Goal: Information Seeking & Learning: Learn about a topic

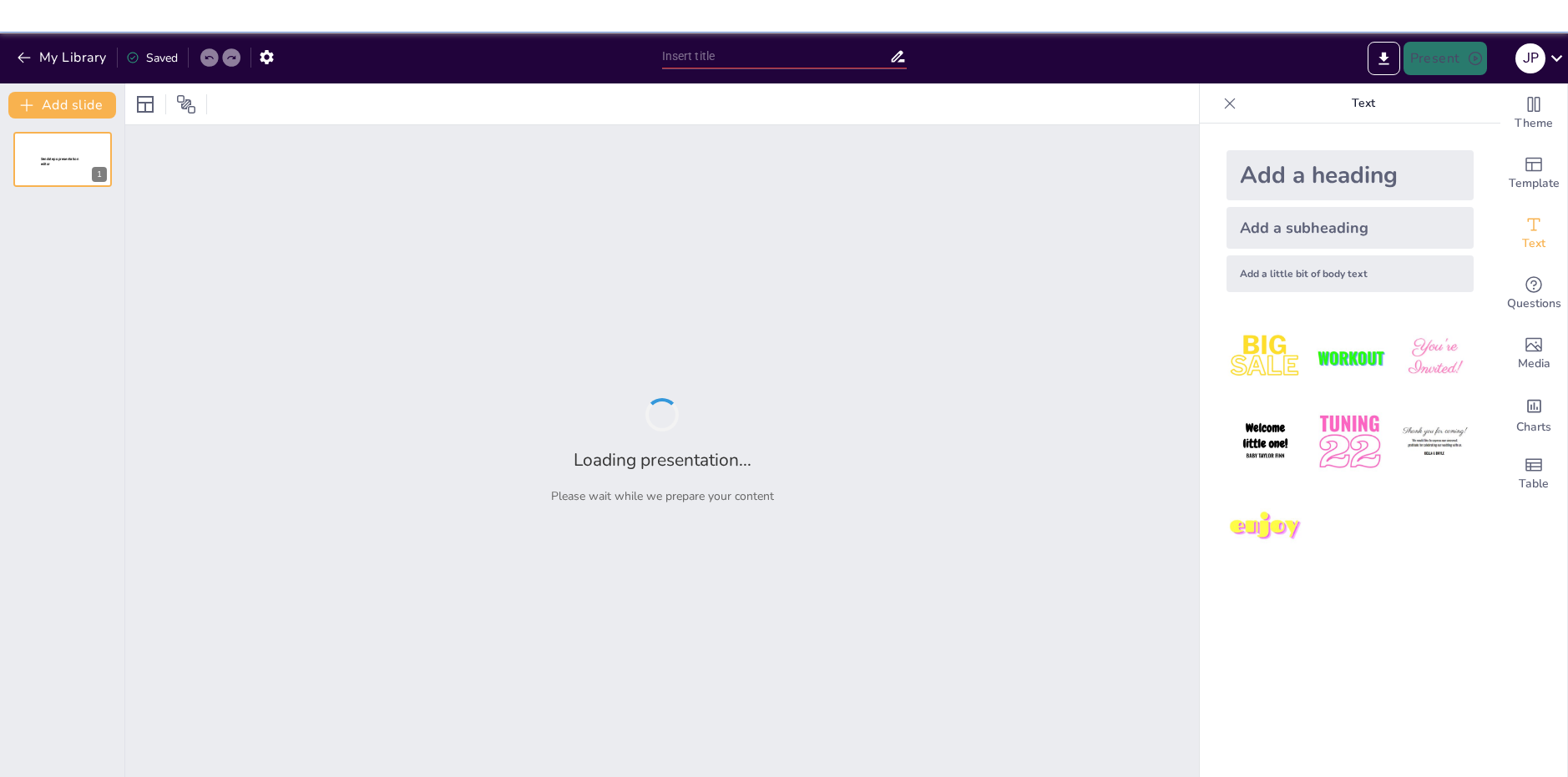
type input "Akkermansia muciniphila: Potencial Terapéutico en la Prevención de Enfermedades…"
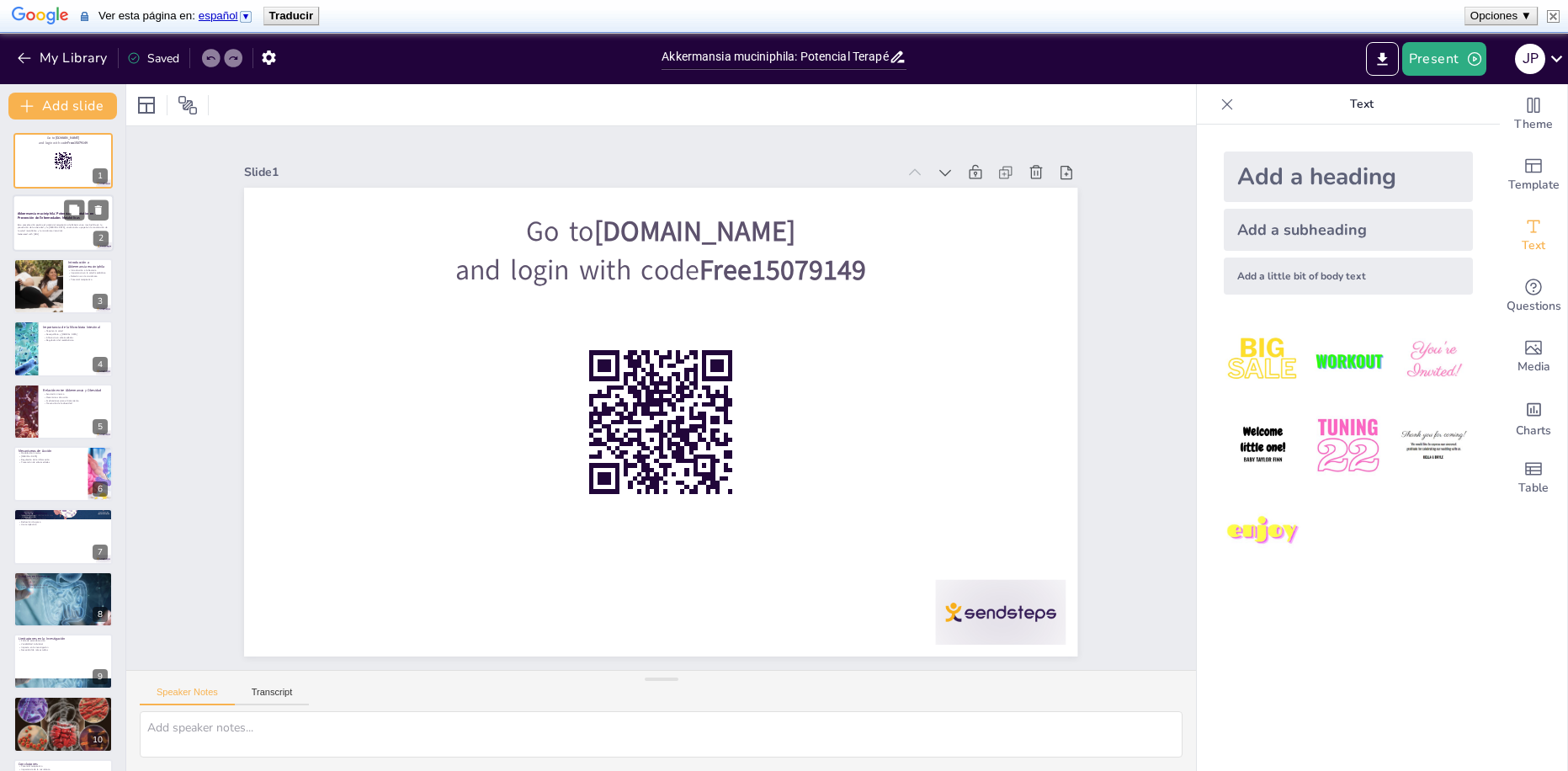
click at [44, 204] on div at bounding box center [63, 224] width 101 height 57
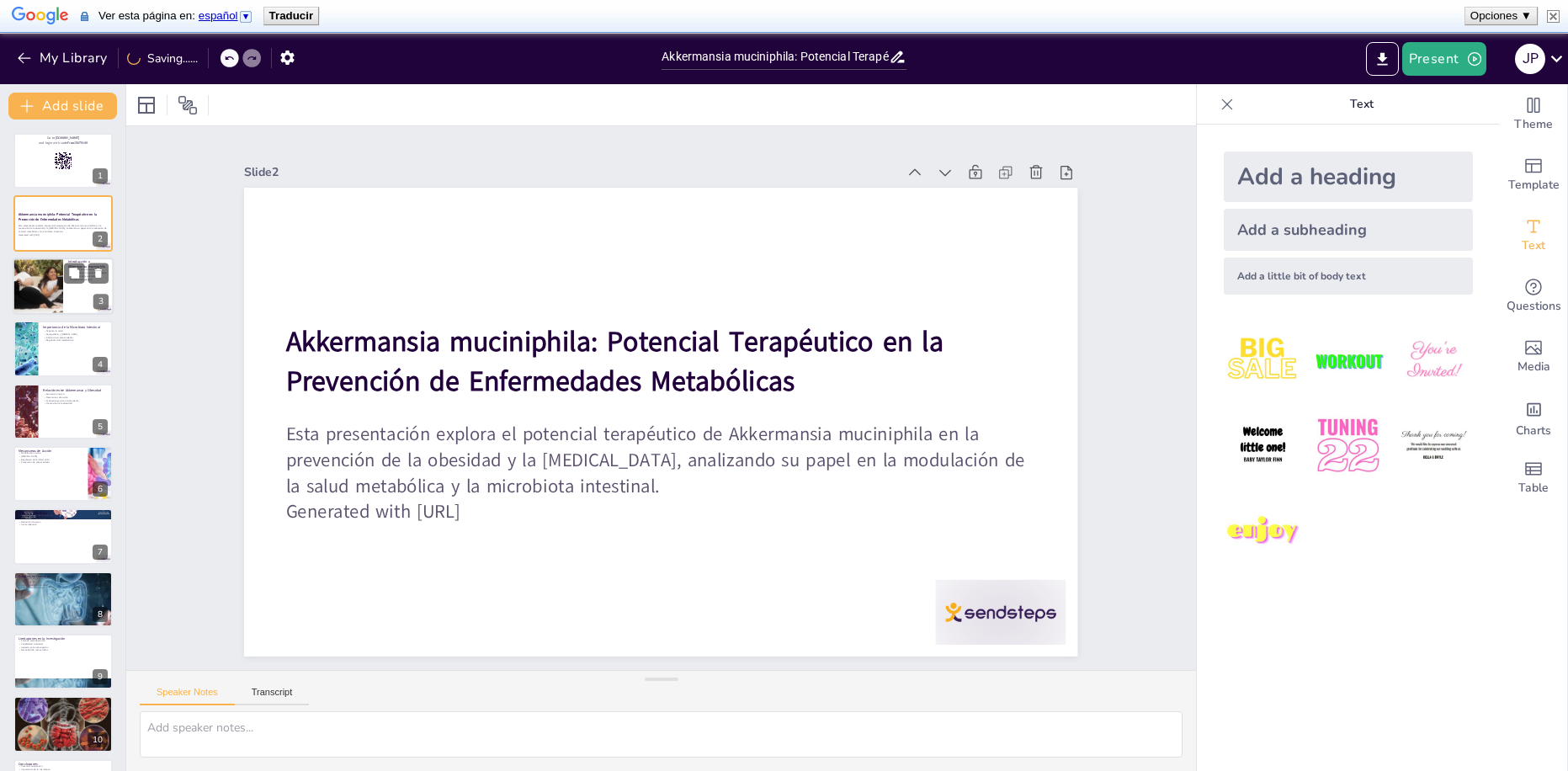
click at [42, 305] on div at bounding box center [38, 287] width 105 height 57
checkbox input "true"
type textarea "La bacteria Akkermansia muciniphila es esencial para entender su papel en la sa…"
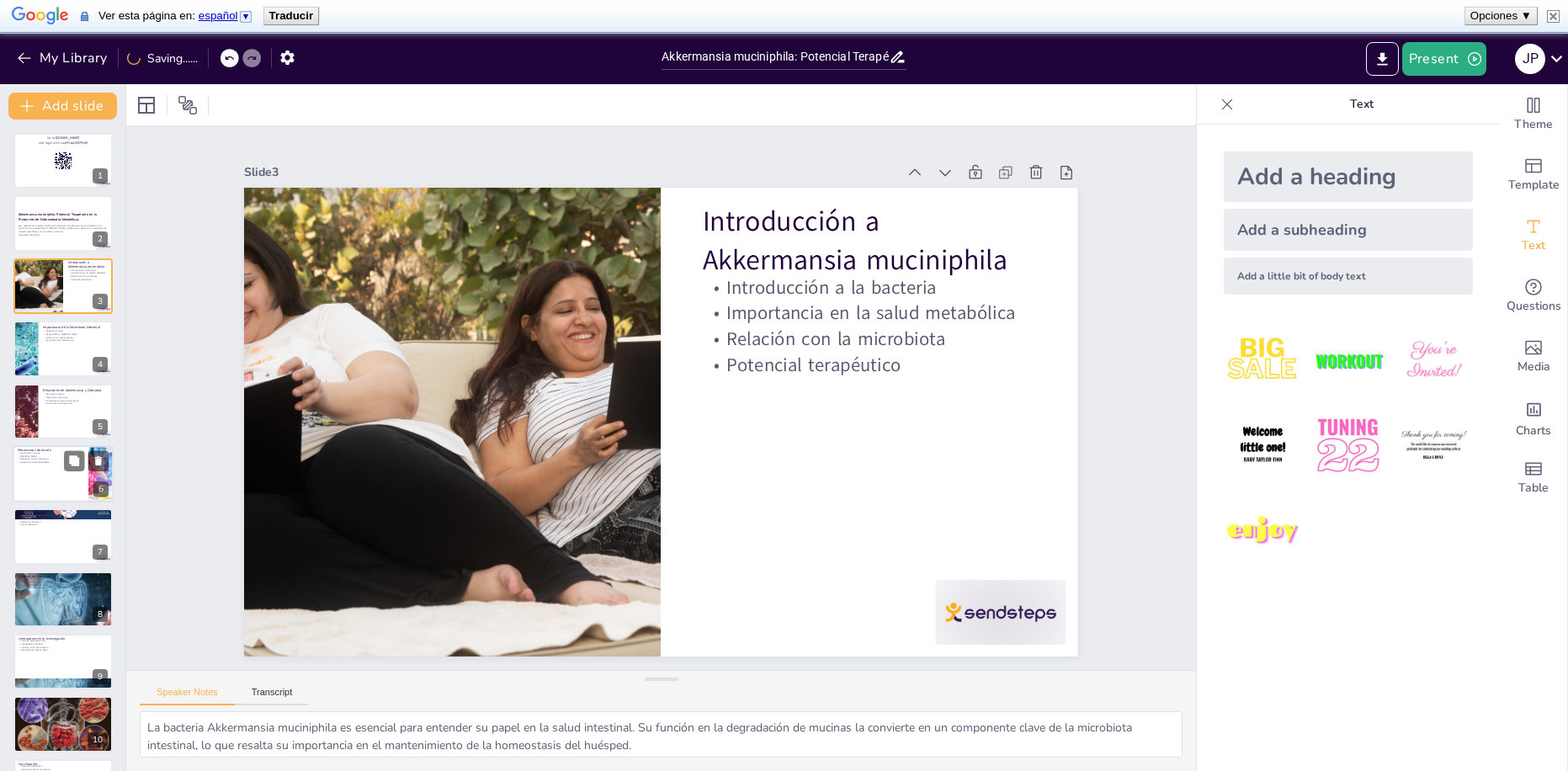
click at [44, 452] on p "Modulación inmune" at bounding box center [50, 453] width 66 height 4
checkbox input "true"
type textarea "La modulación de la respuesta inmune por parte de Akkermansia muciniphila es es…"
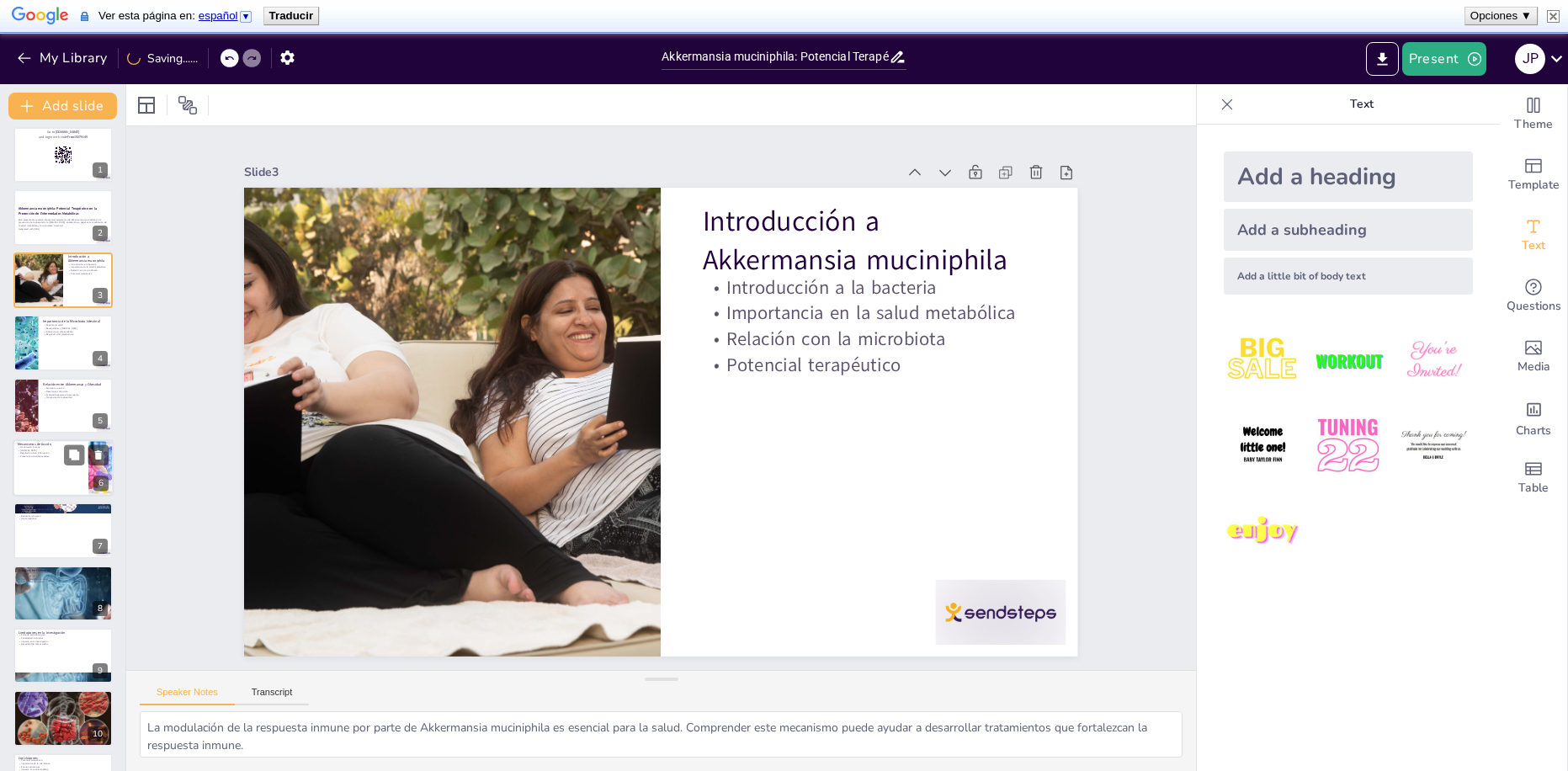
click at [44, 453] on p "Regulación de la inflamación" at bounding box center [50, 454] width 66 height 4
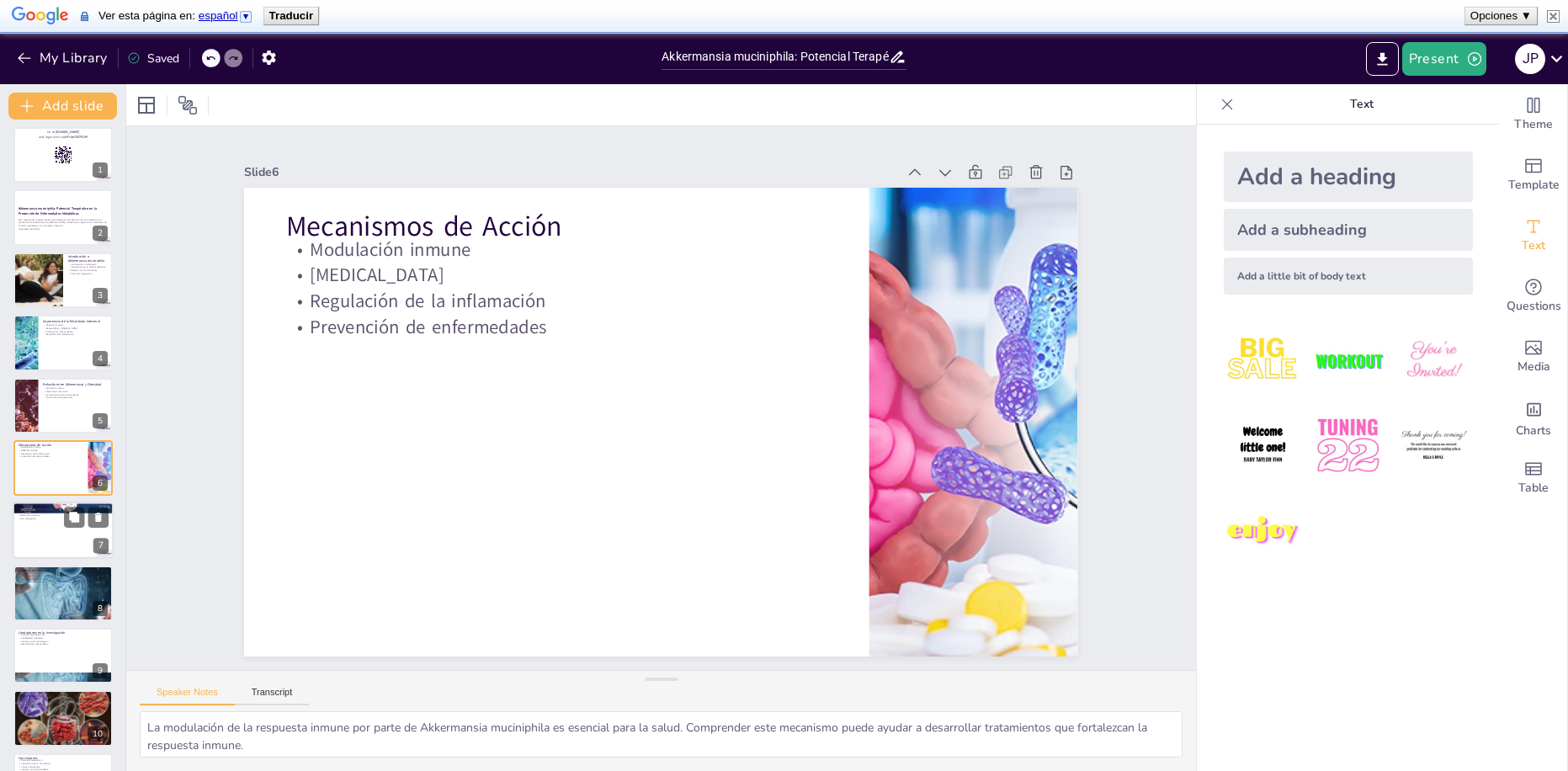
click at [42, 523] on div at bounding box center [63, 531] width 101 height 57
checkbox input "true"
type textarea "Los resultados en modelos animales son fundamentales para entender el potencial…"
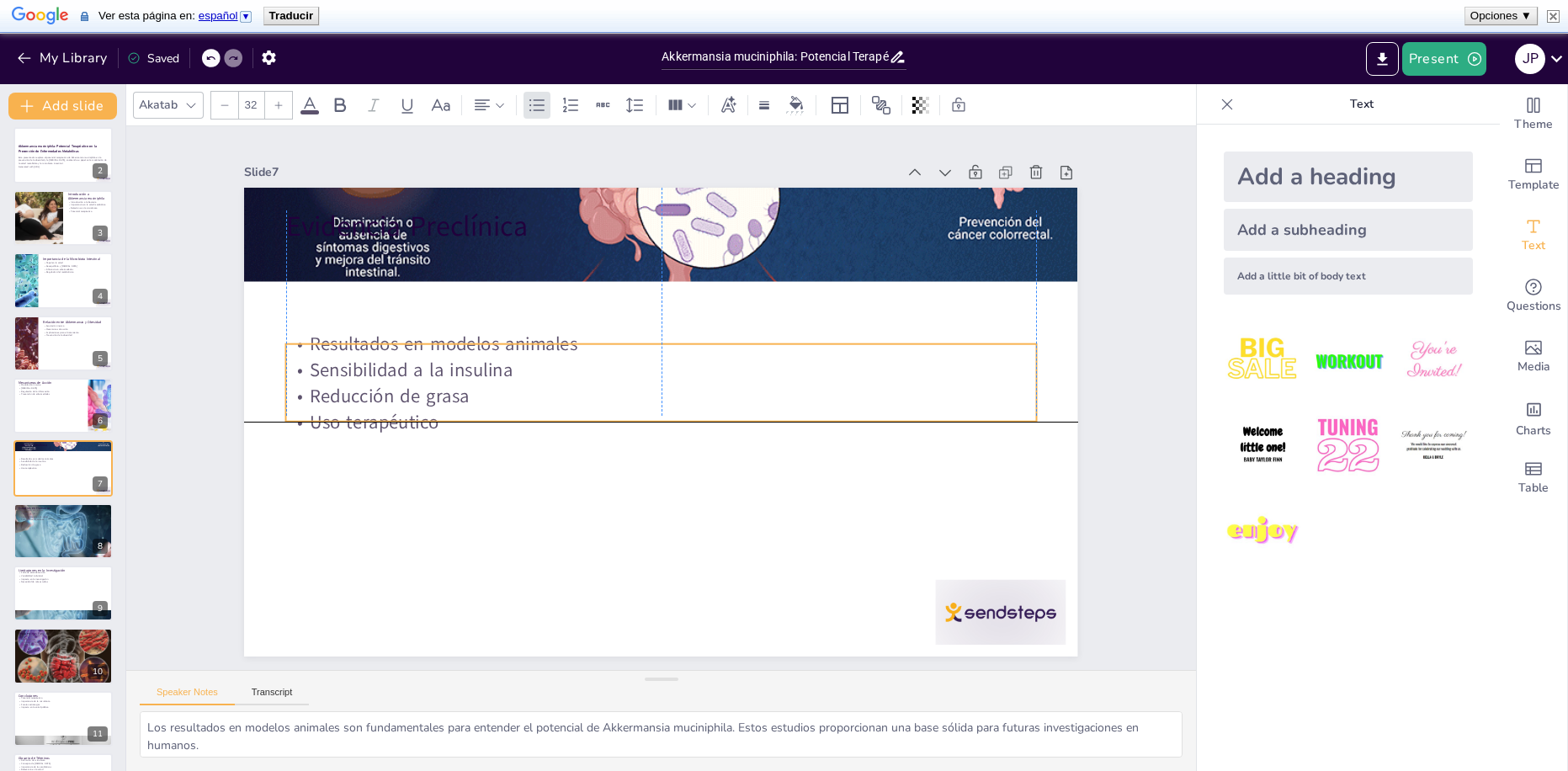
drag, startPoint x: 405, startPoint y: 316, endPoint x: 399, endPoint y: 389, distance: 73.2
click at [402, 386] on p "Reducción de grasa" at bounding box center [661, 396] width 749 height 105
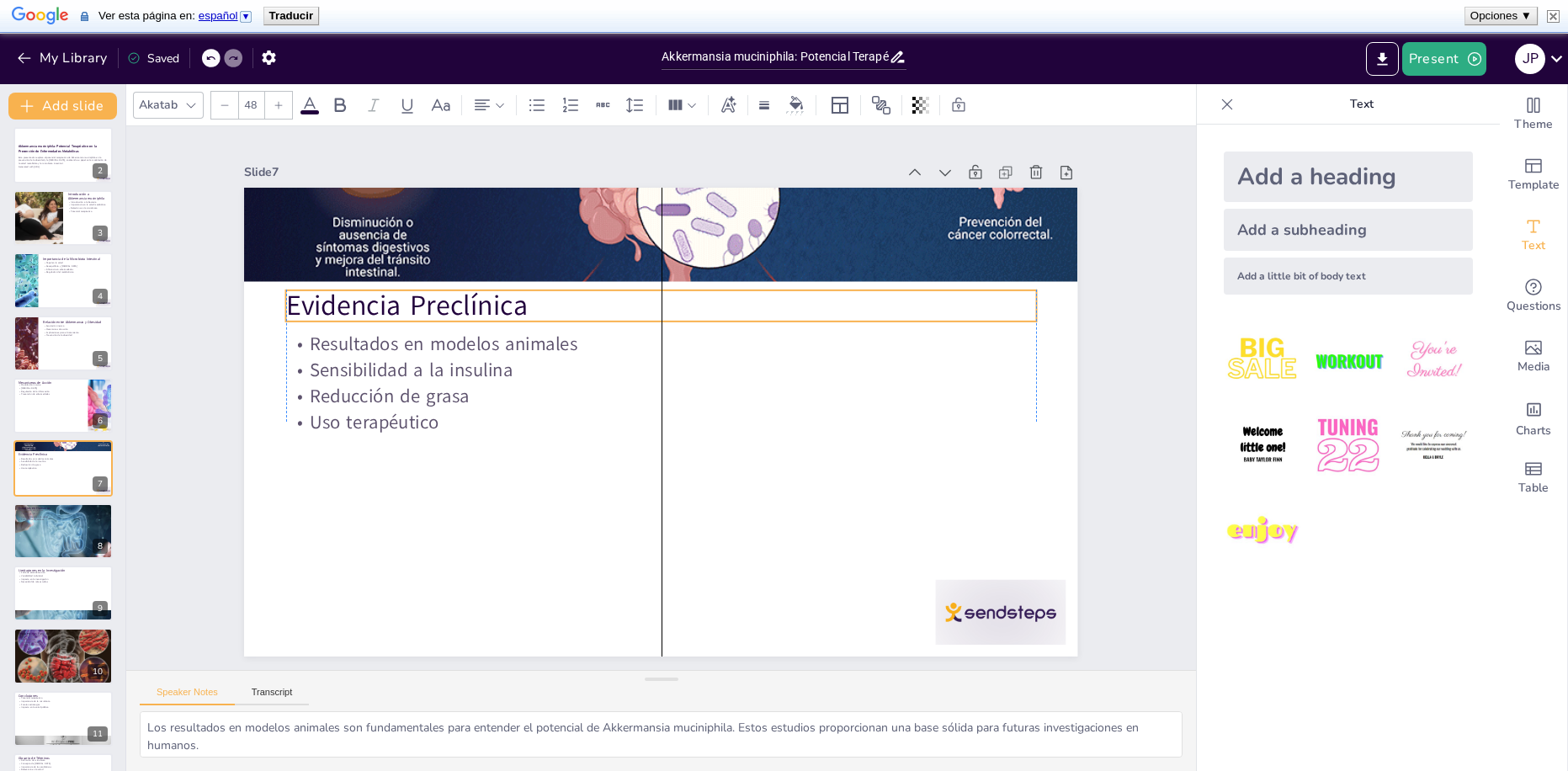
drag, startPoint x: 409, startPoint y: 234, endPoint x: 413, endPoint y: 313, distance: 79.1
click at [413, 313] on p "Evidencia Preclínica" at bounding box center [690, 310] width 726 height 268
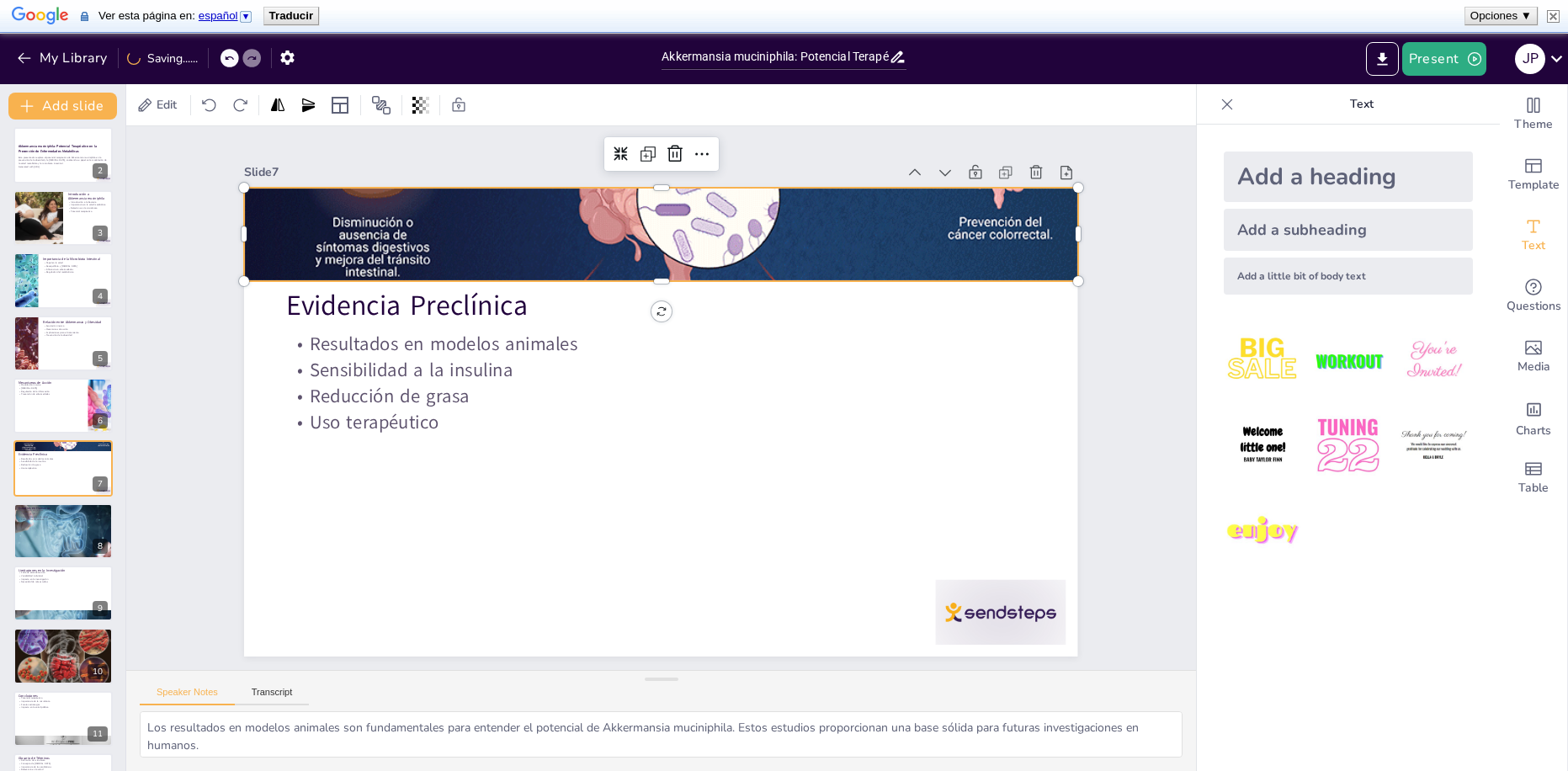
click at [383, 250] on div at bounding box center [695, 237] width 933 height 730
click at [373, 255] on div at bounding box center [695, 237] width 933 height 730
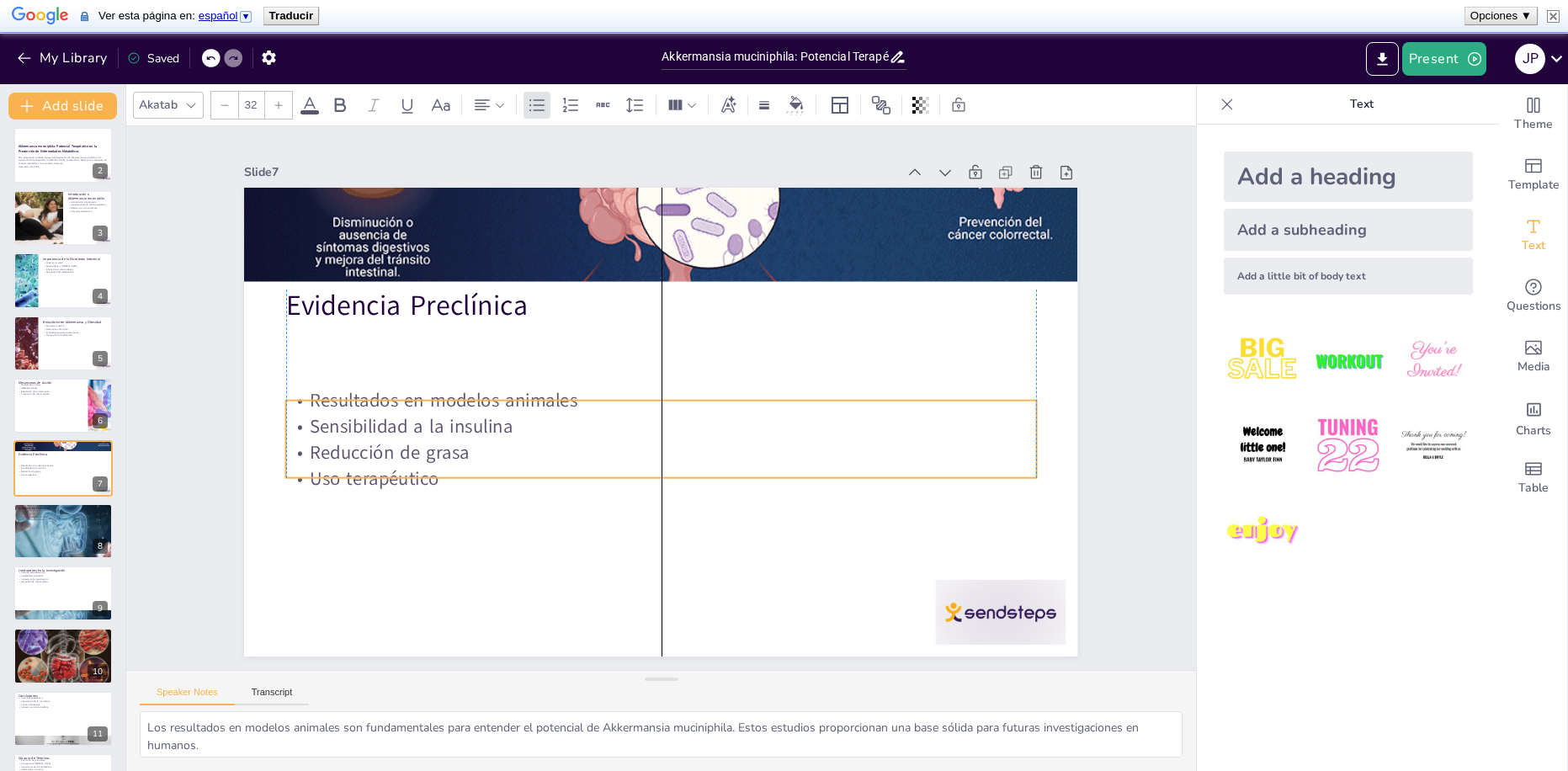
click at [469, 445] on p "Reducción de grasa" at bounding box center [650, 451] width 739 height 181
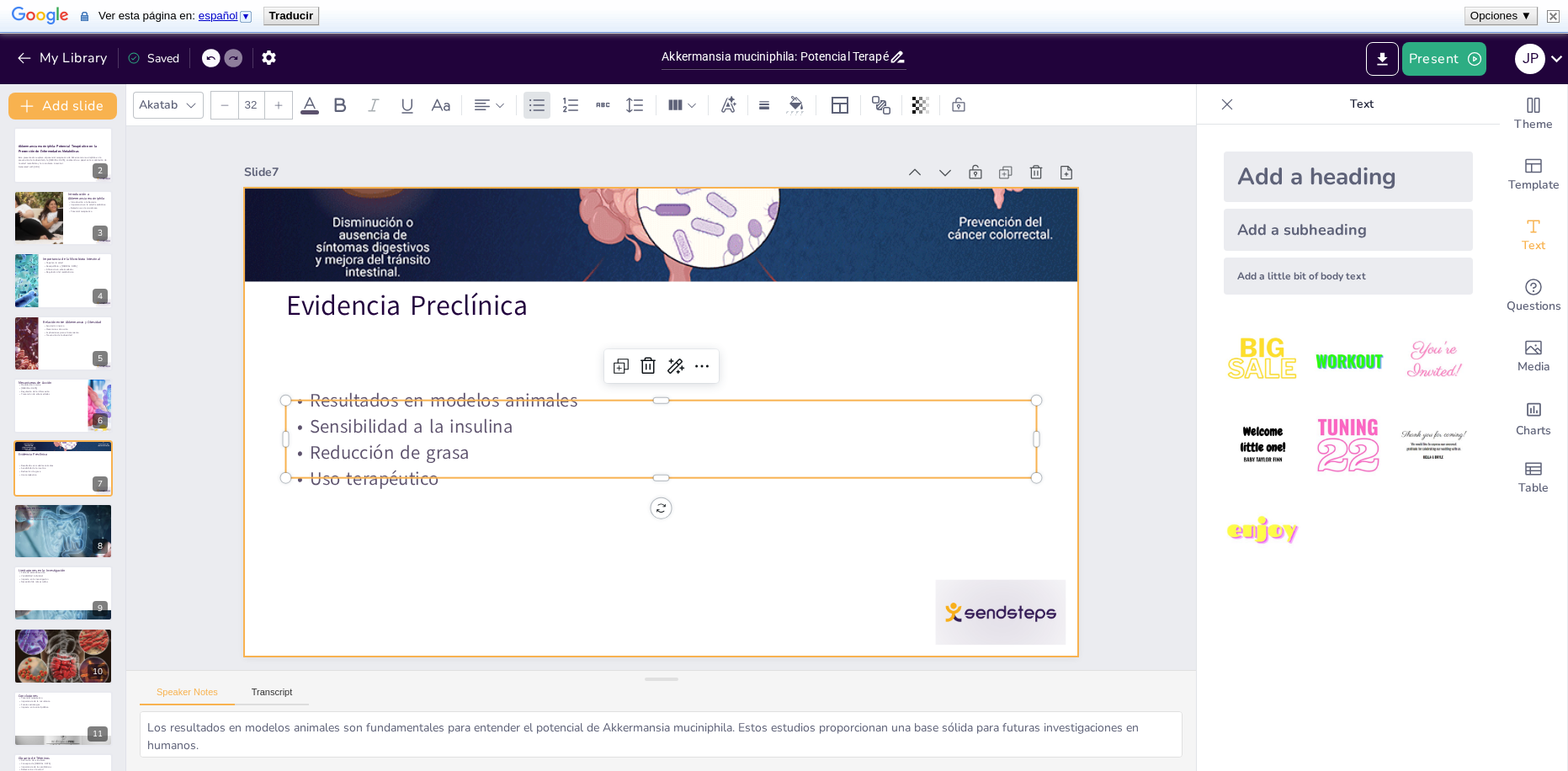
checkbox input "true"
type input "48"
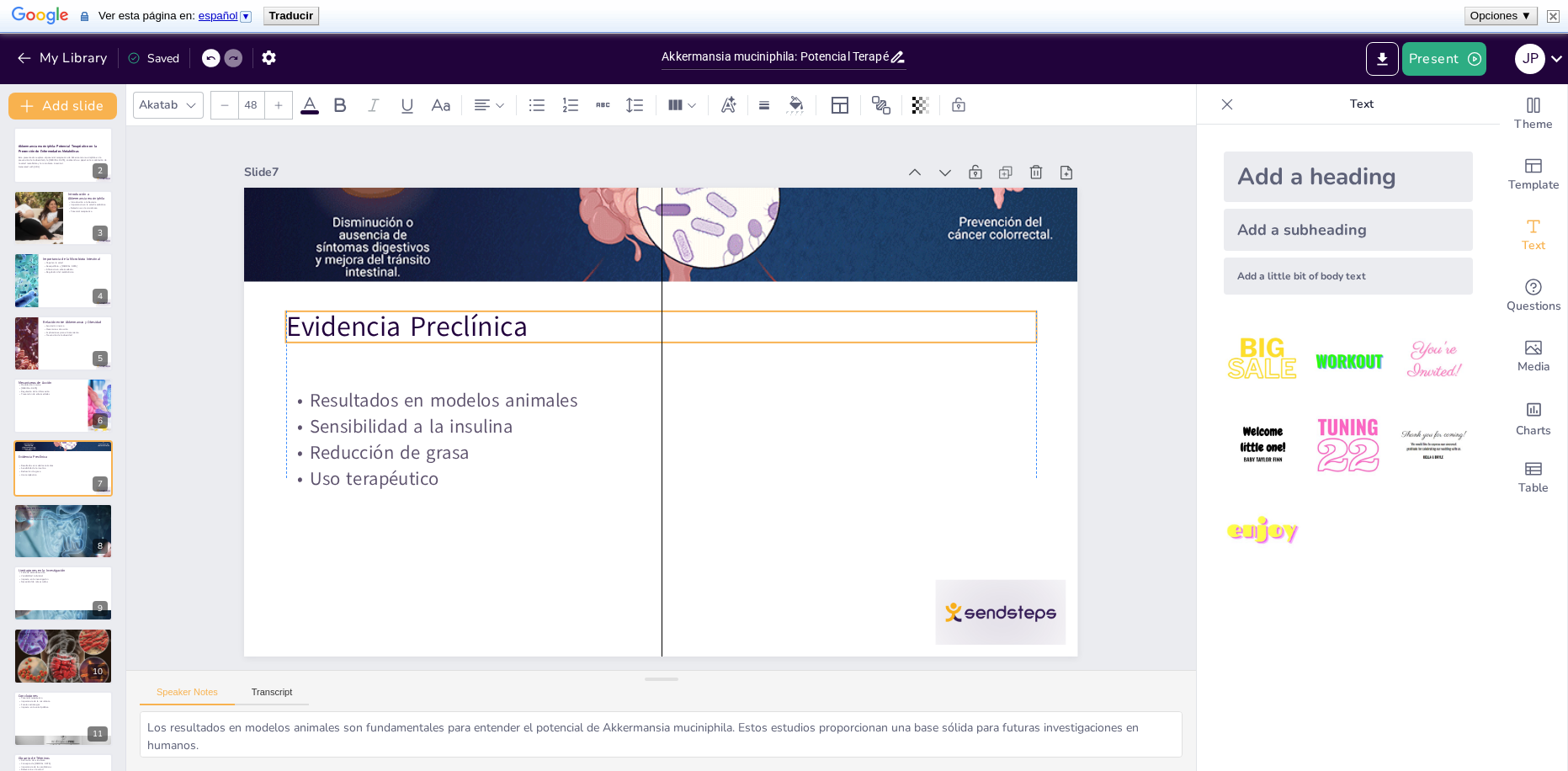
drag, startPoint x: 442, startPoint y: 324, endPoint x: 443, endPoint y: 345, distance: 21.0
click at [443, 345] on p "Evidencia Preclínica" at bounding box center [669, 326] width 750 height 117
click at [51, 545] on div at bounding box center [63, 531] width 101 height 68
checkbox input "true"
type textarea "La regulación de la glucosa es un aspecto crítico en el tratamiento de la diabe…"
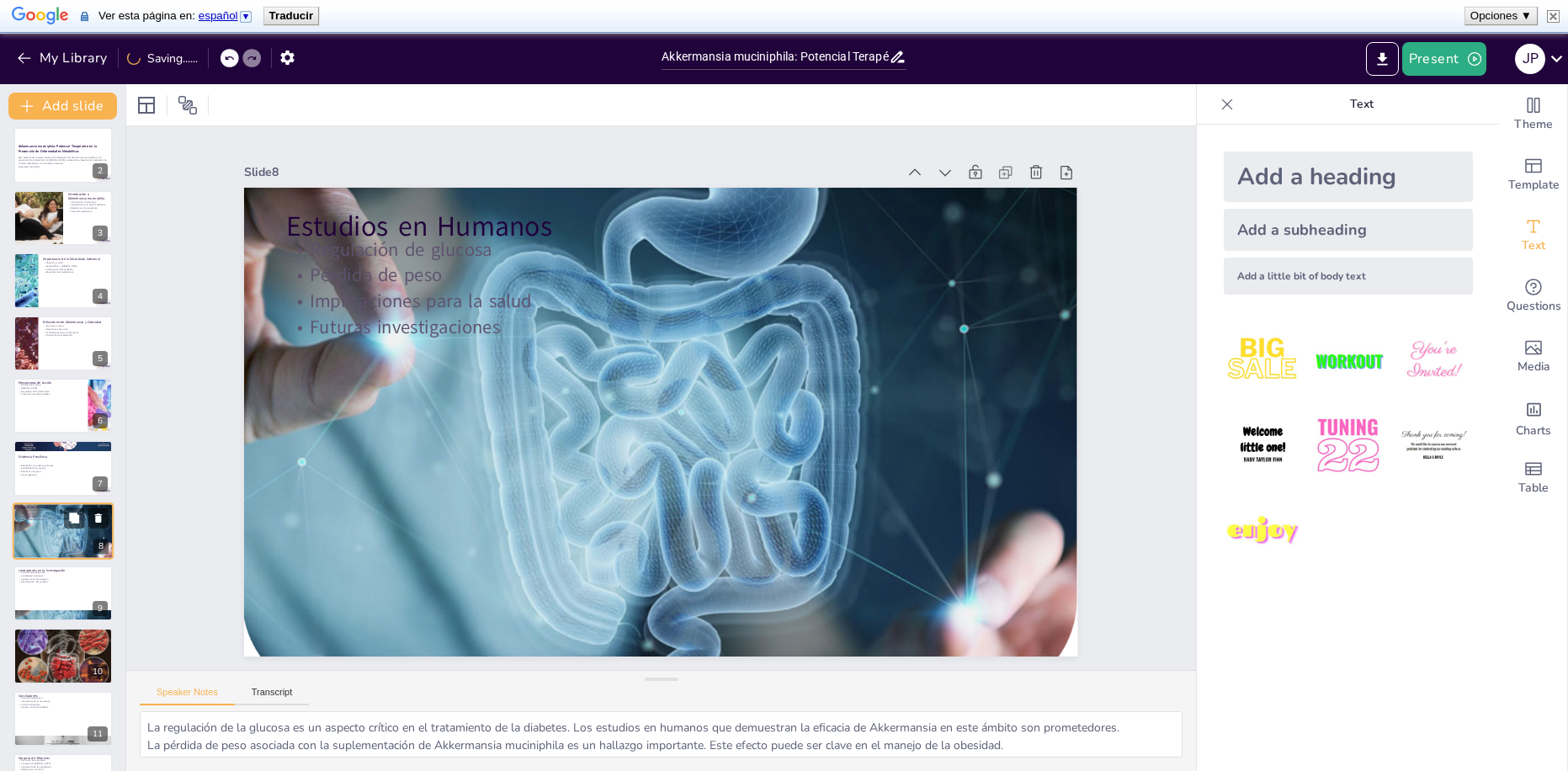
scroll to position [130, 0]
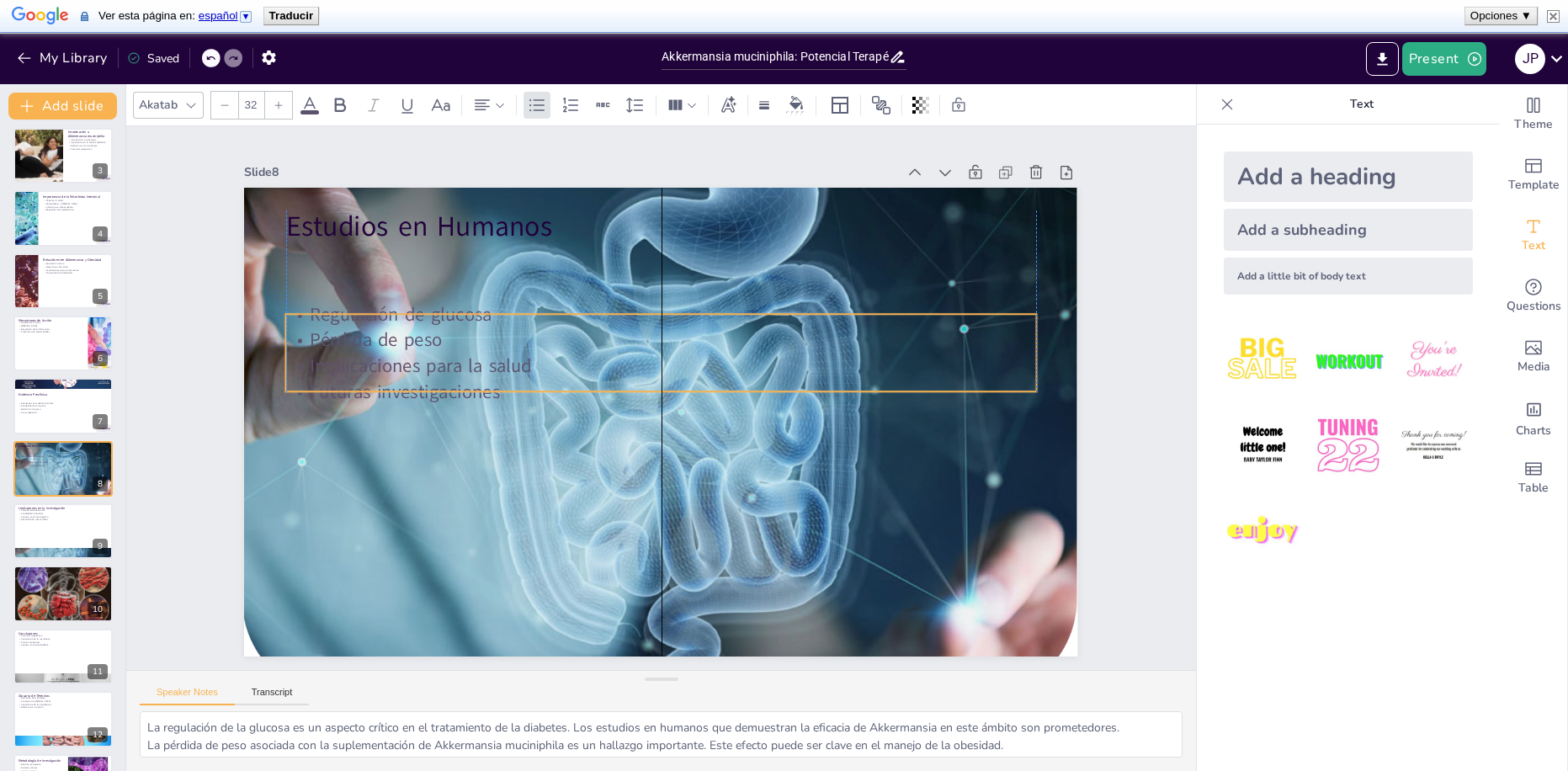
drag, startPoint x: 411, startPoint y: 298, endPoint x: 405, endPoint y: 366, distance: 68.3
click at [405, 366] on p "Implicaciones para la salud" at bounding box center [667, 366] width 739 height 181
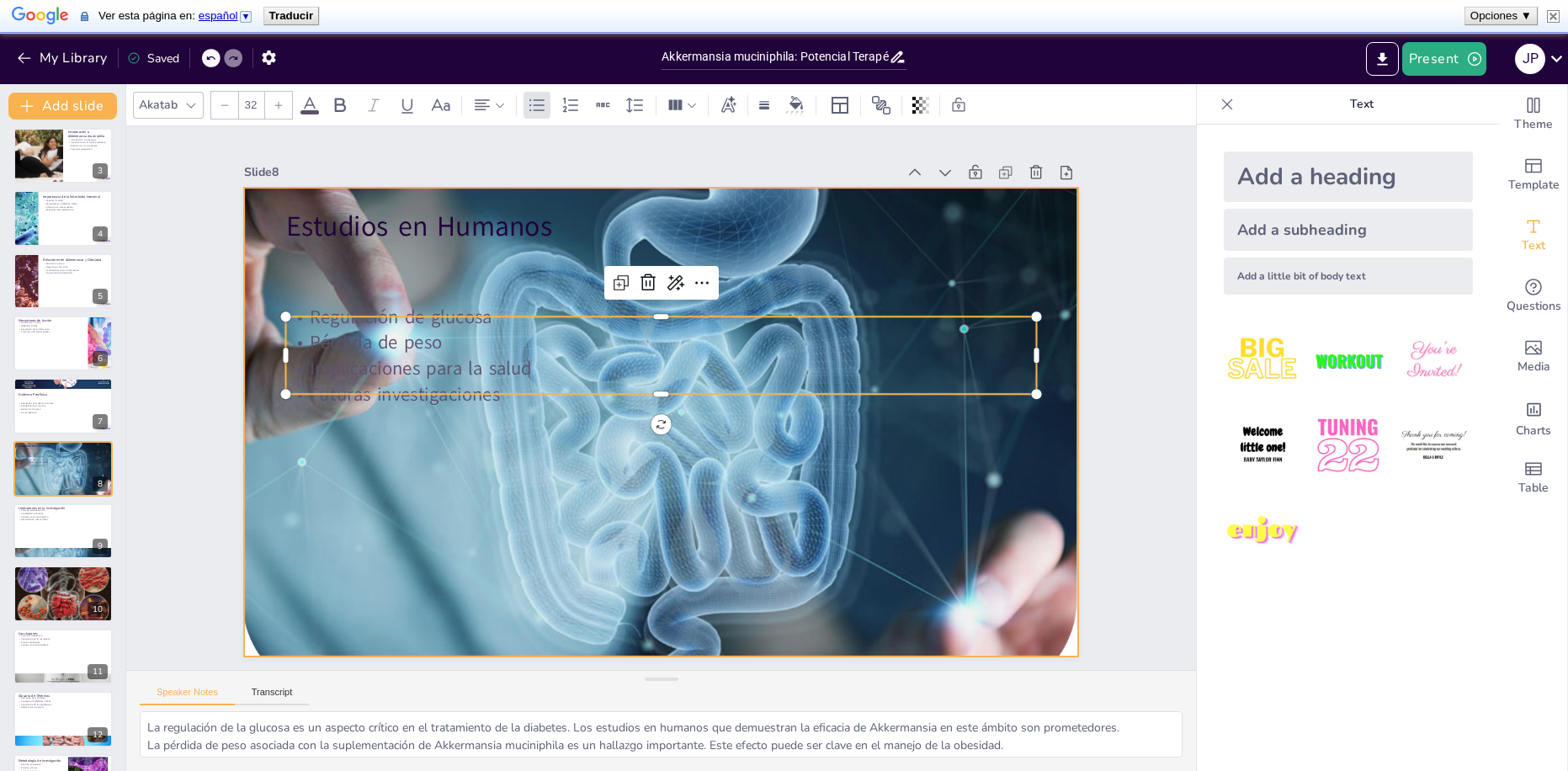
click at [582, 202] on div at bounding box center [655, 421] width 965 height 786
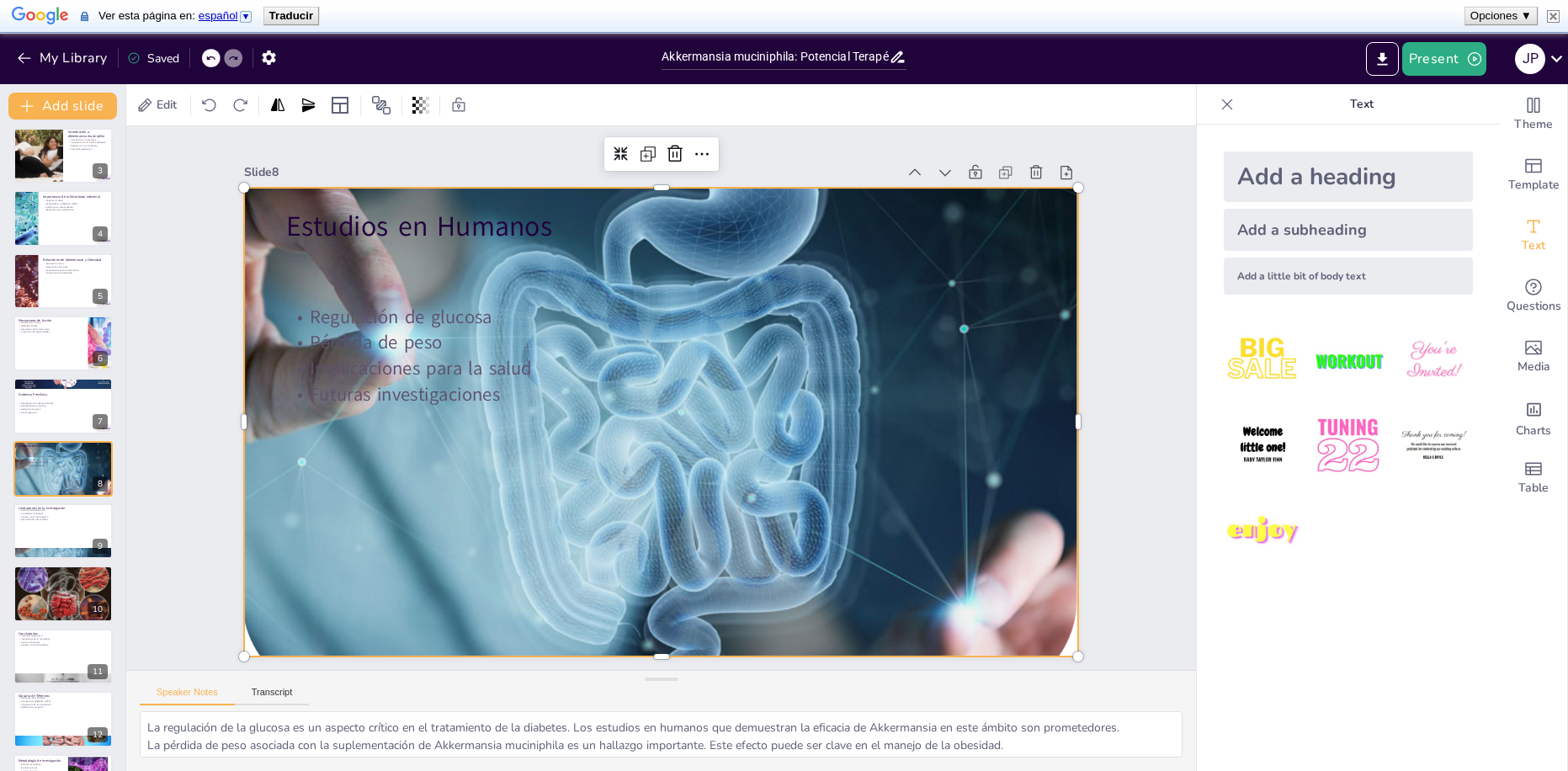
click at [525, 161] on div "Slide 8" at bounding box center [708, 177] width 820 height 196
click at [164, 427] on div "Slide 1 Go to [DOMAIN_NAME] and login with code Free15079149 Slide 2 Akkermansi…" at bounding box center [661, 398] width 1122 height 653
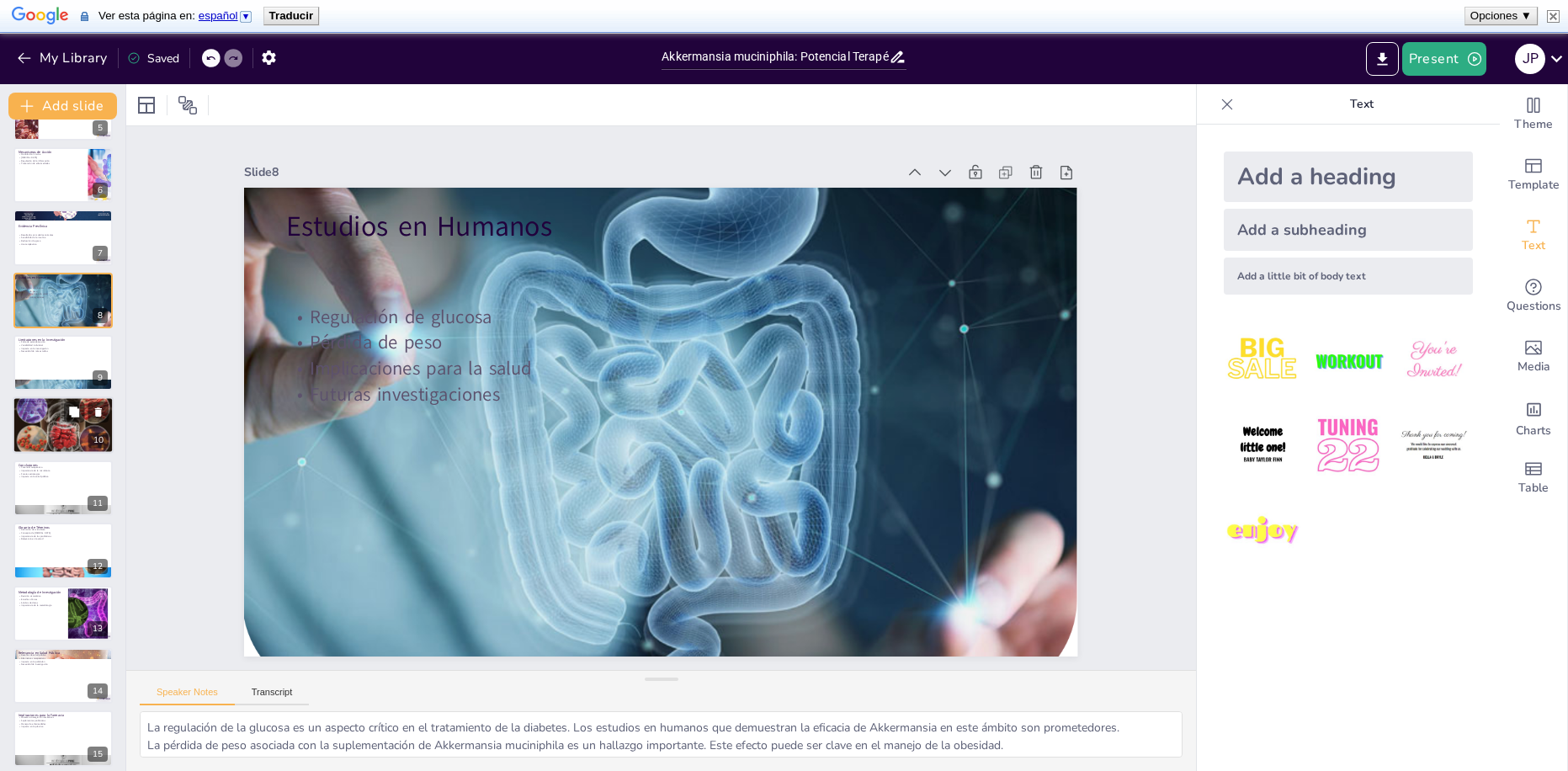
click at [52, 441] on div at bounding box center [63, 426] width 101 height 57
checkbox input "true"
type textarea "La necesidad de más investigación sobre Akkermansia muciniphila es clara. Explo…"
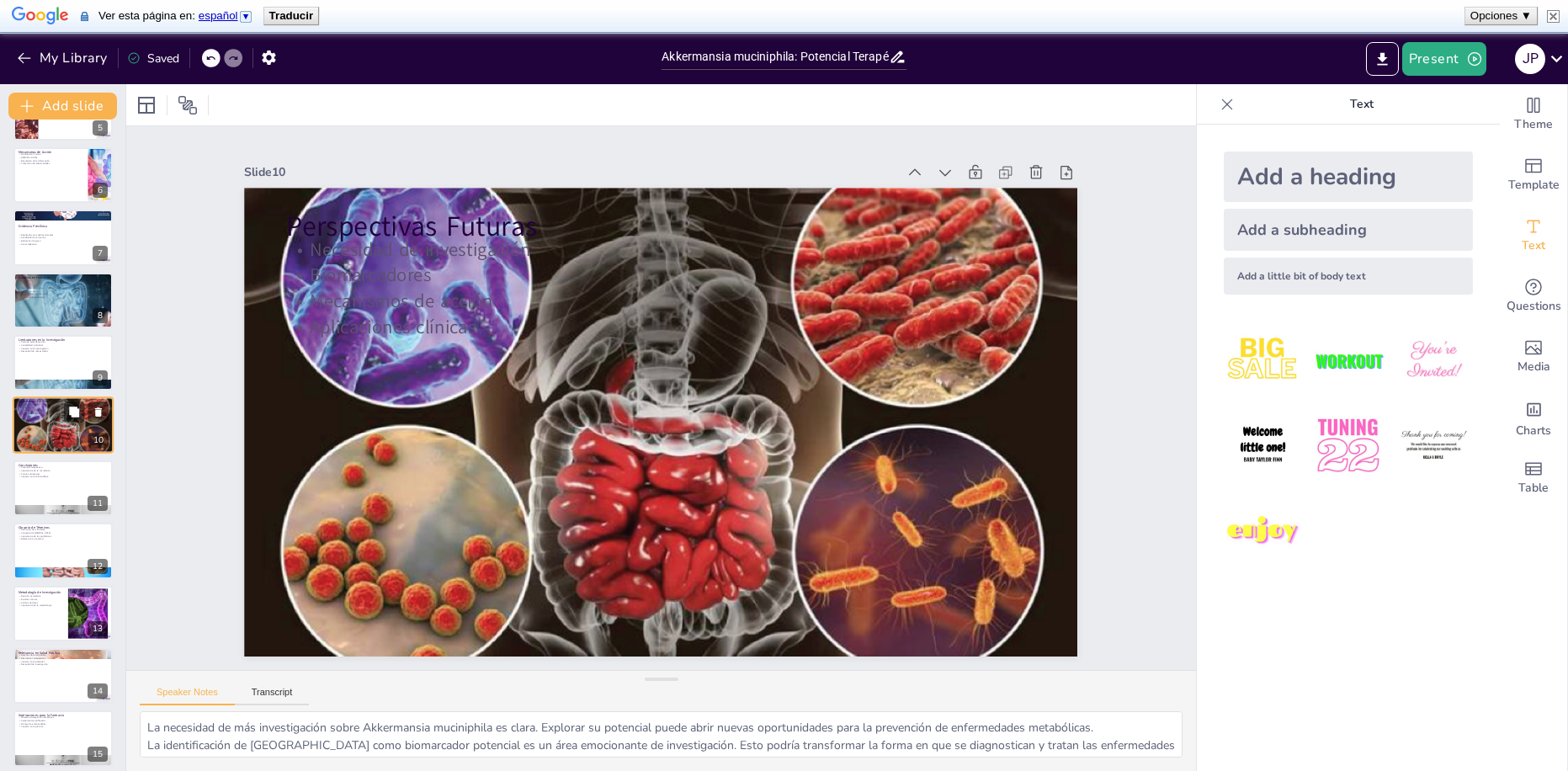
scroll to position [256, 0]
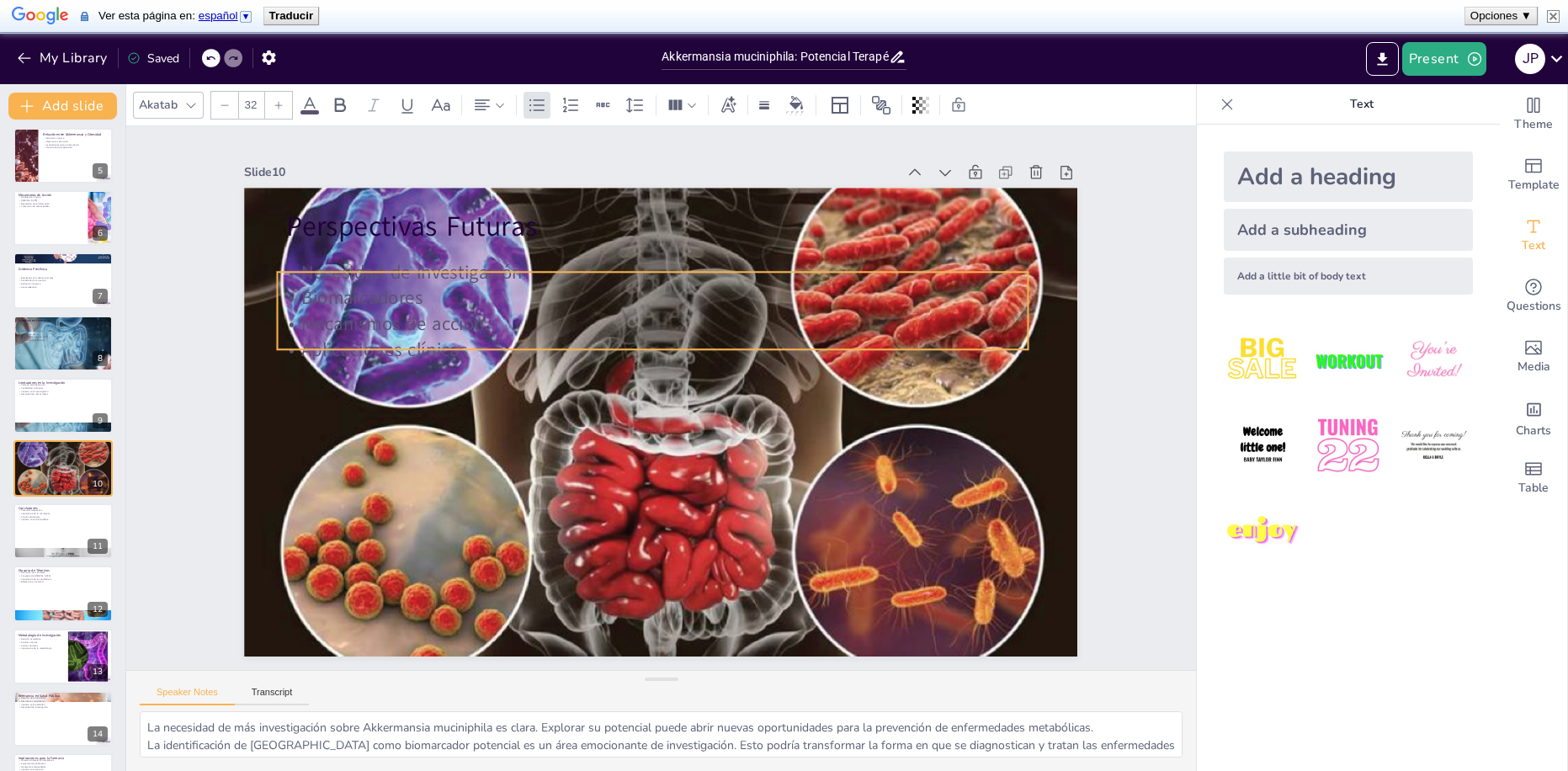
checkbox input "true"
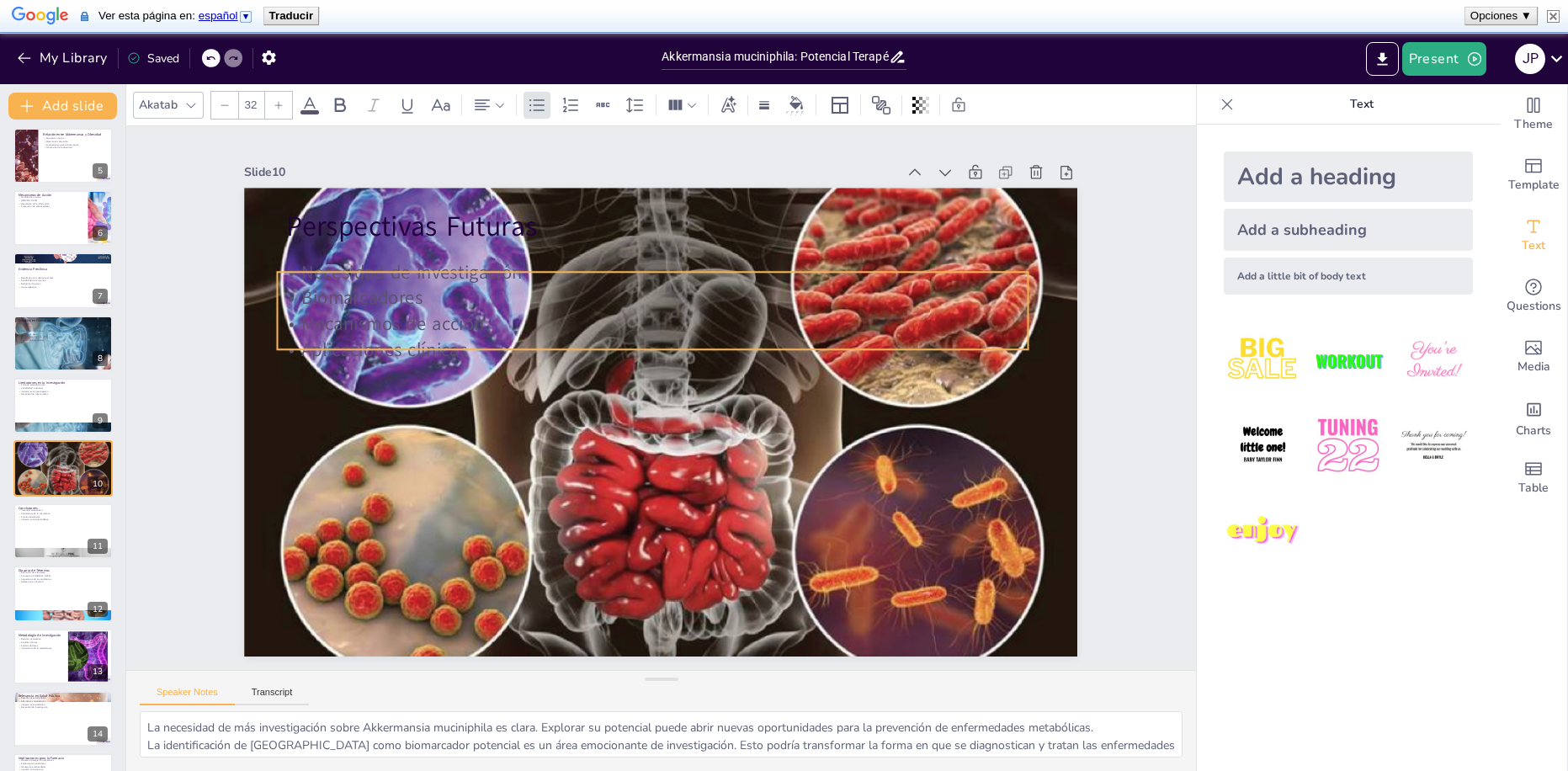
checkbox input "true"
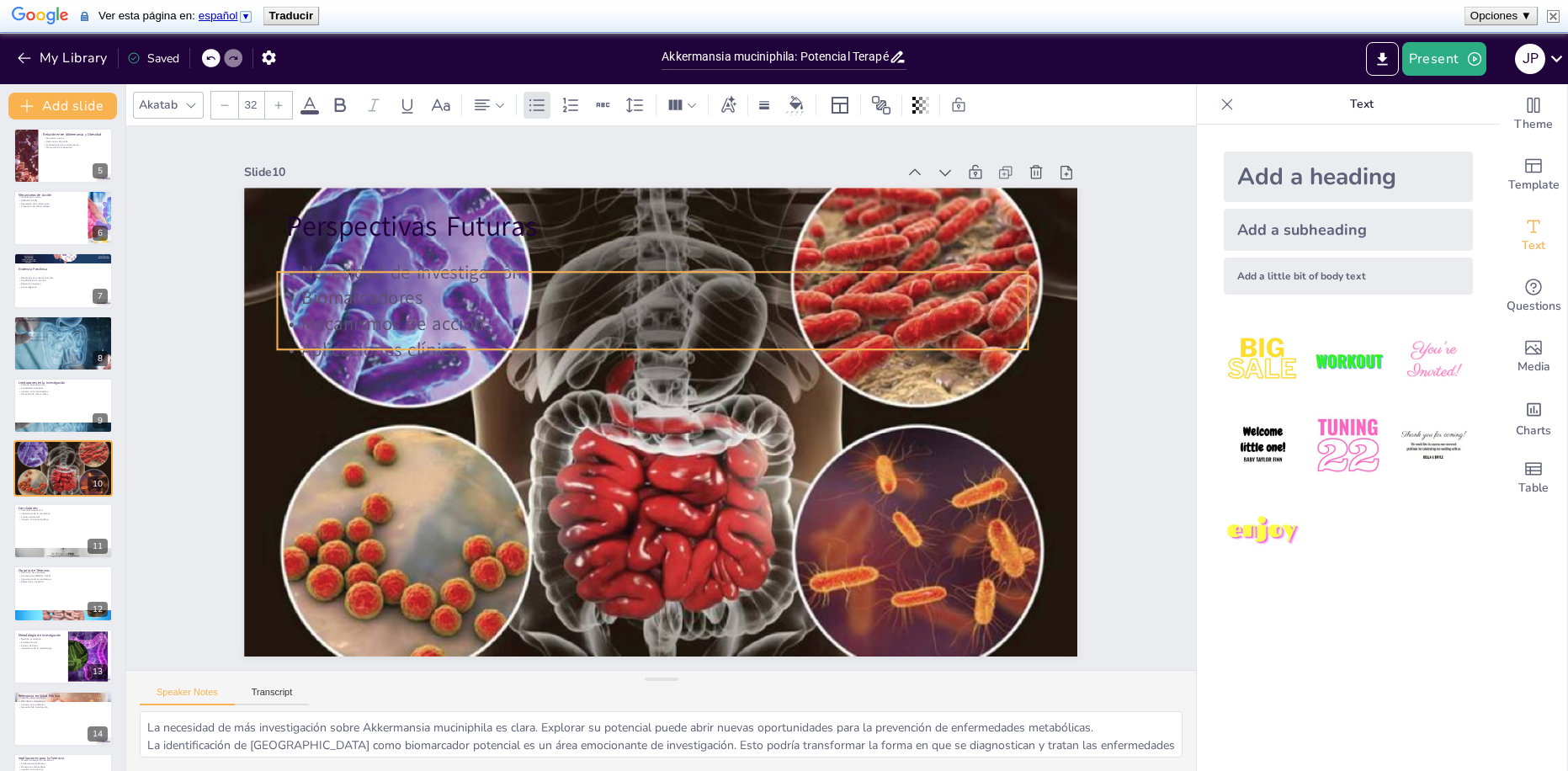
checkbox input "true"
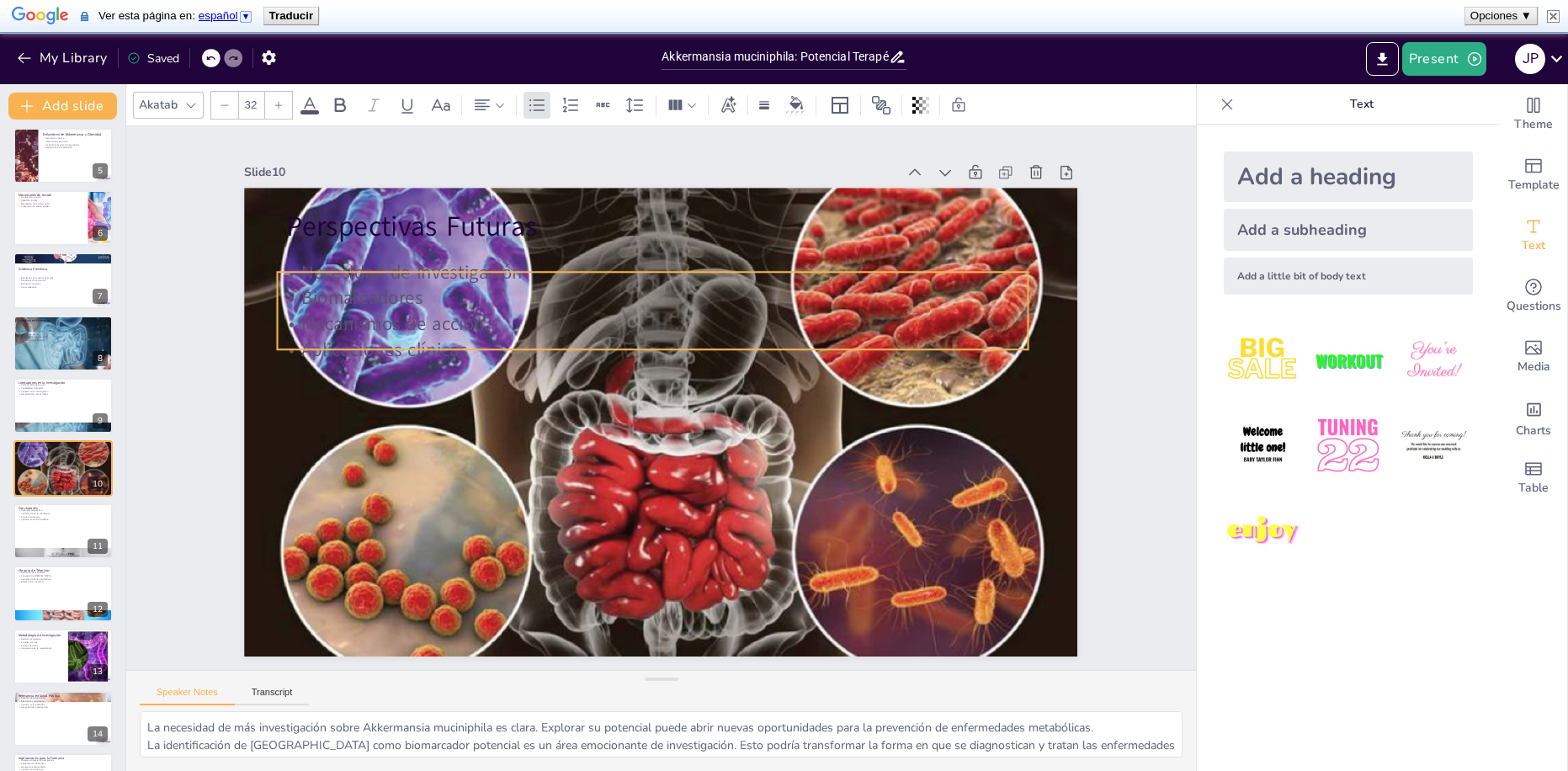
checkbox input "true"
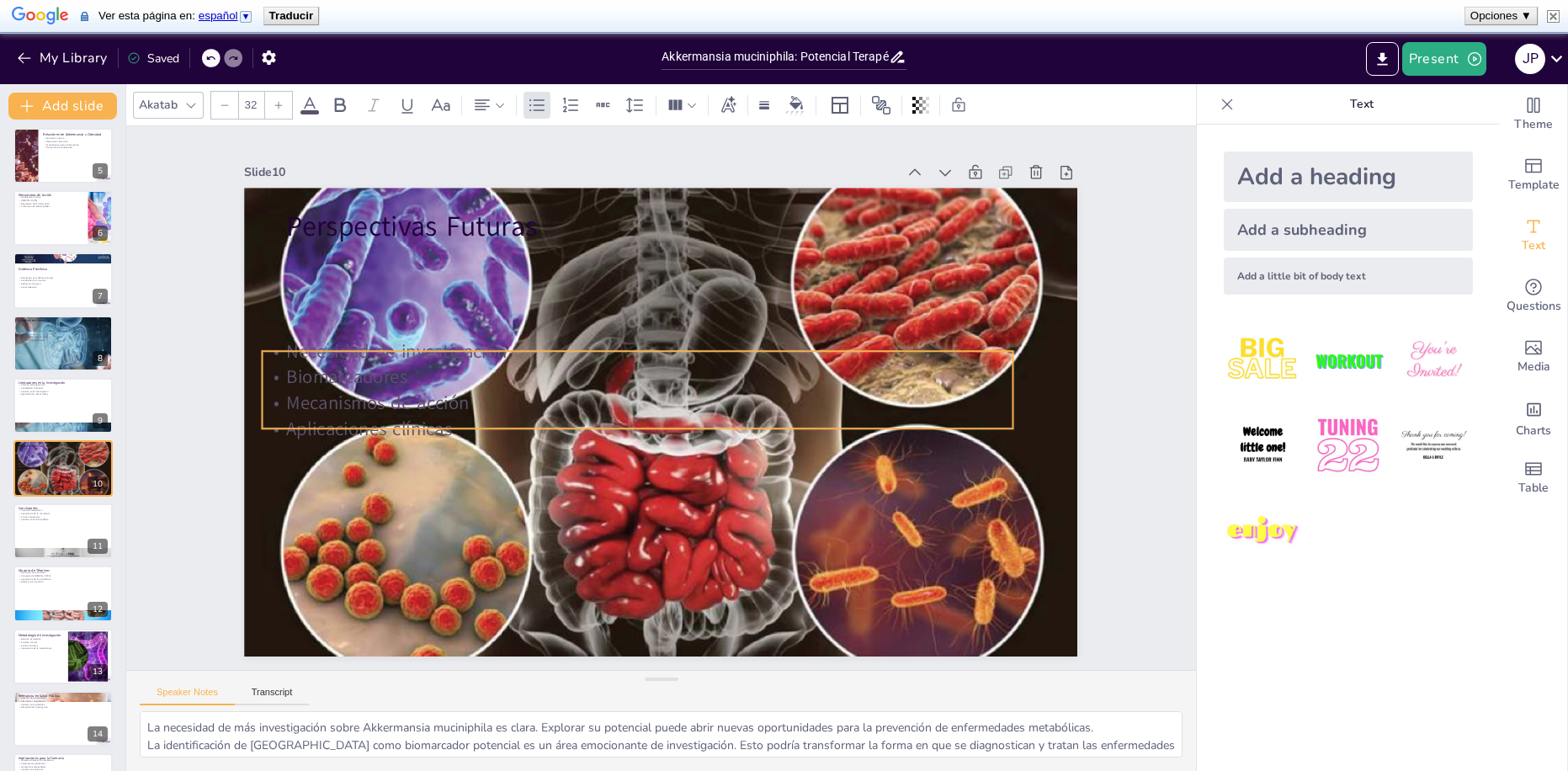
checkbox input "true"
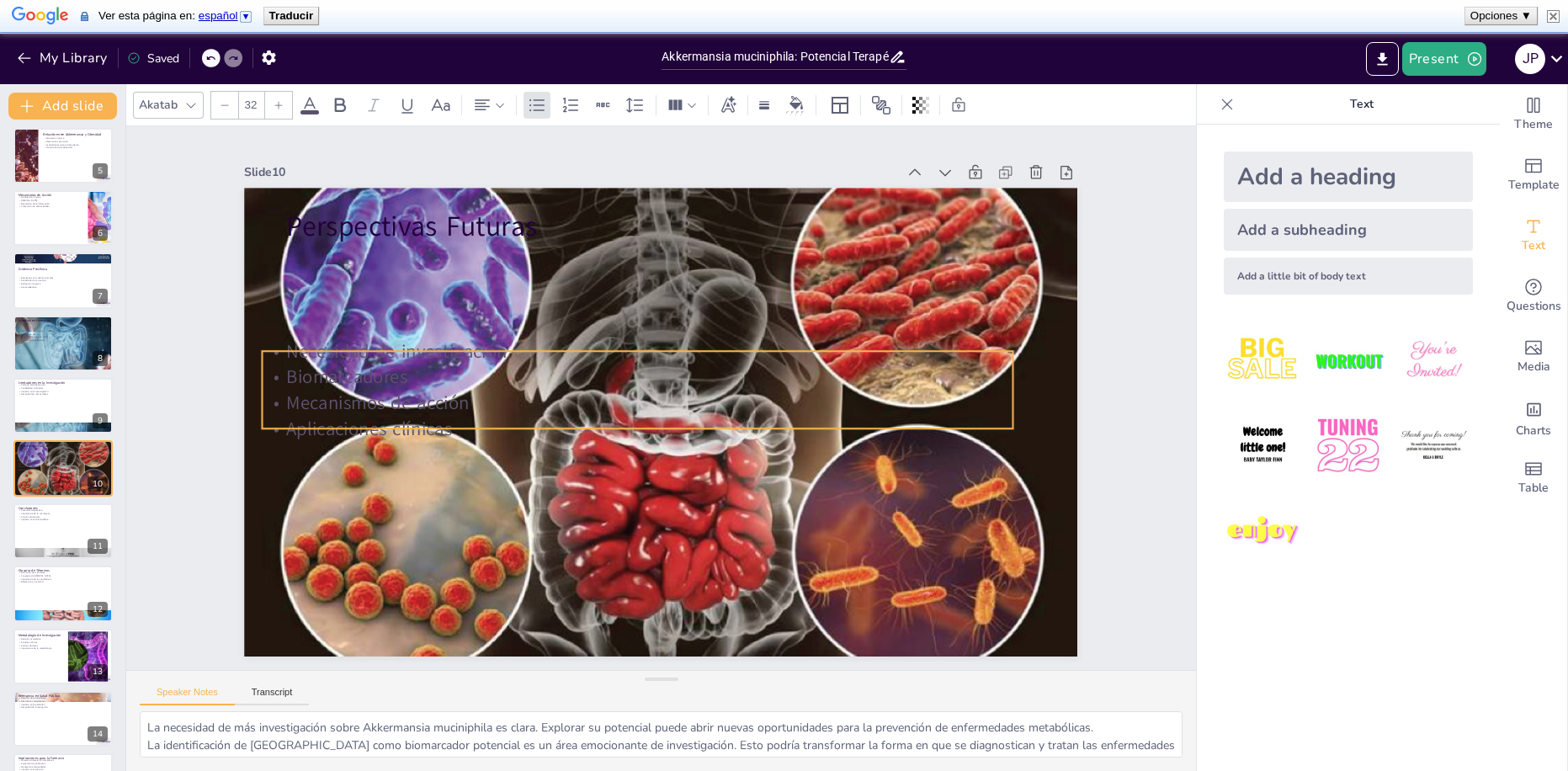
checkbox input "true"
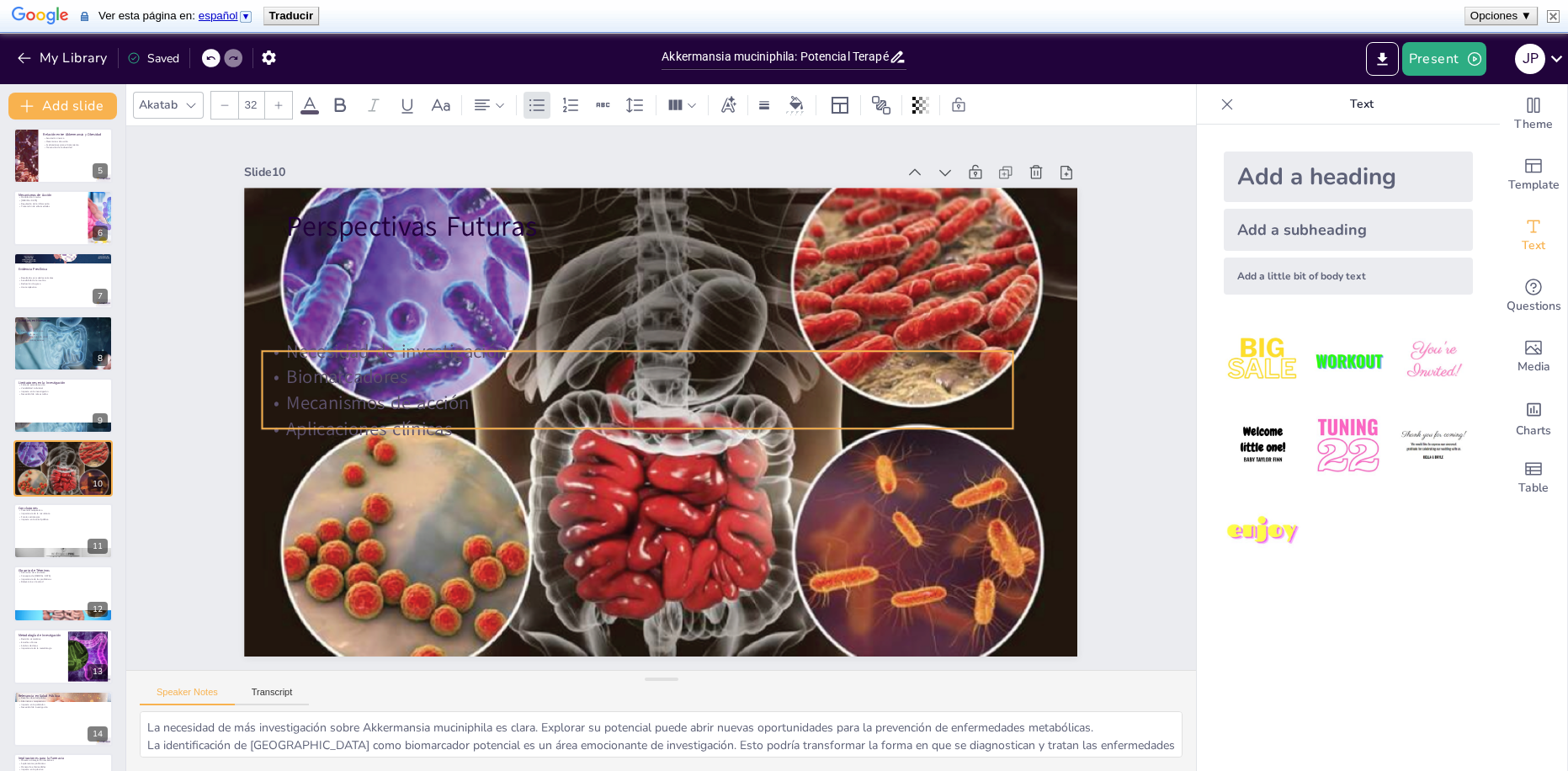
checkbox input "true"
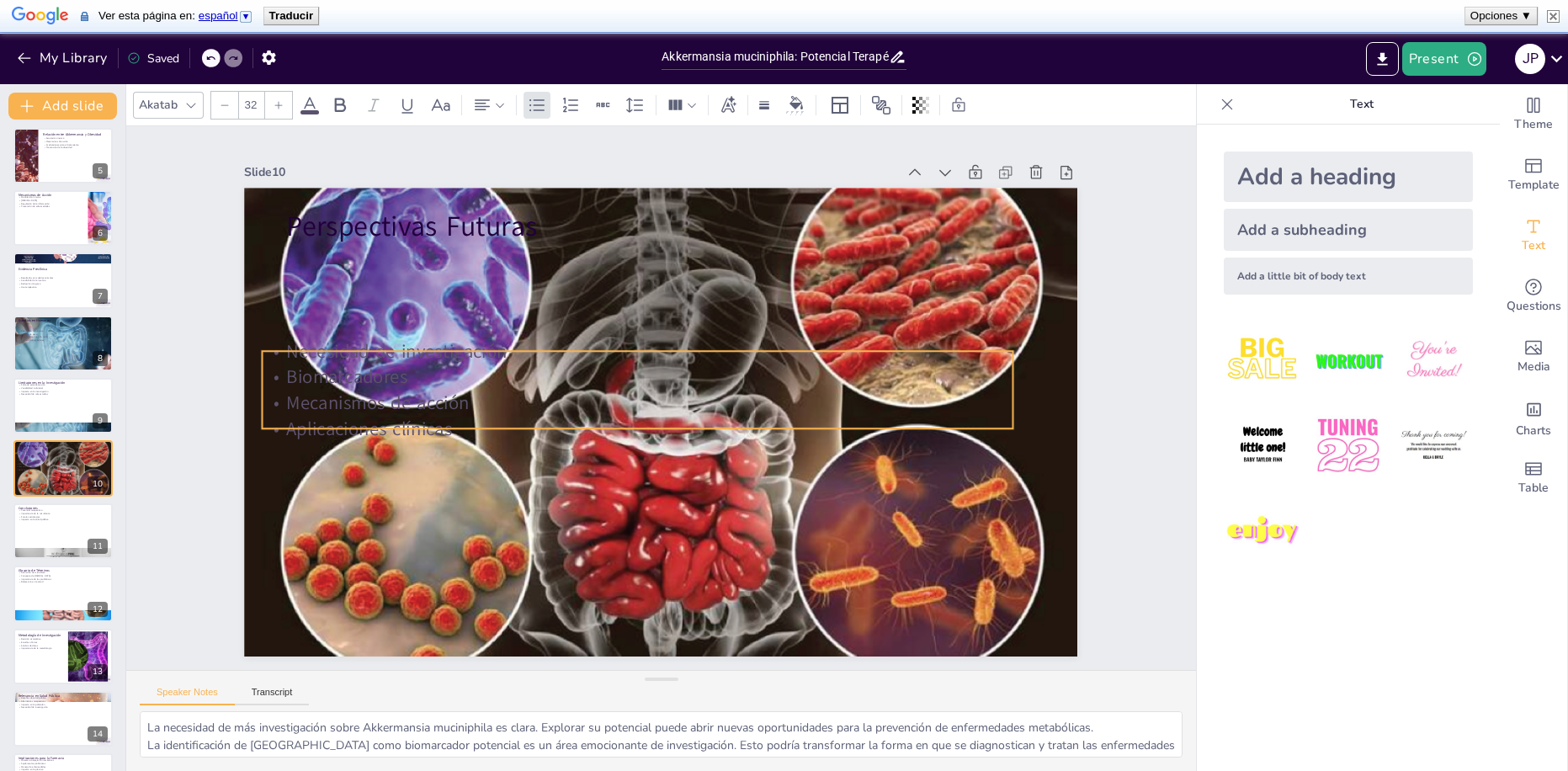
checkbox input "true"
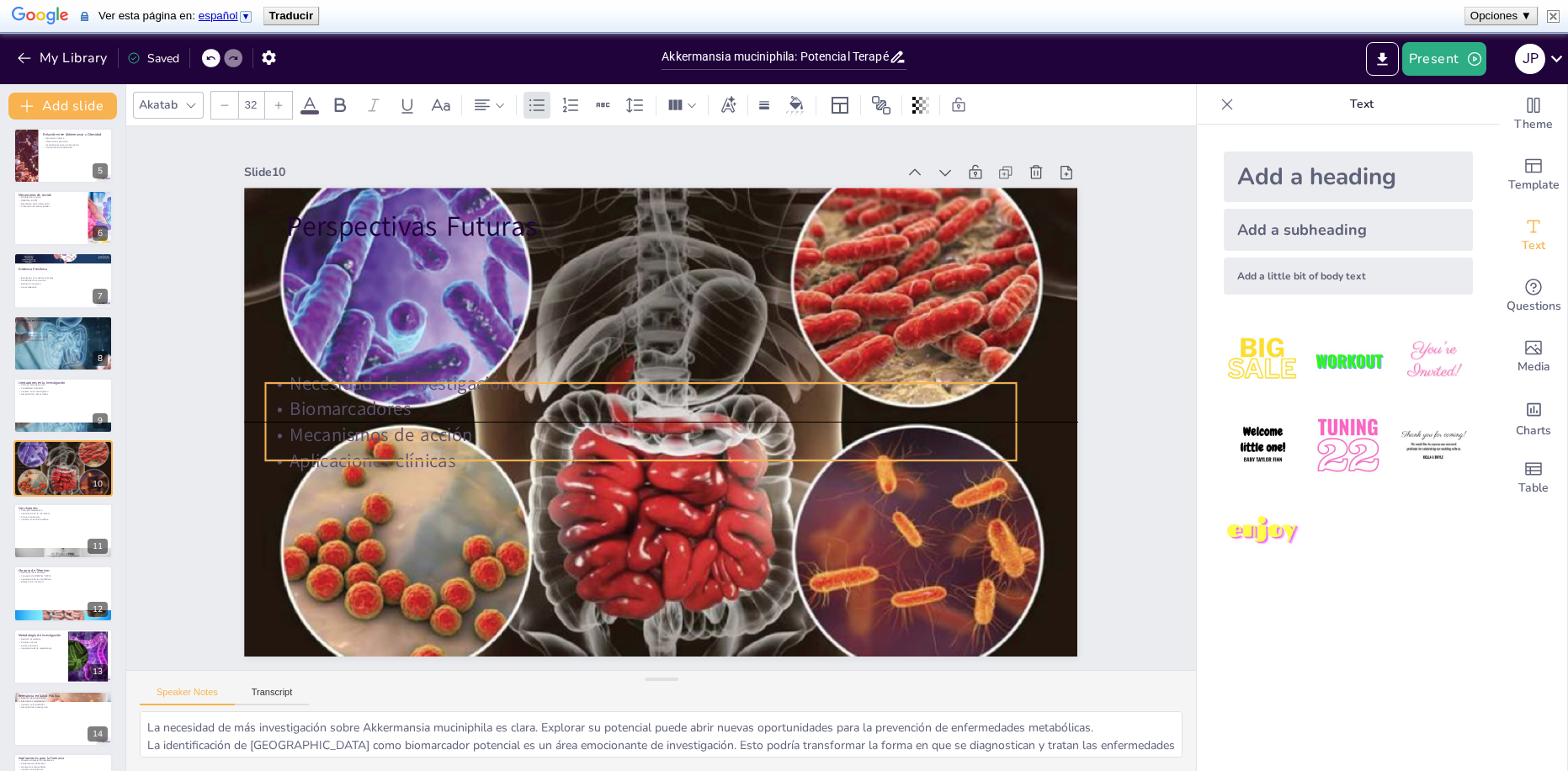
checkbox input "true"
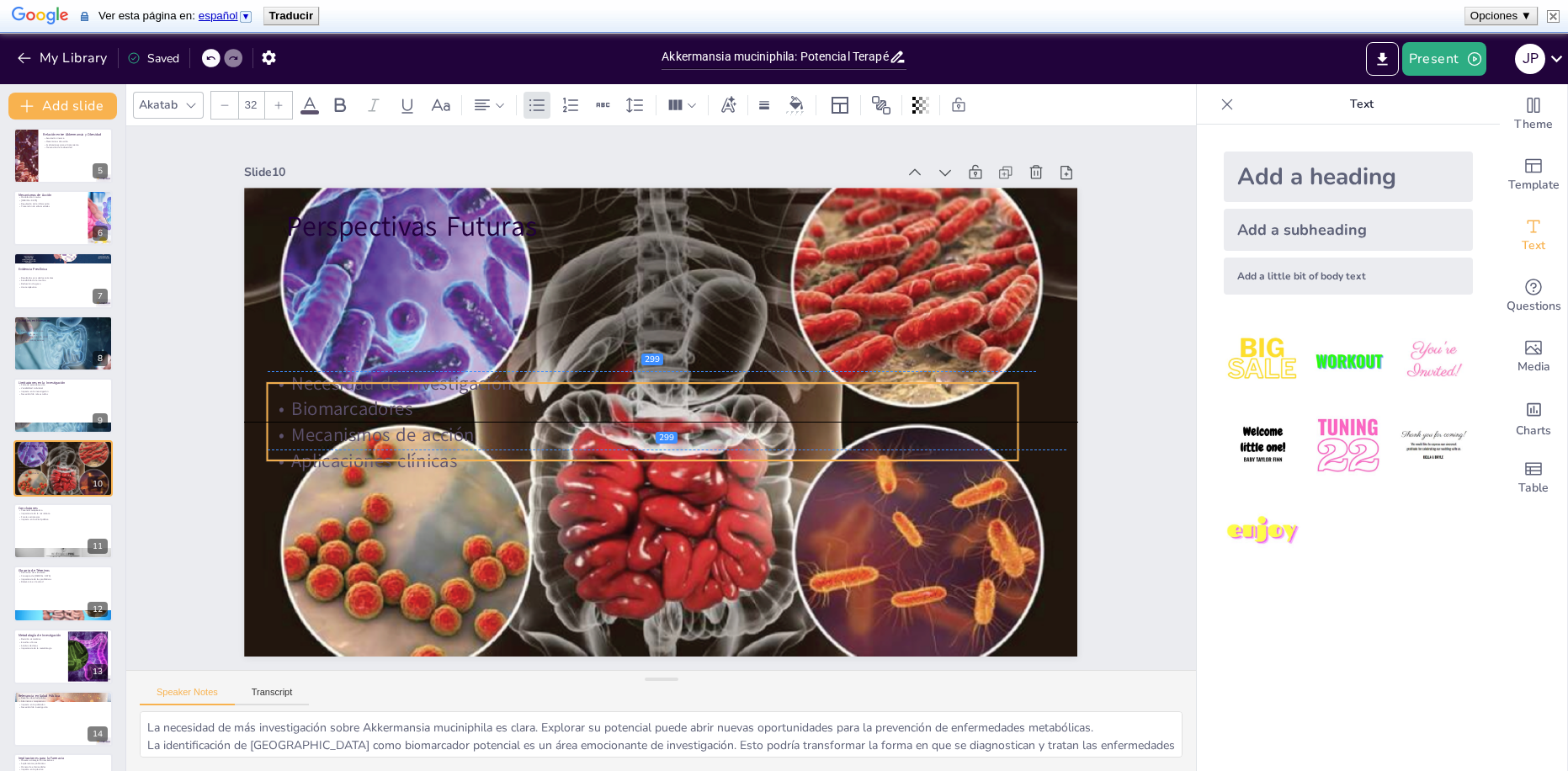
checkbox input "true"
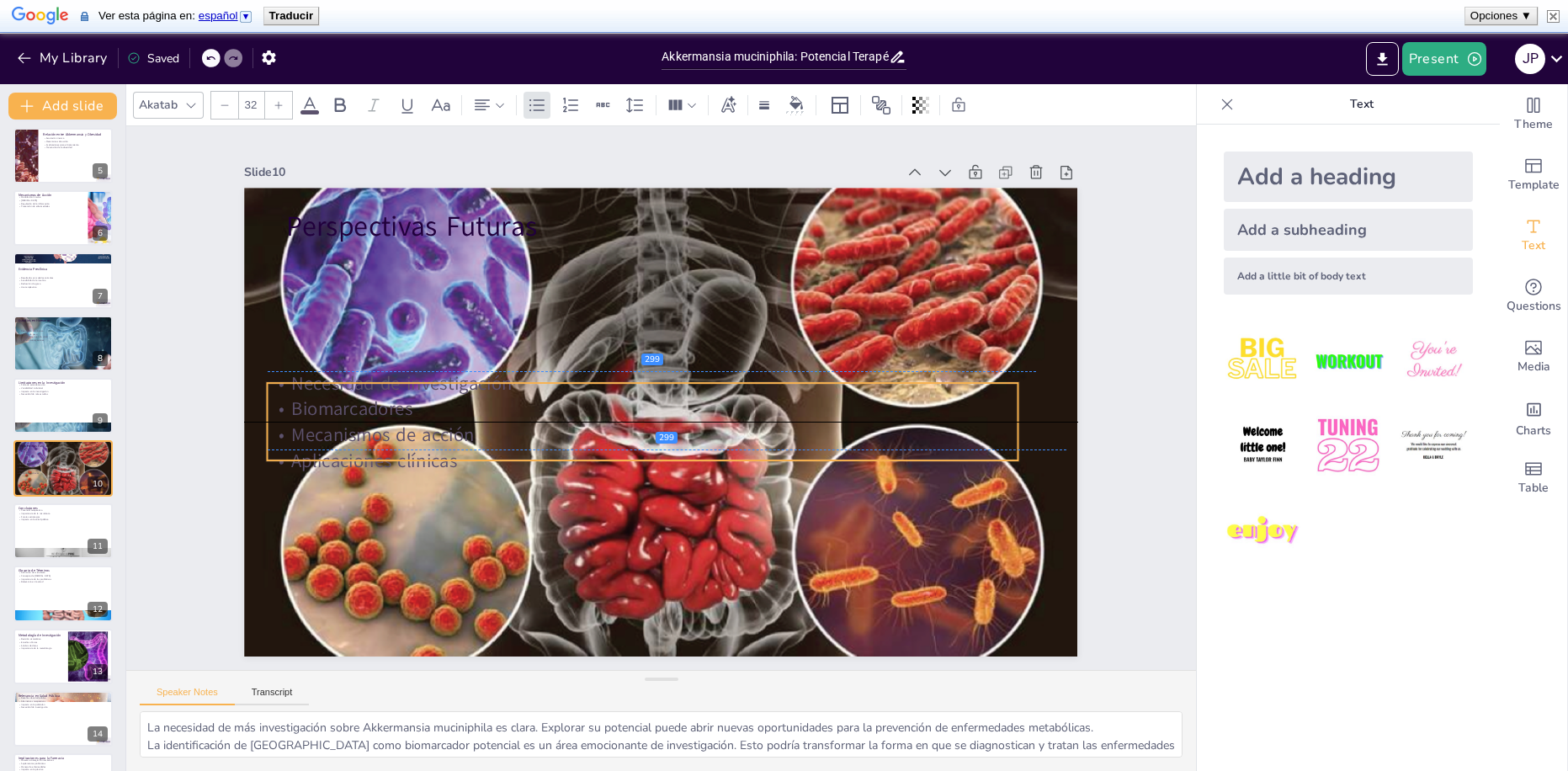
checkbox input "true"
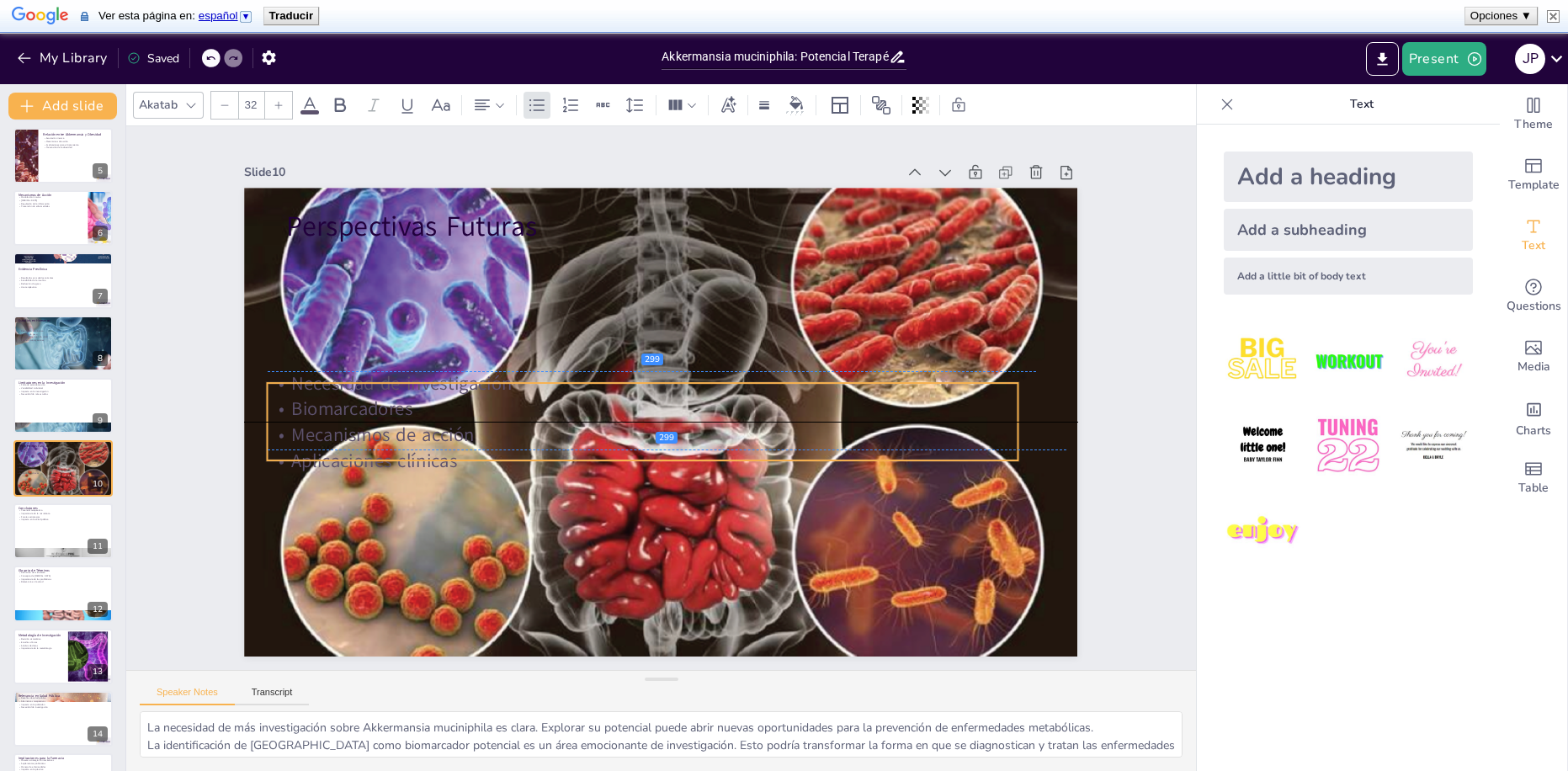
checkbox input "true"
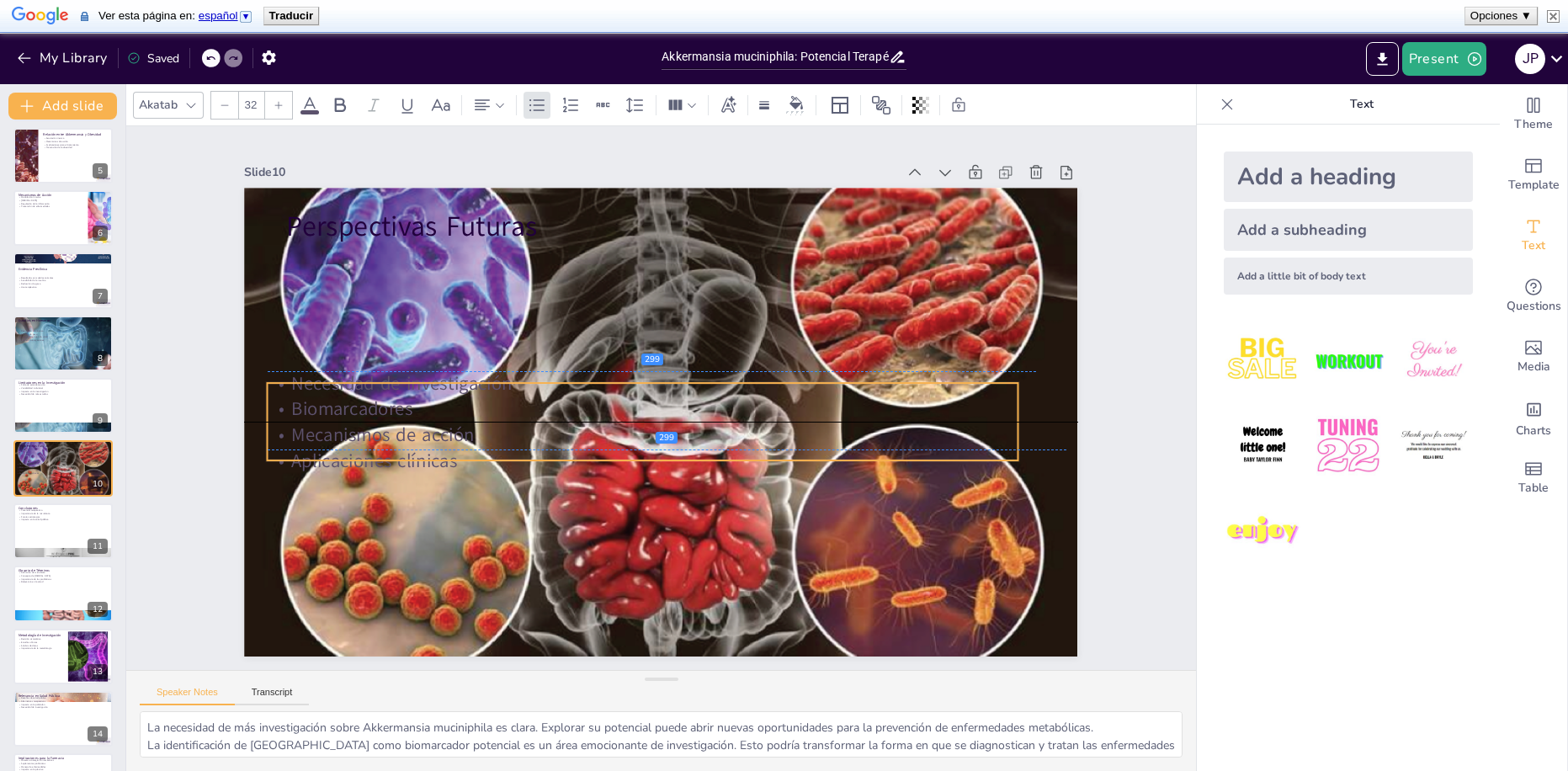
checkbox input "true"
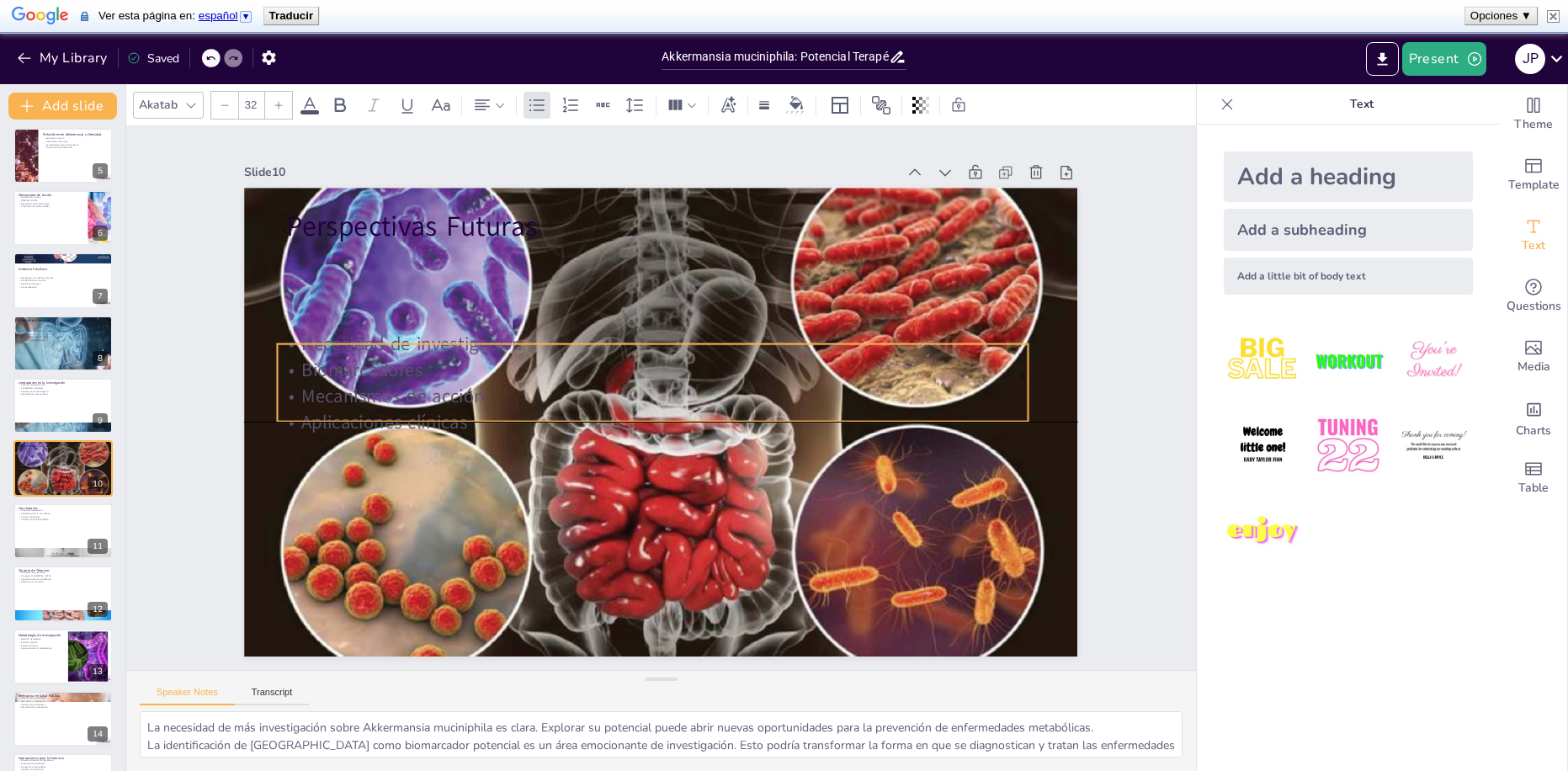
checkbox input "true"
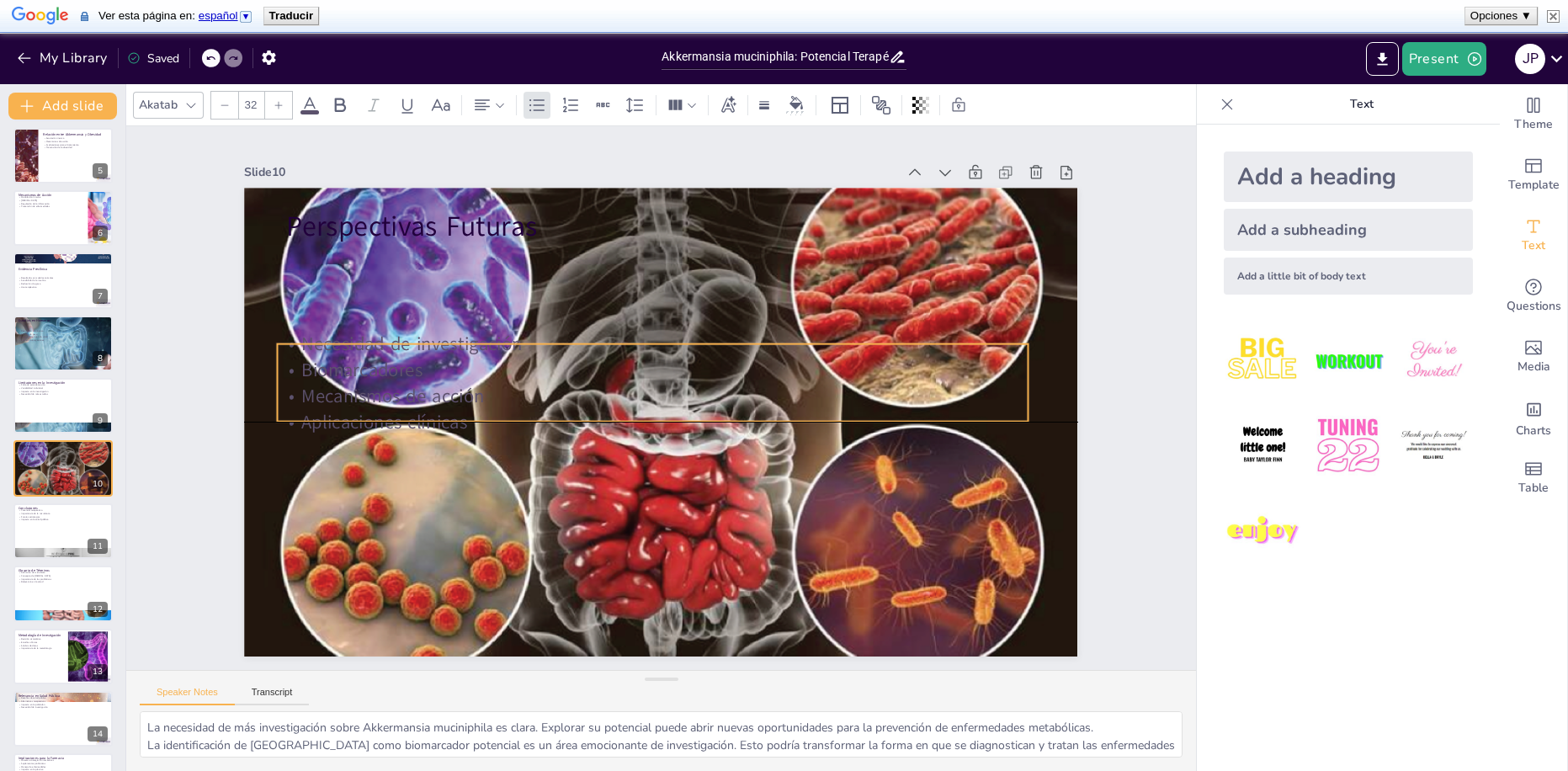
checkbox input "true"
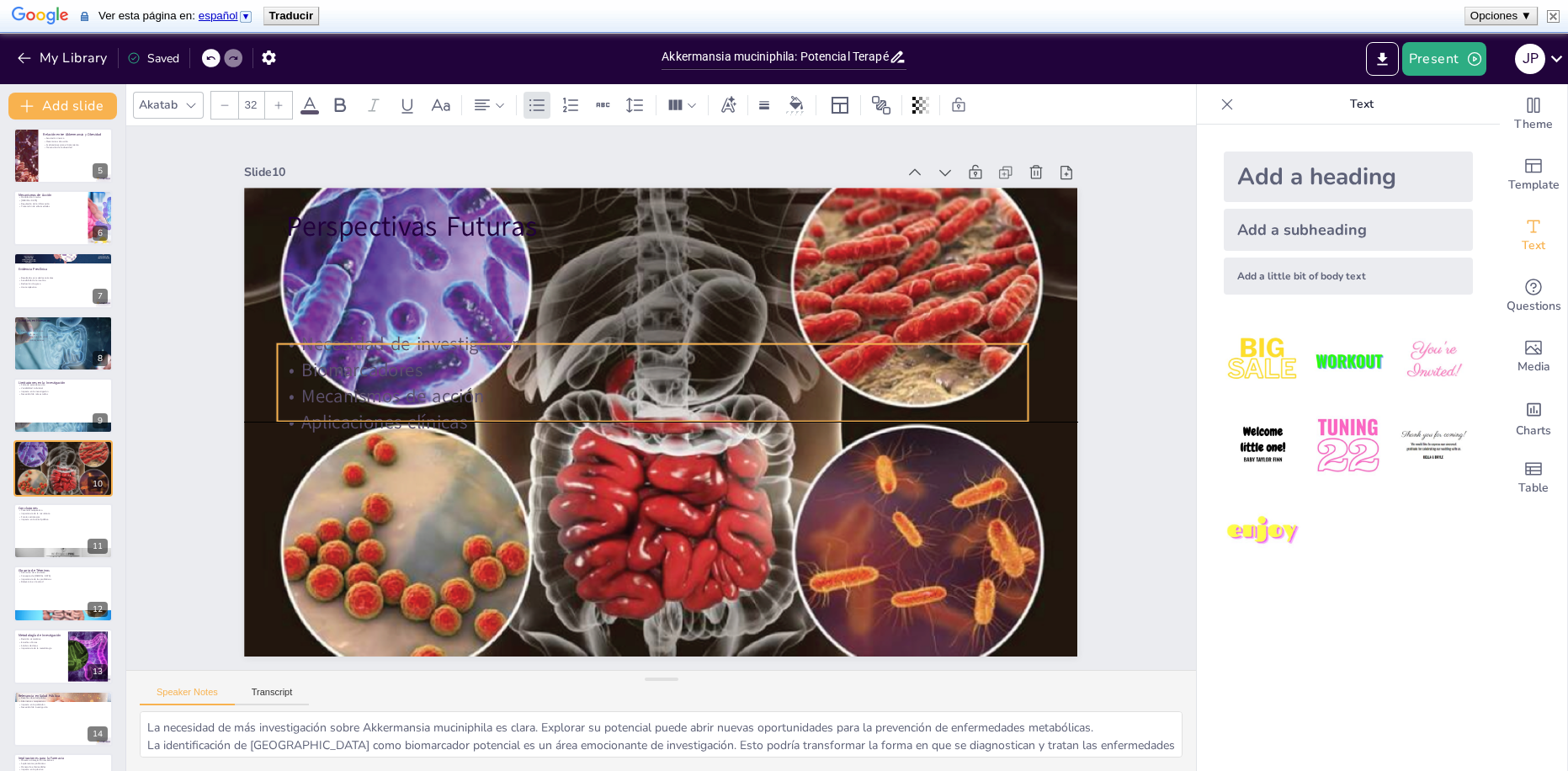
checkbox input "true"
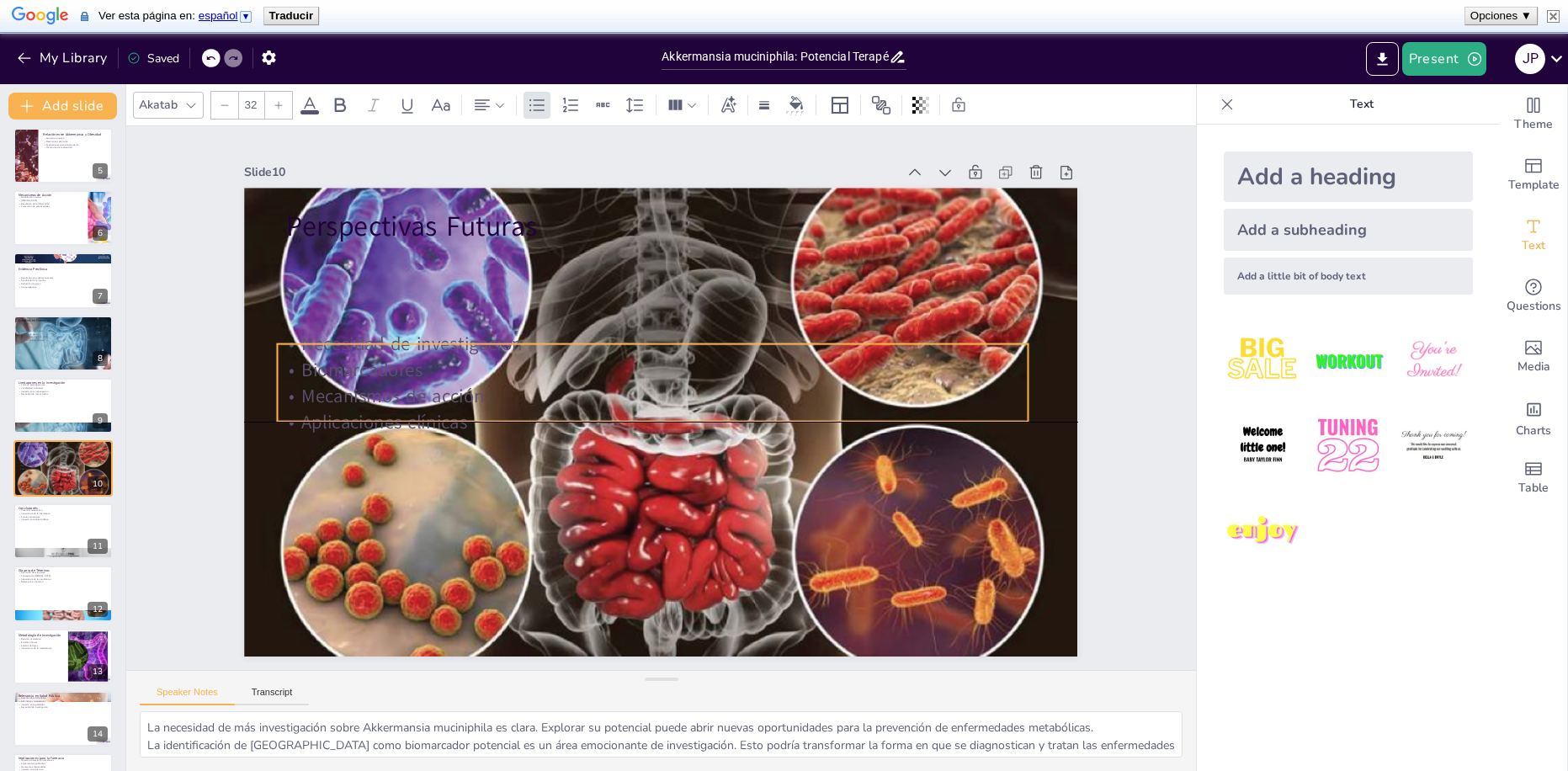
checkbox input "true"
click at [416, 364] on p "Mecanismos de acción" at bounding box center [653, 394] width 739 height 181
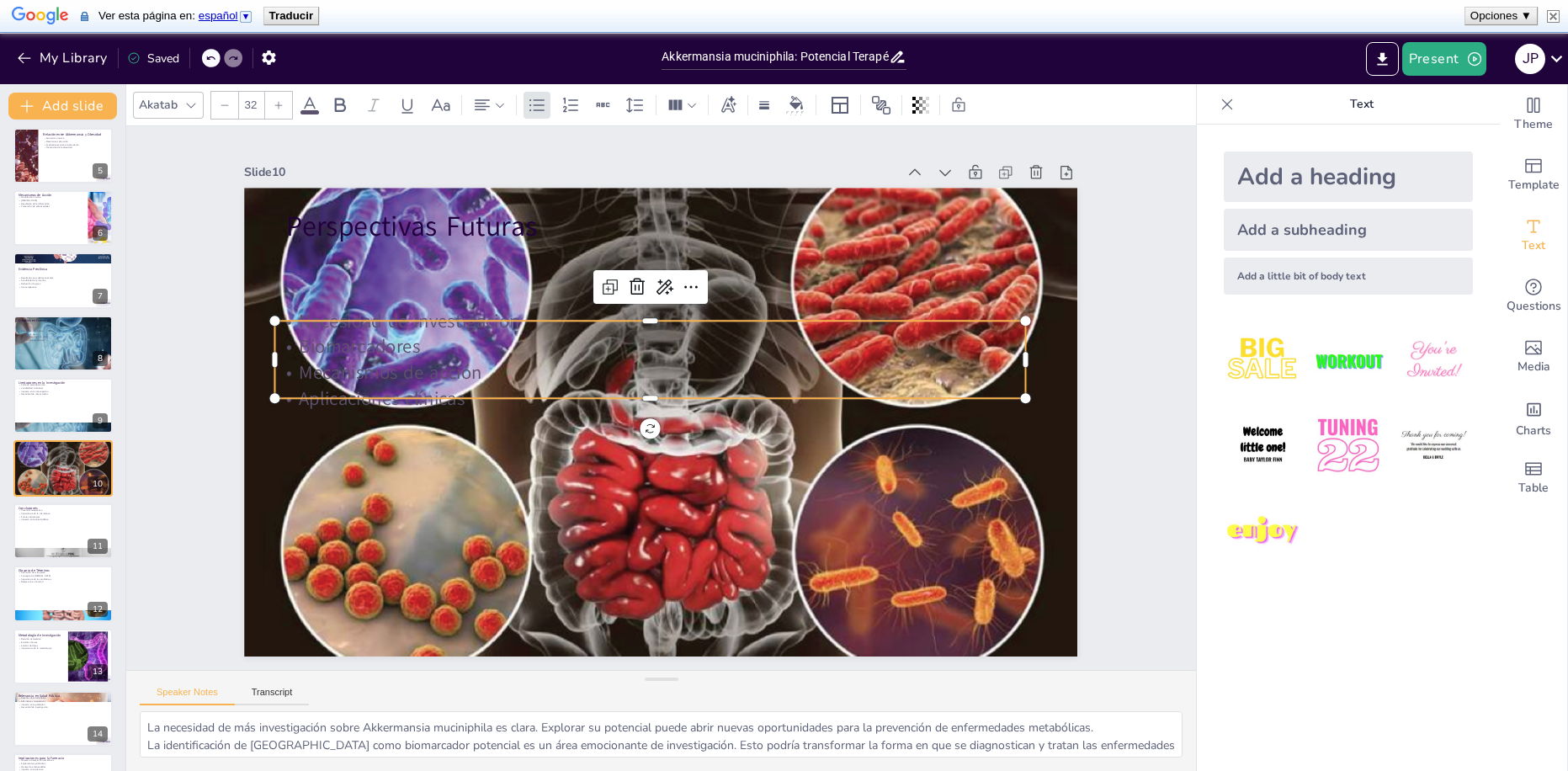
checkbox input "true"
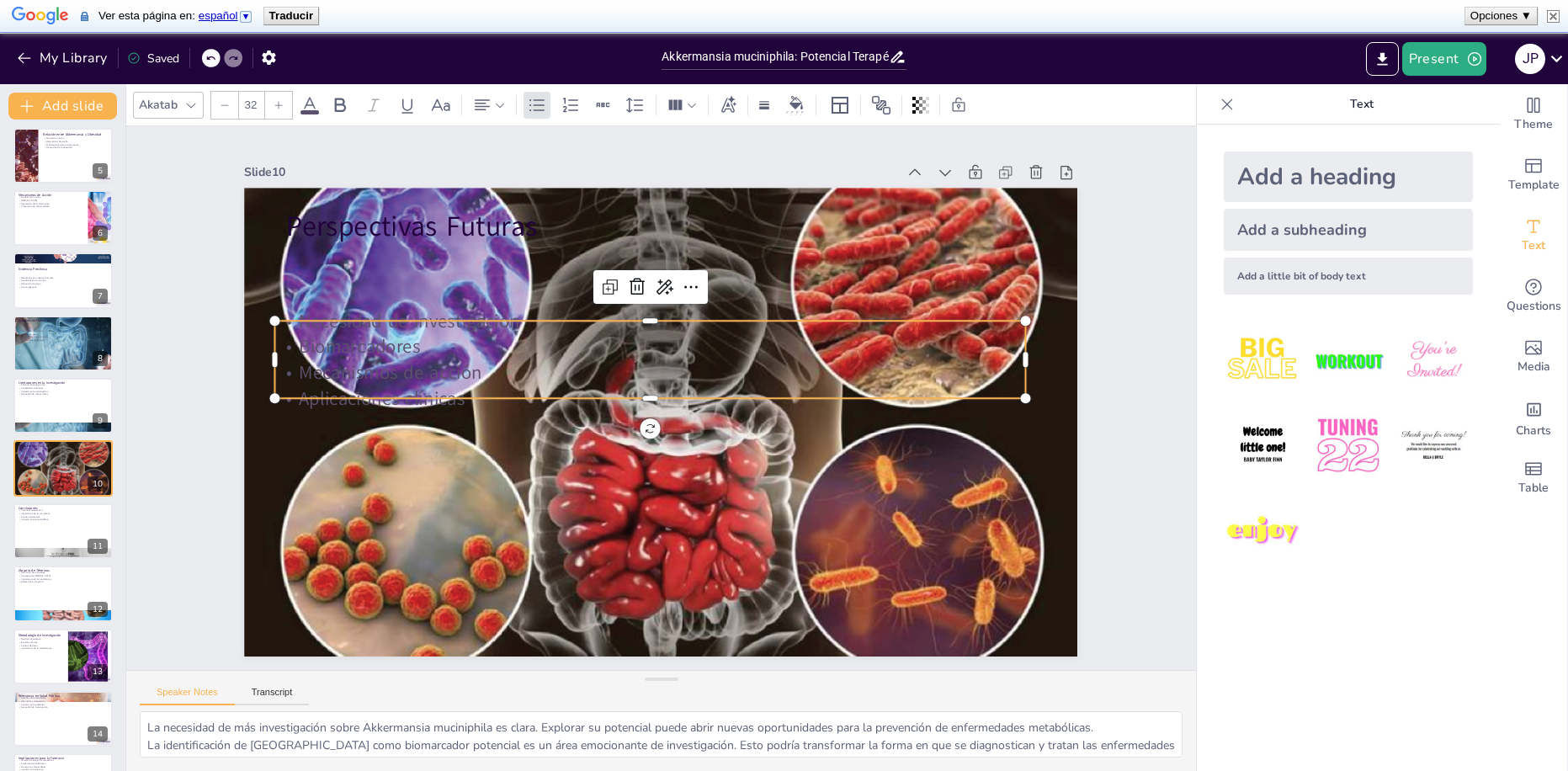
checkbox input "true"
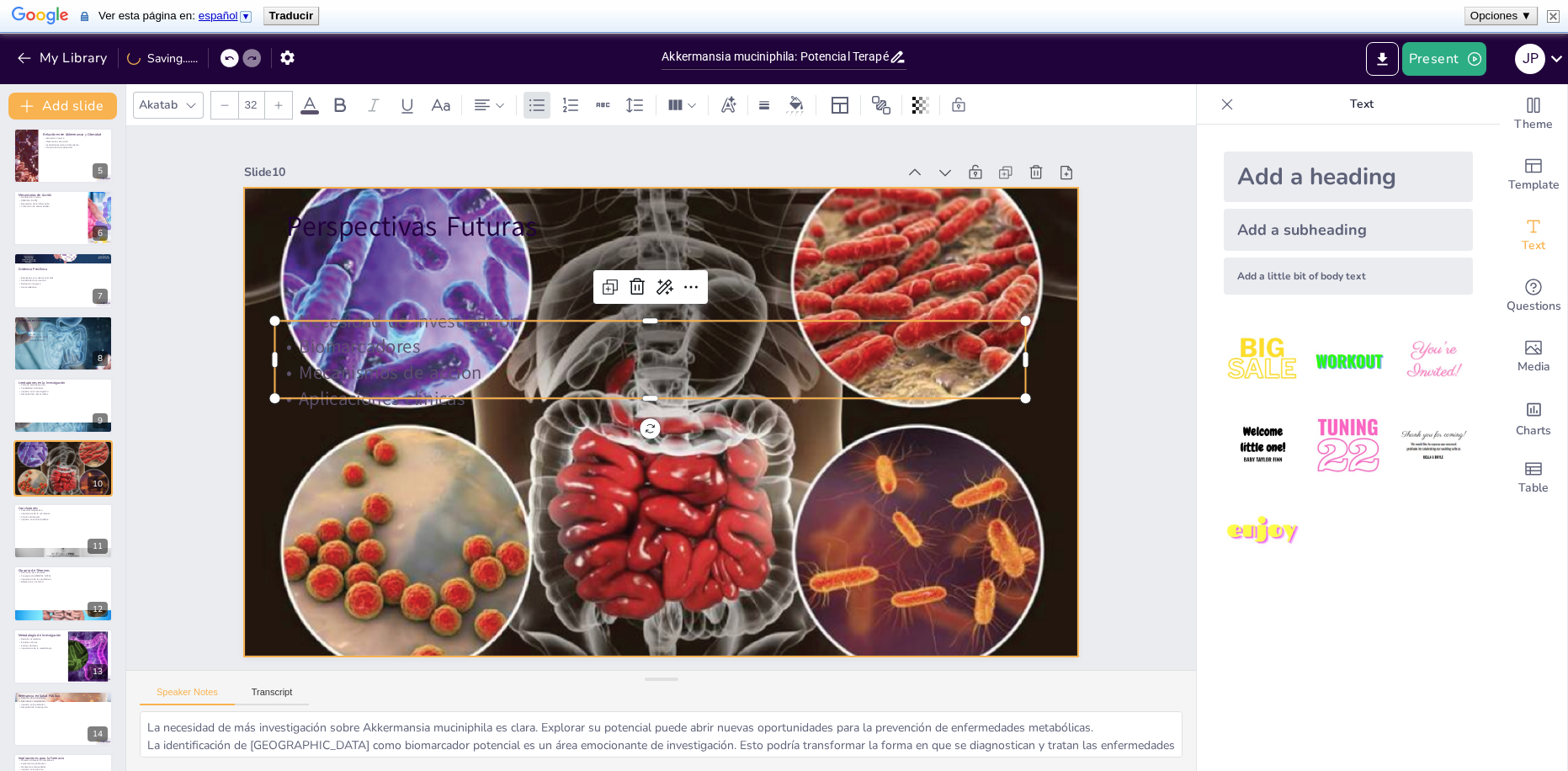
checkbox input "true"
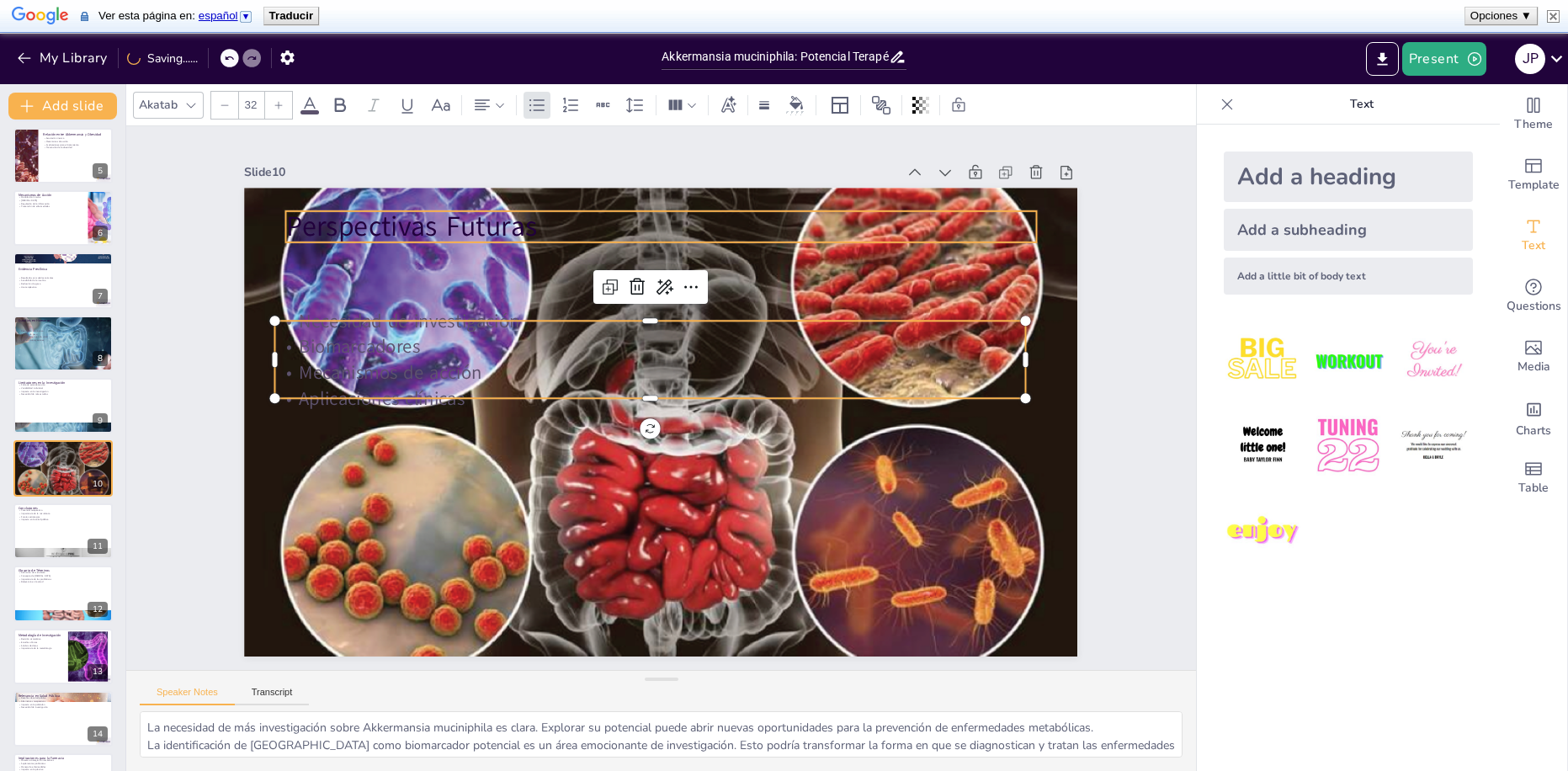
checkbox input "true"
type input "--"
checkbox input "true"
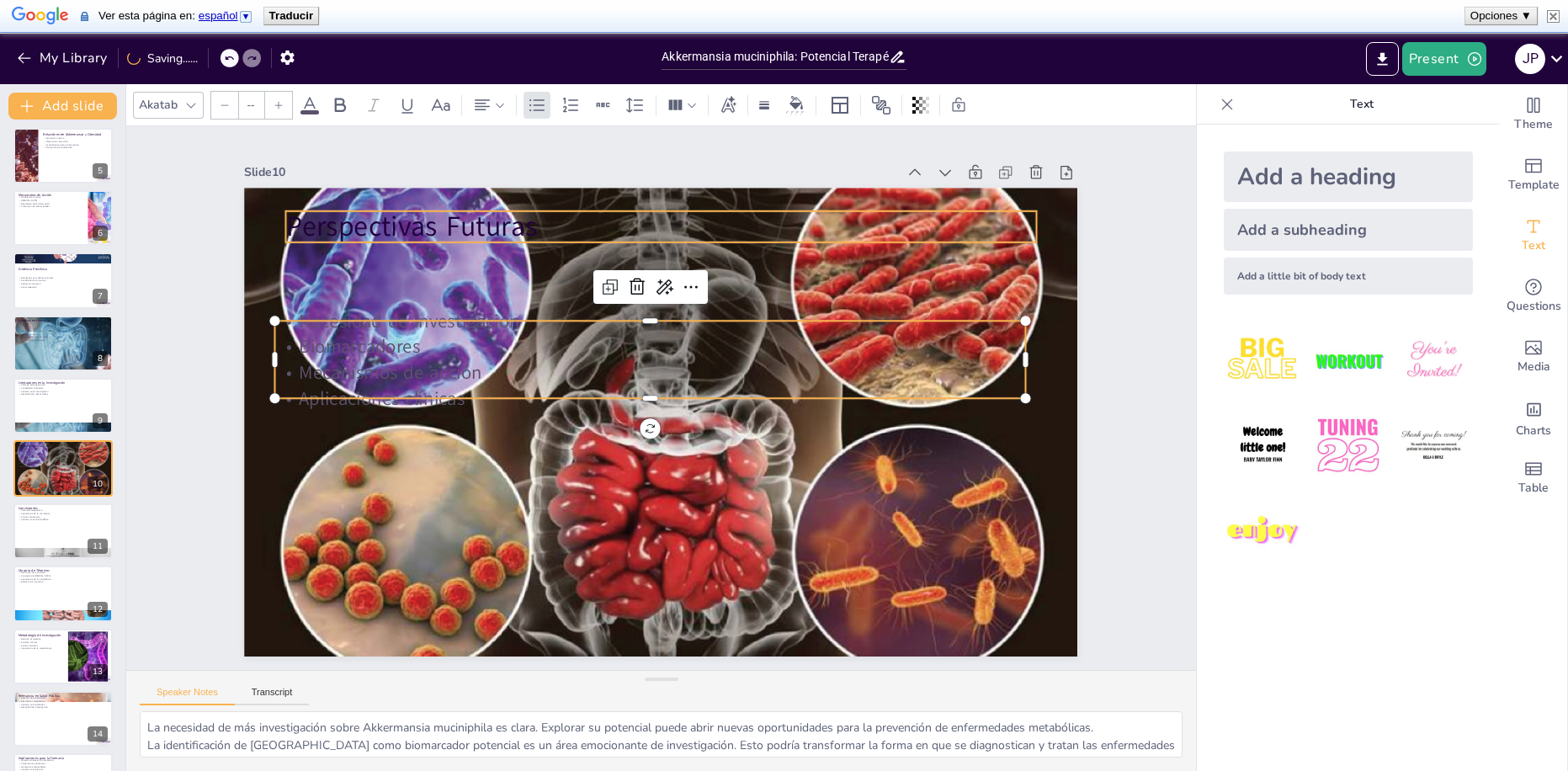
type input "48"
checkbox input "true"
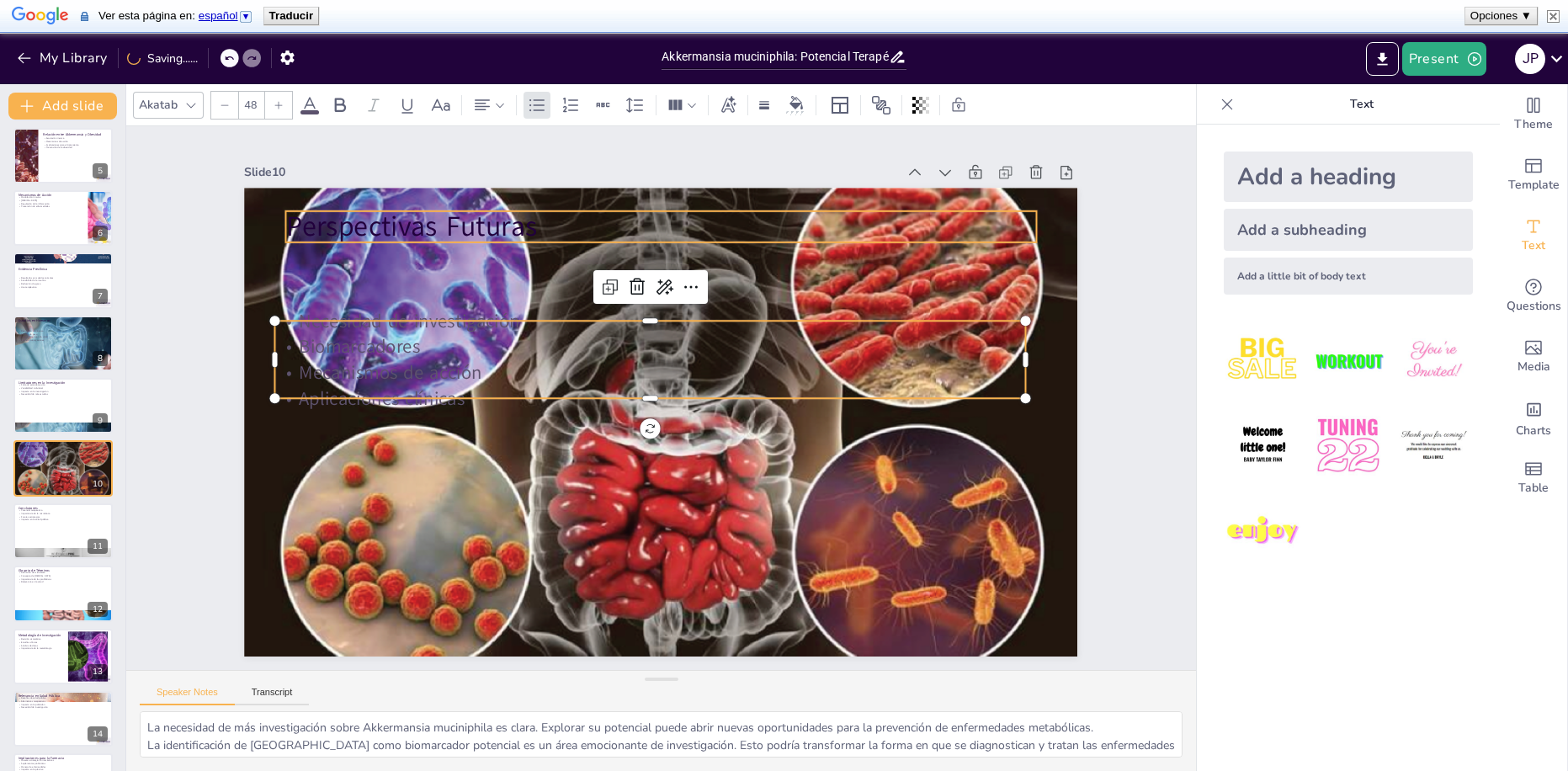
checkbox input "true"
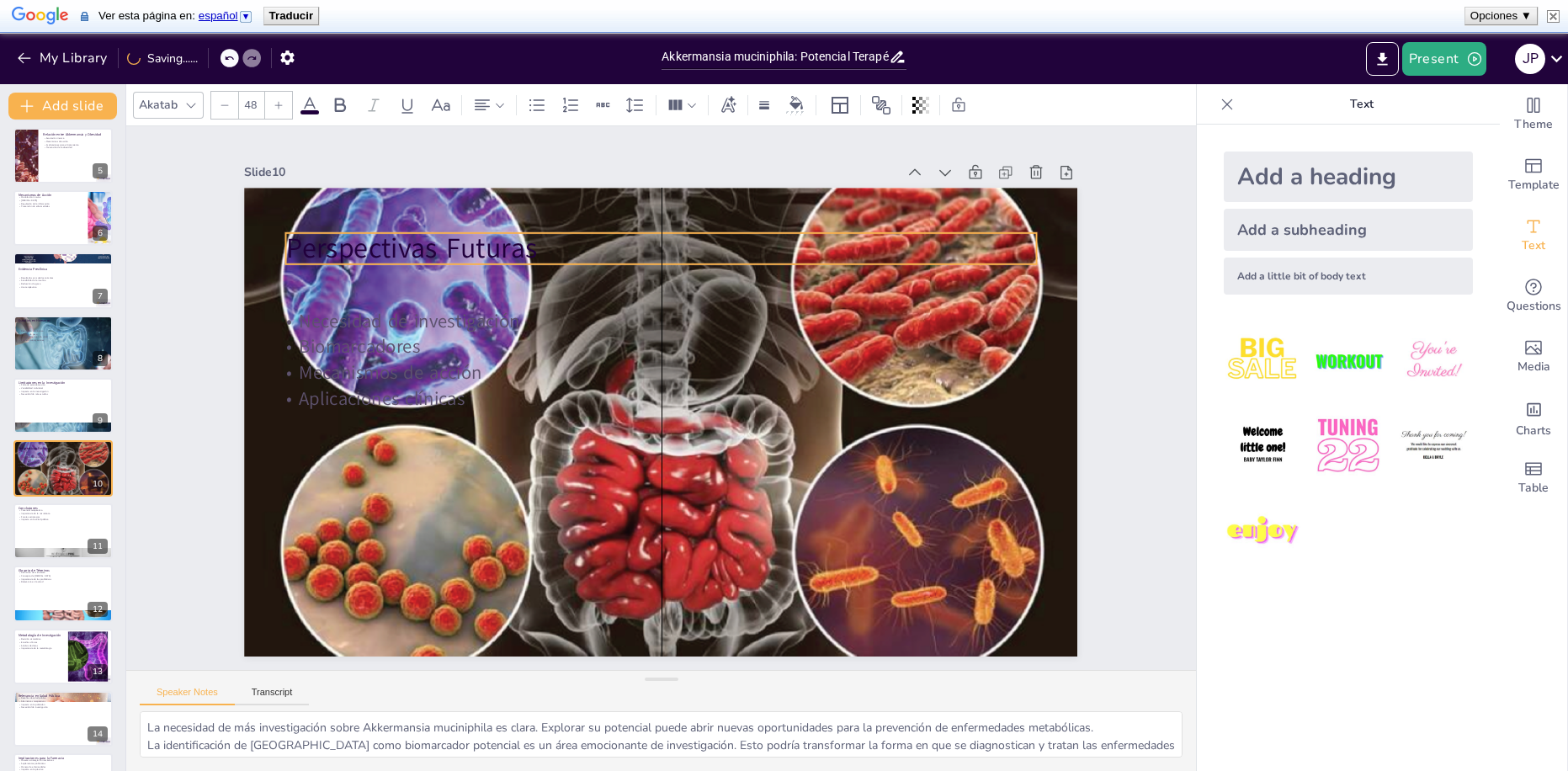
drag, startPoint x: 421, startPoint y: 228, endPoint x: 421, endPoint y: 245, distance: 17.0
click at [421, 245] on p "Perspectivas Futuras" at bounding box center [693, 251] width 742 height 194
checkbox input "true"
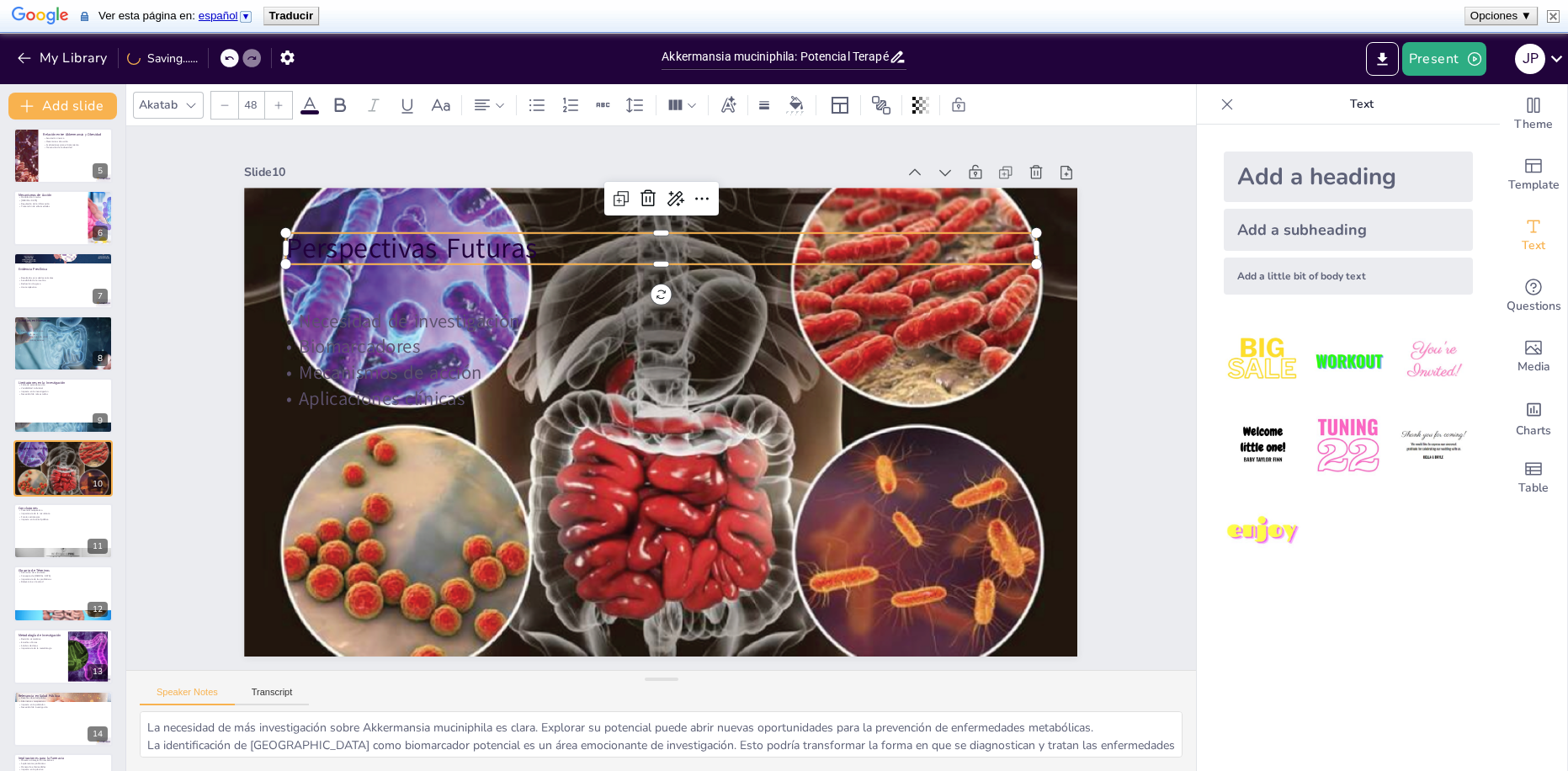
checkbox input "true"
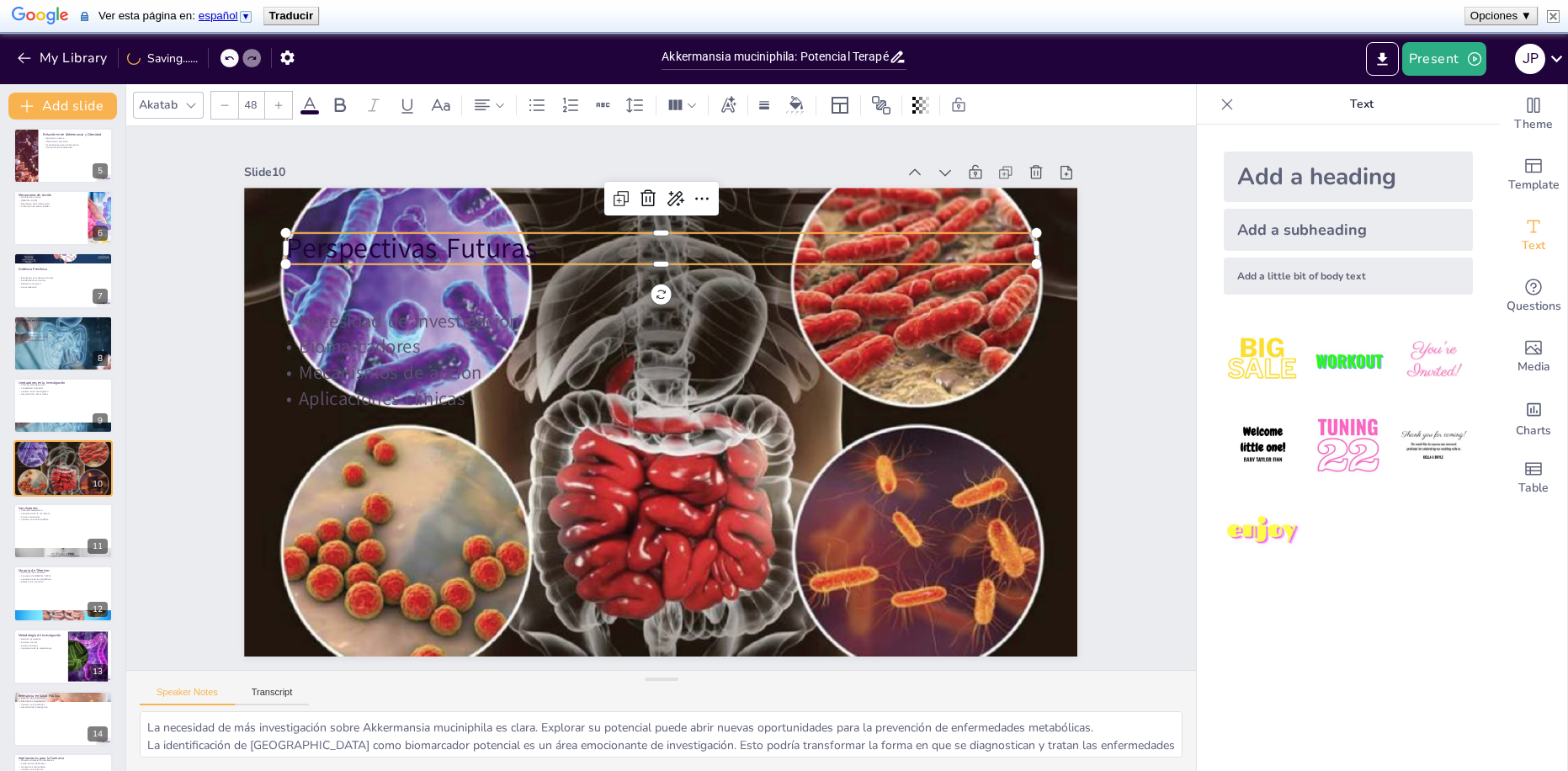
checkbox input "true"
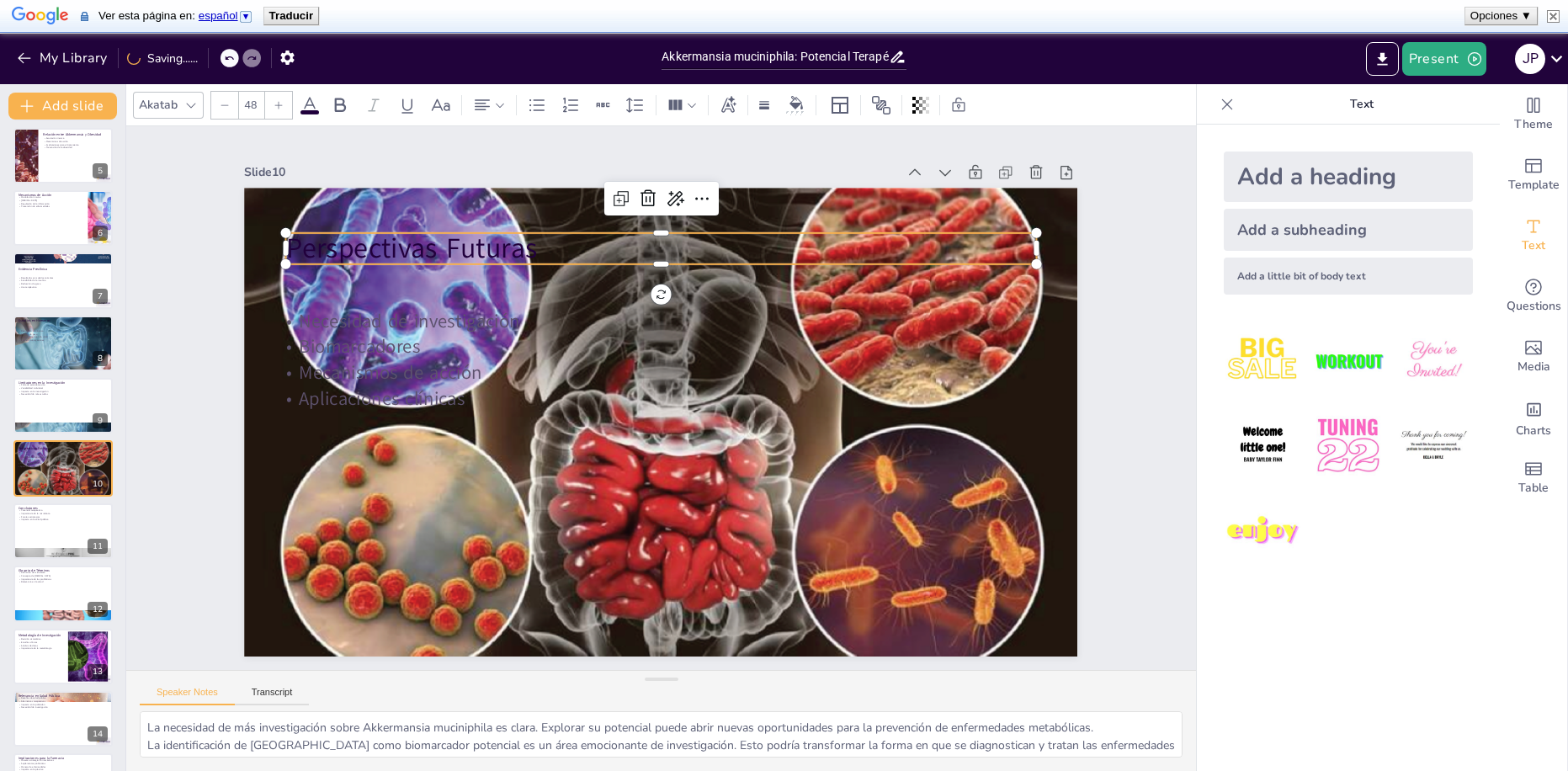
checkbox input "true"
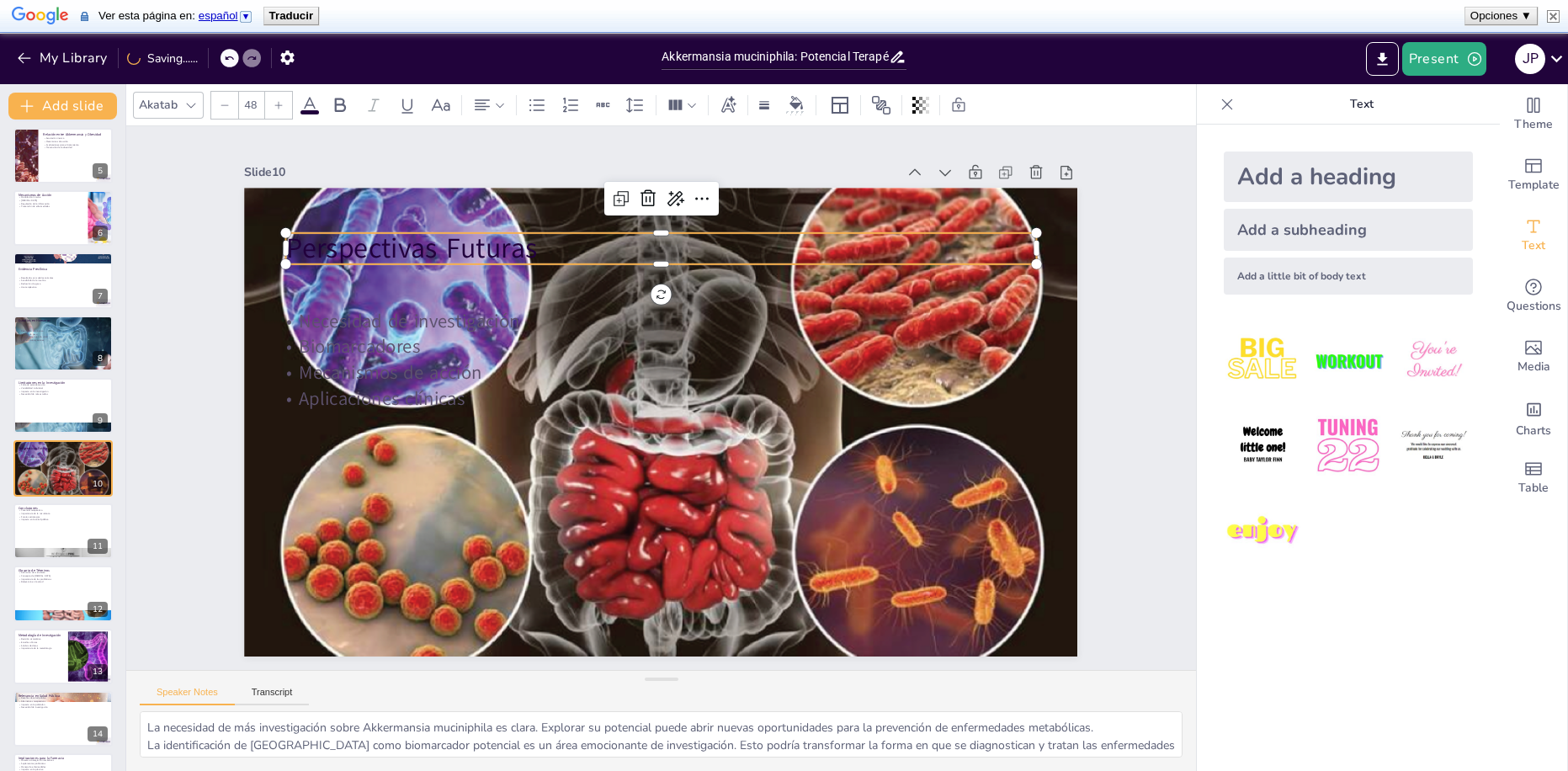
checkbox input "true"
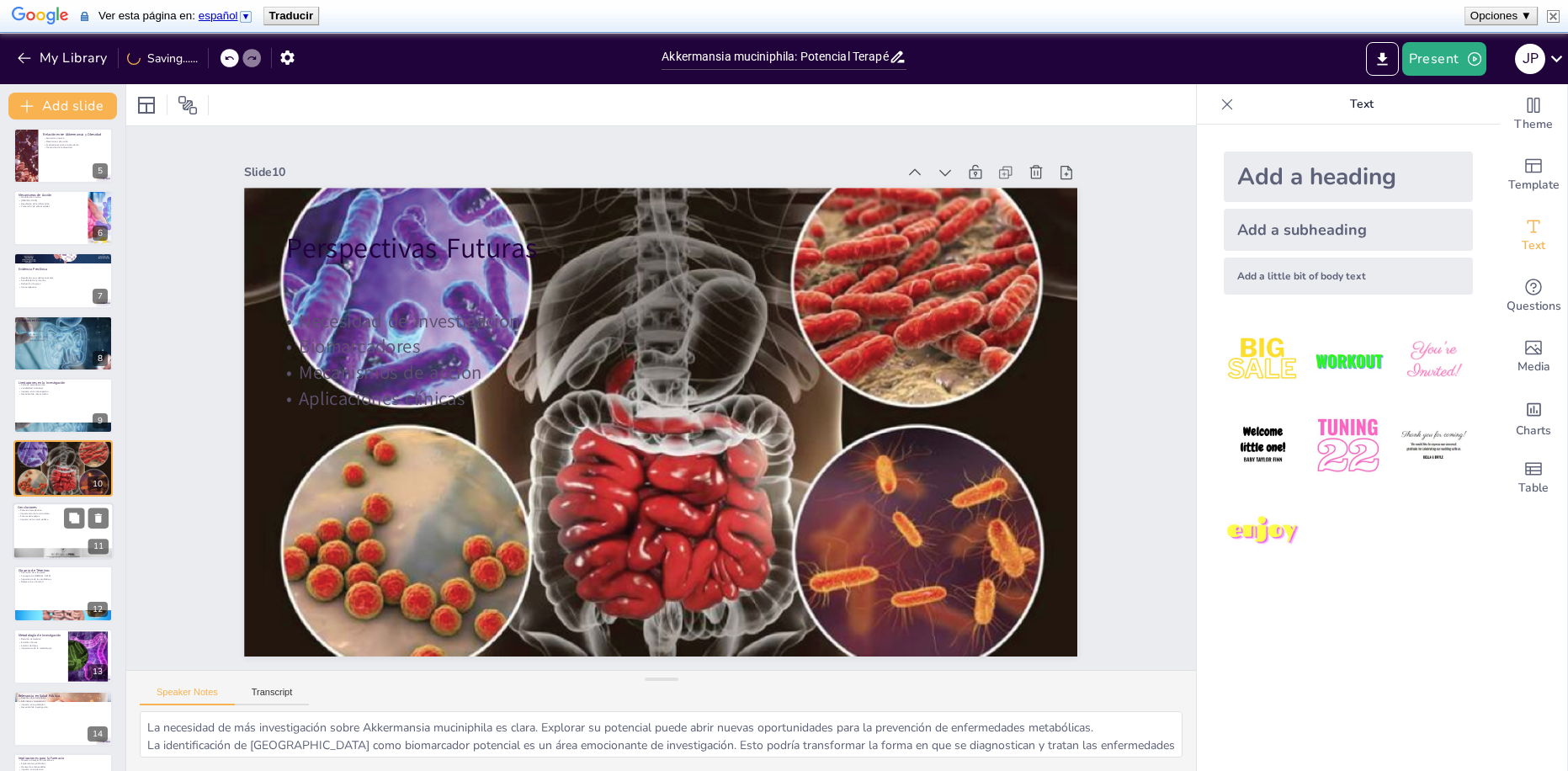
checkbox input "true"
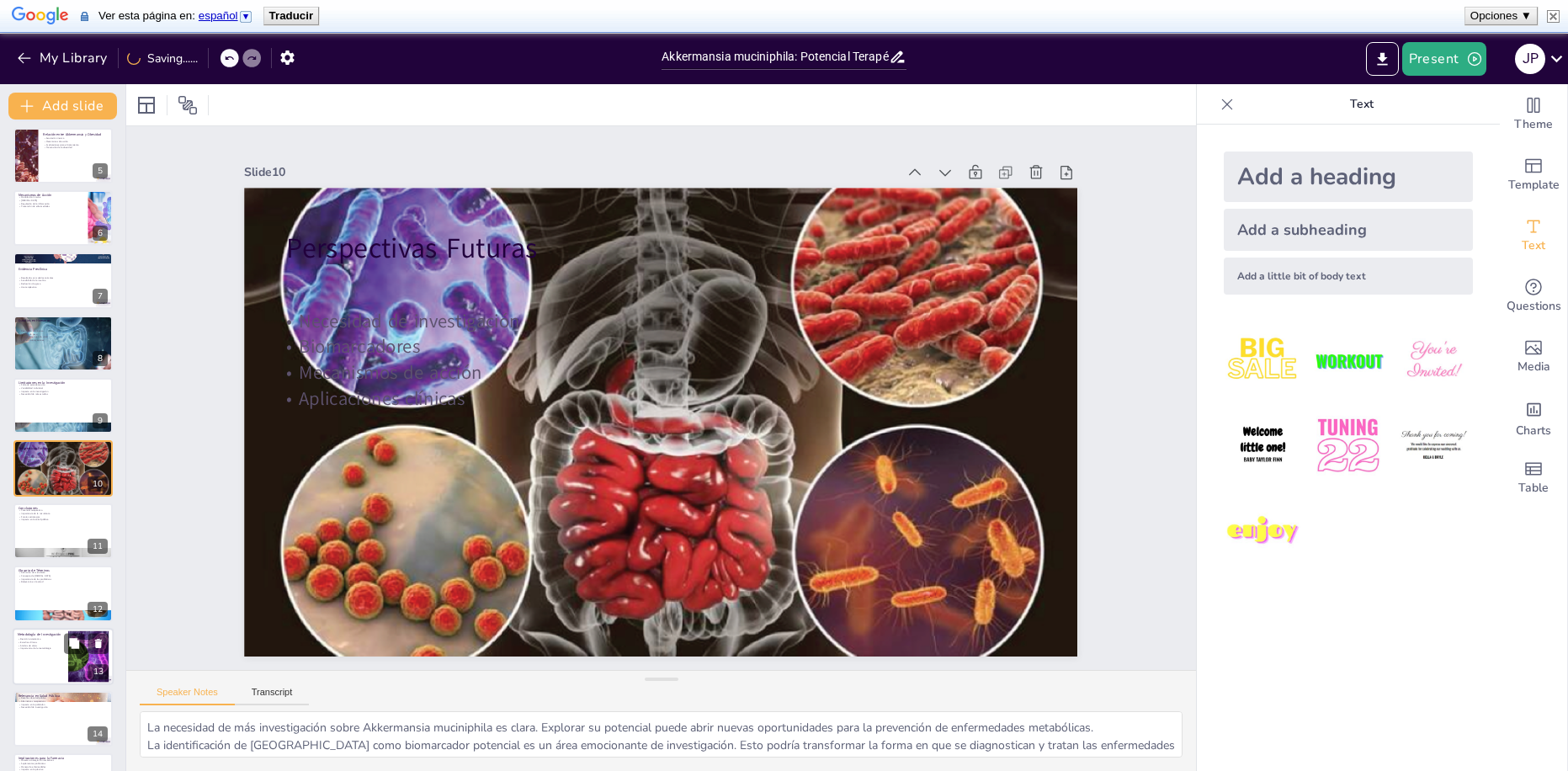
checkbox input "true"
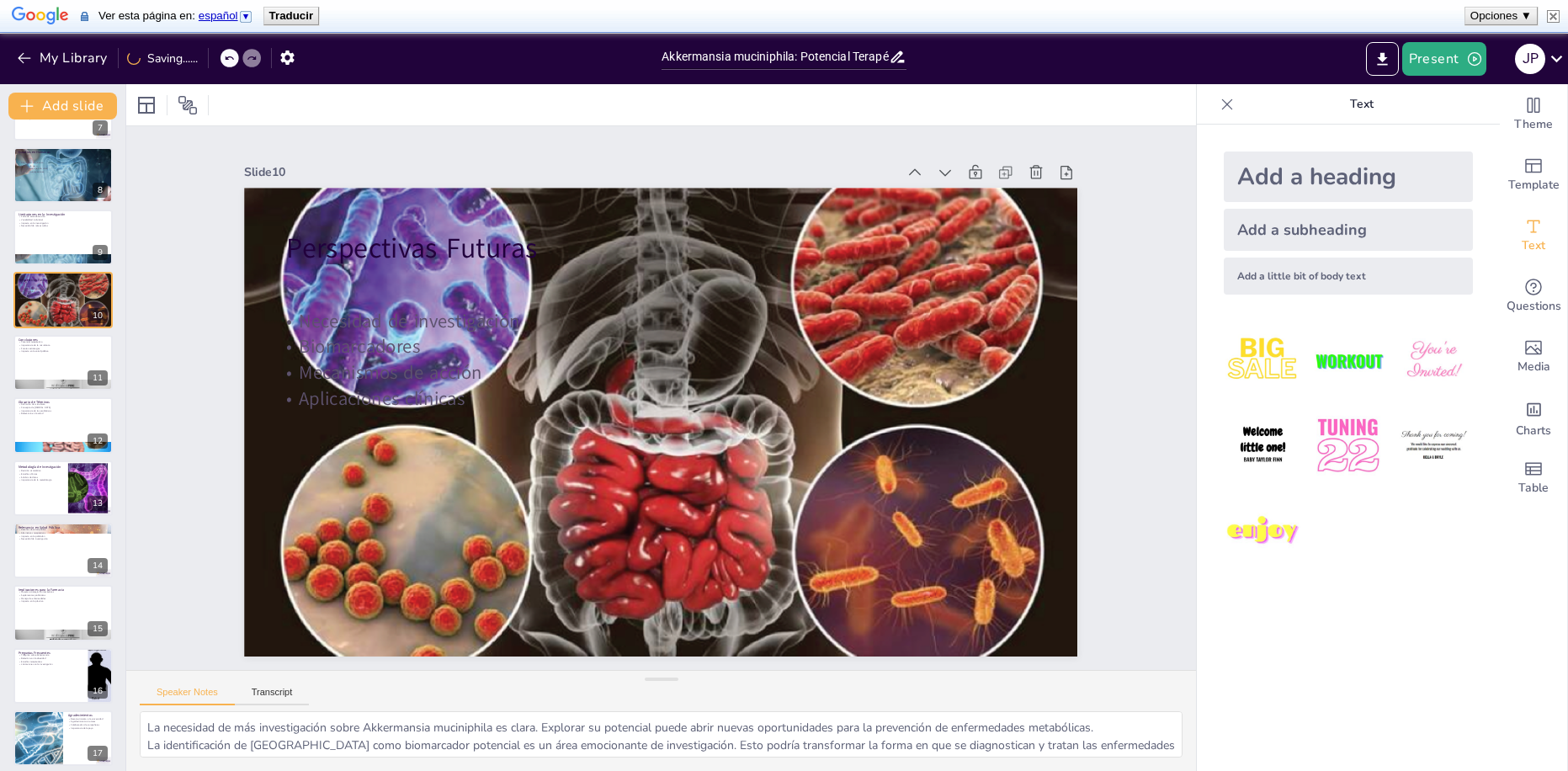
checkbox input "true"
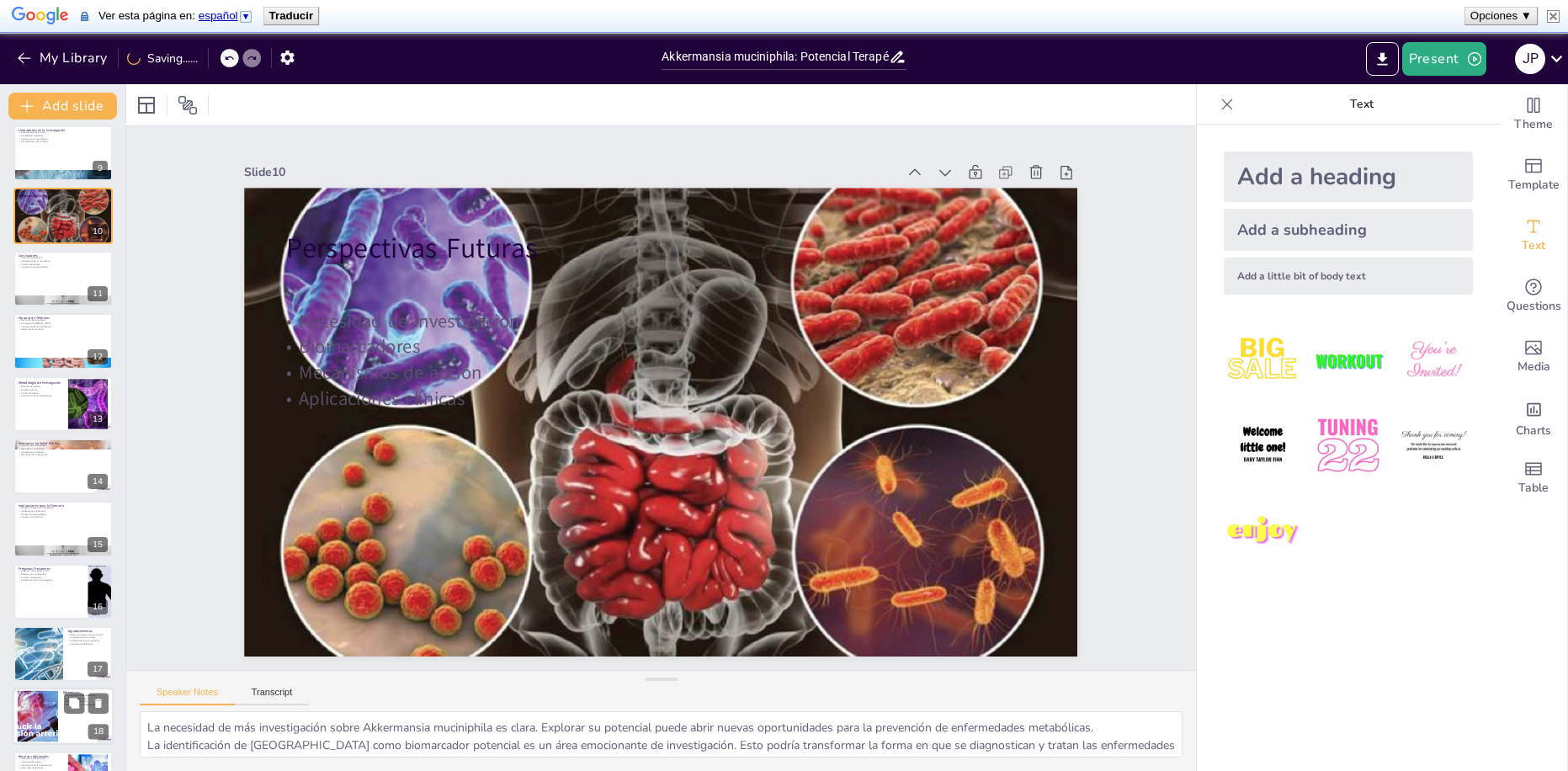
checkbox input "true"
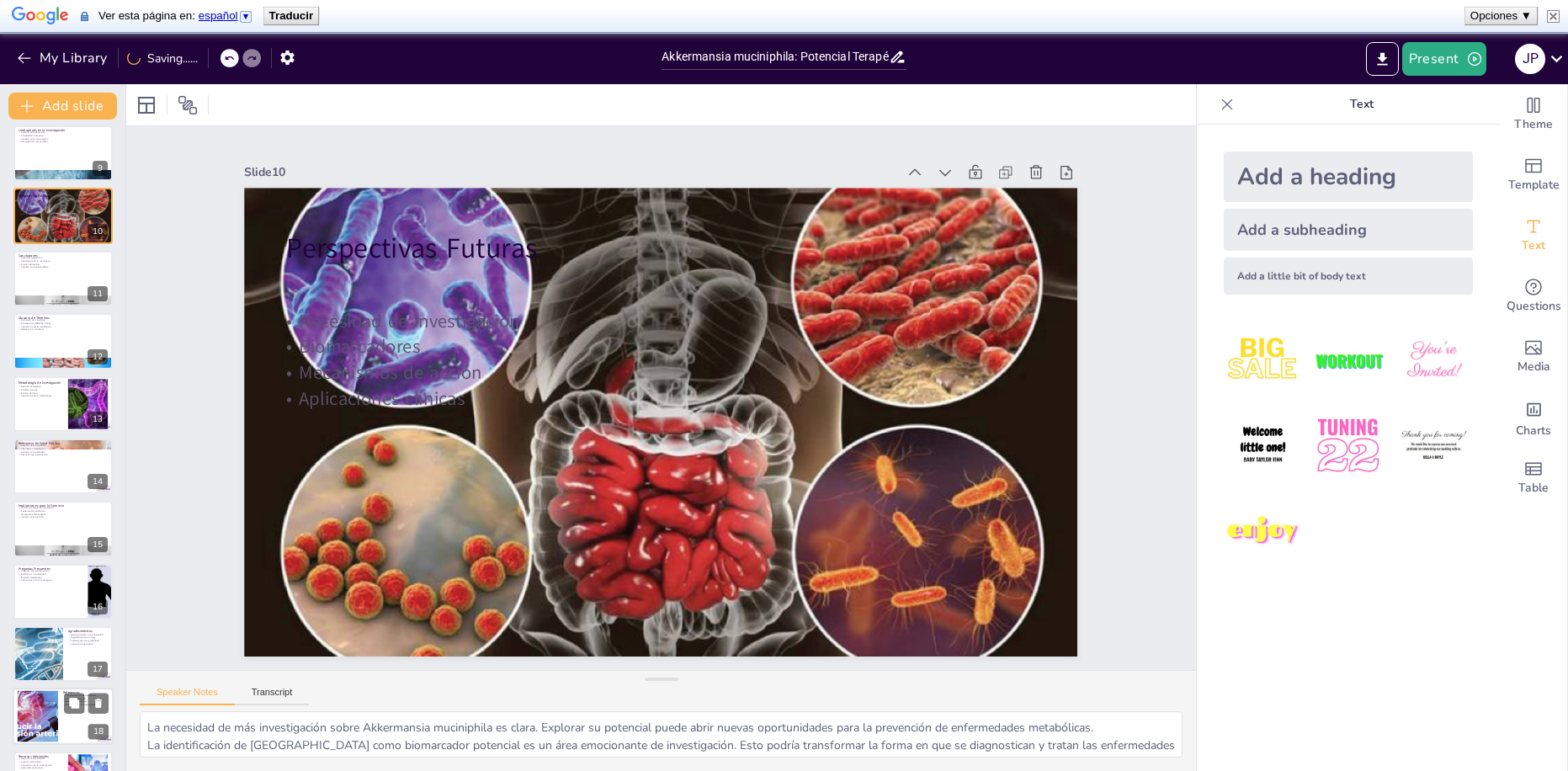
checkbox input "true"
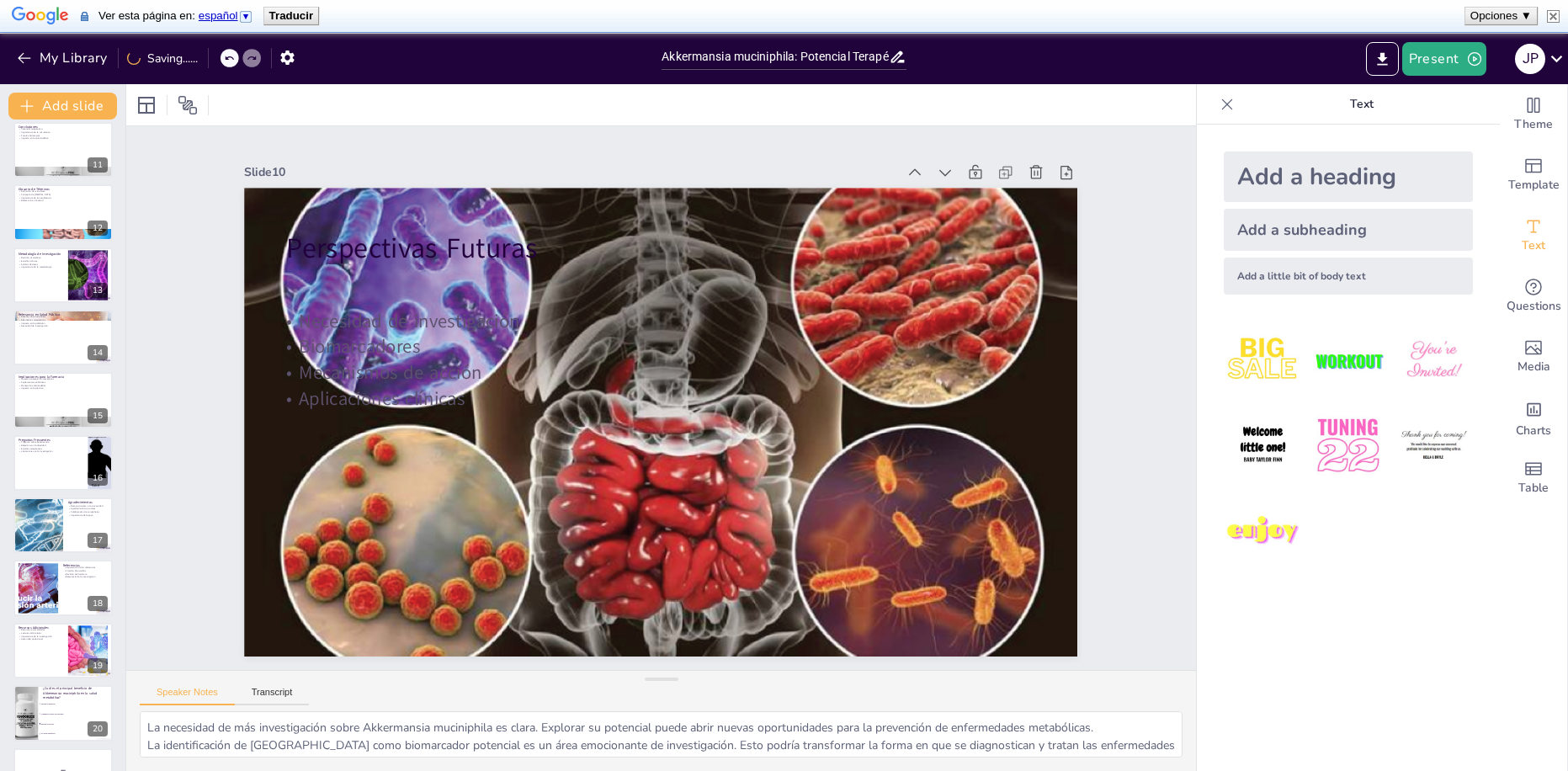
checkbox input "true"
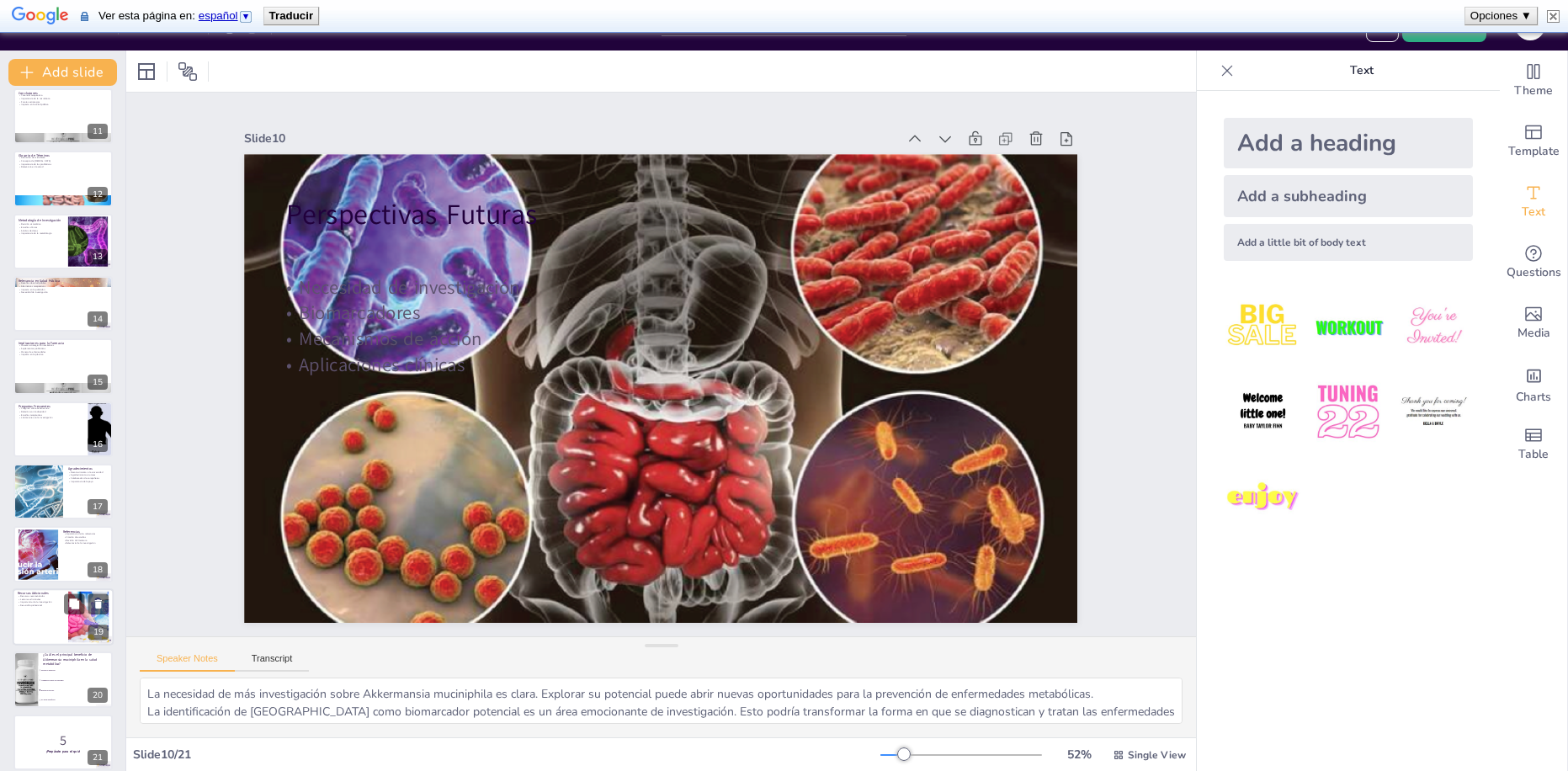
checkbox input "true"
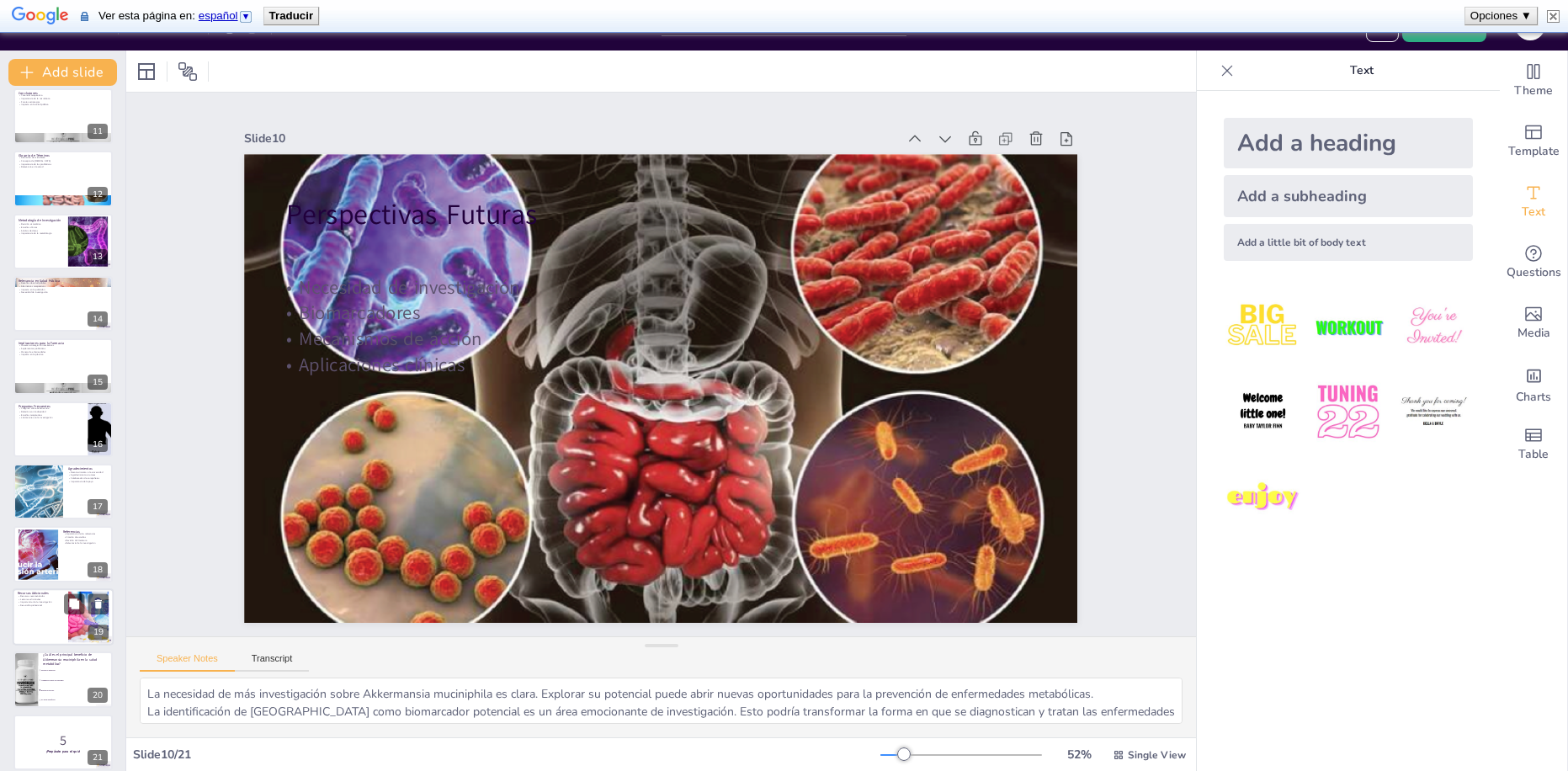
checkbox input "true"
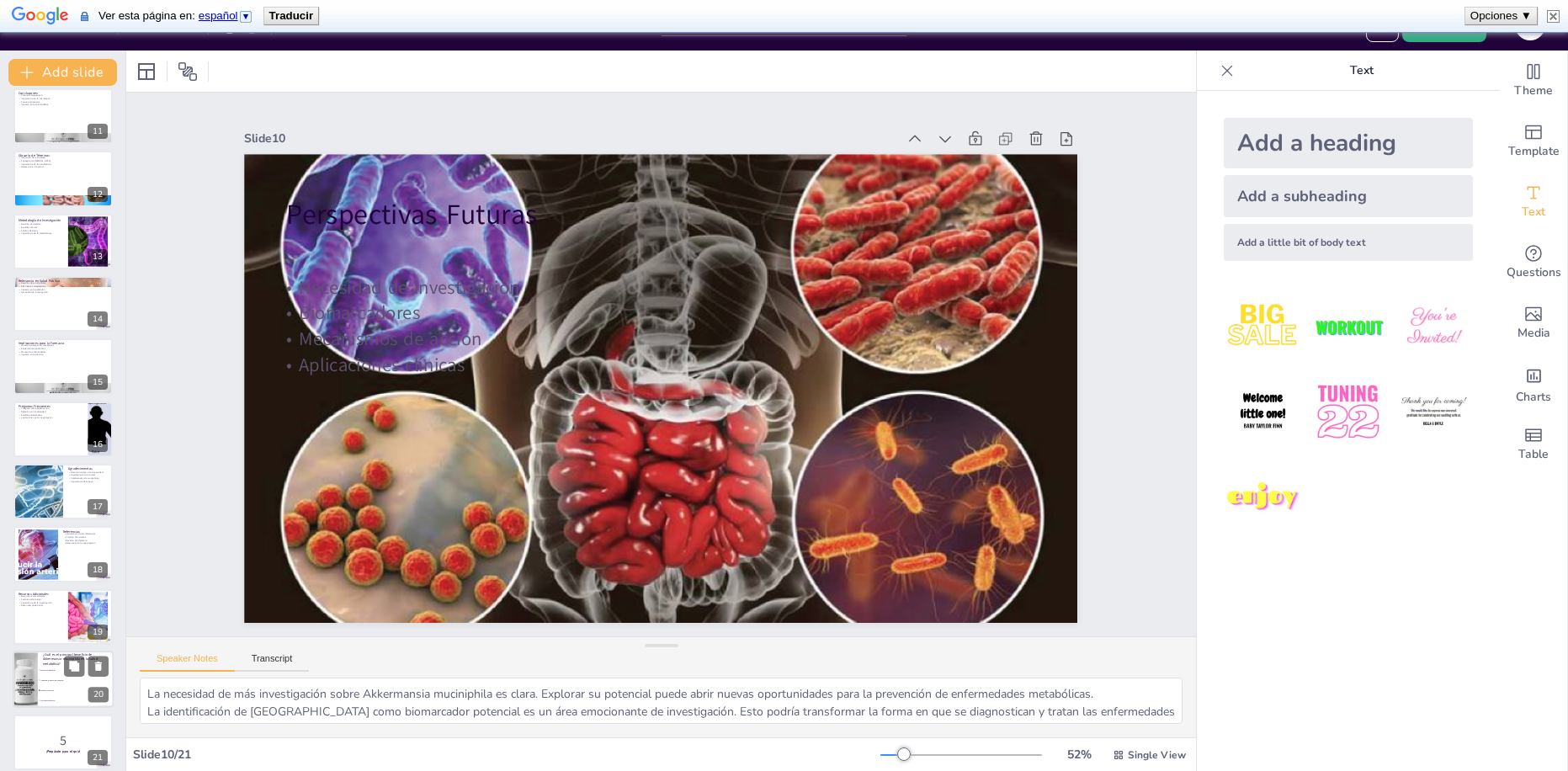
checkbox input "true"
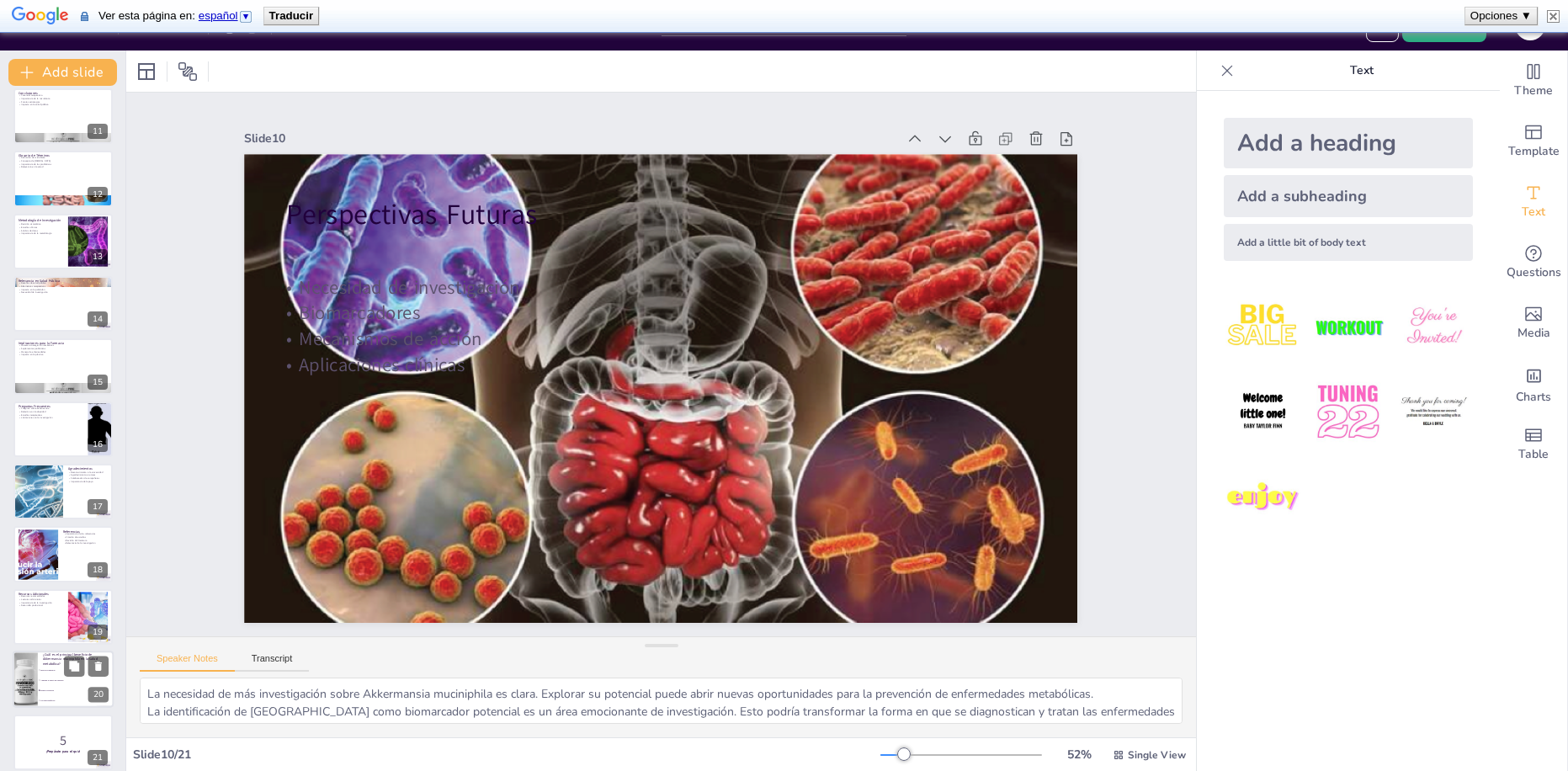
checkbox input "true"
click at [52, 666] on li "Mejora la digestión" at bounding box center [76, 671] width 76 height 10
checkbox input "true"
type textarea "La respuesta correcta es que Akkermansia muciniphila regula la glucosa, como se…"
checkbox input "true"
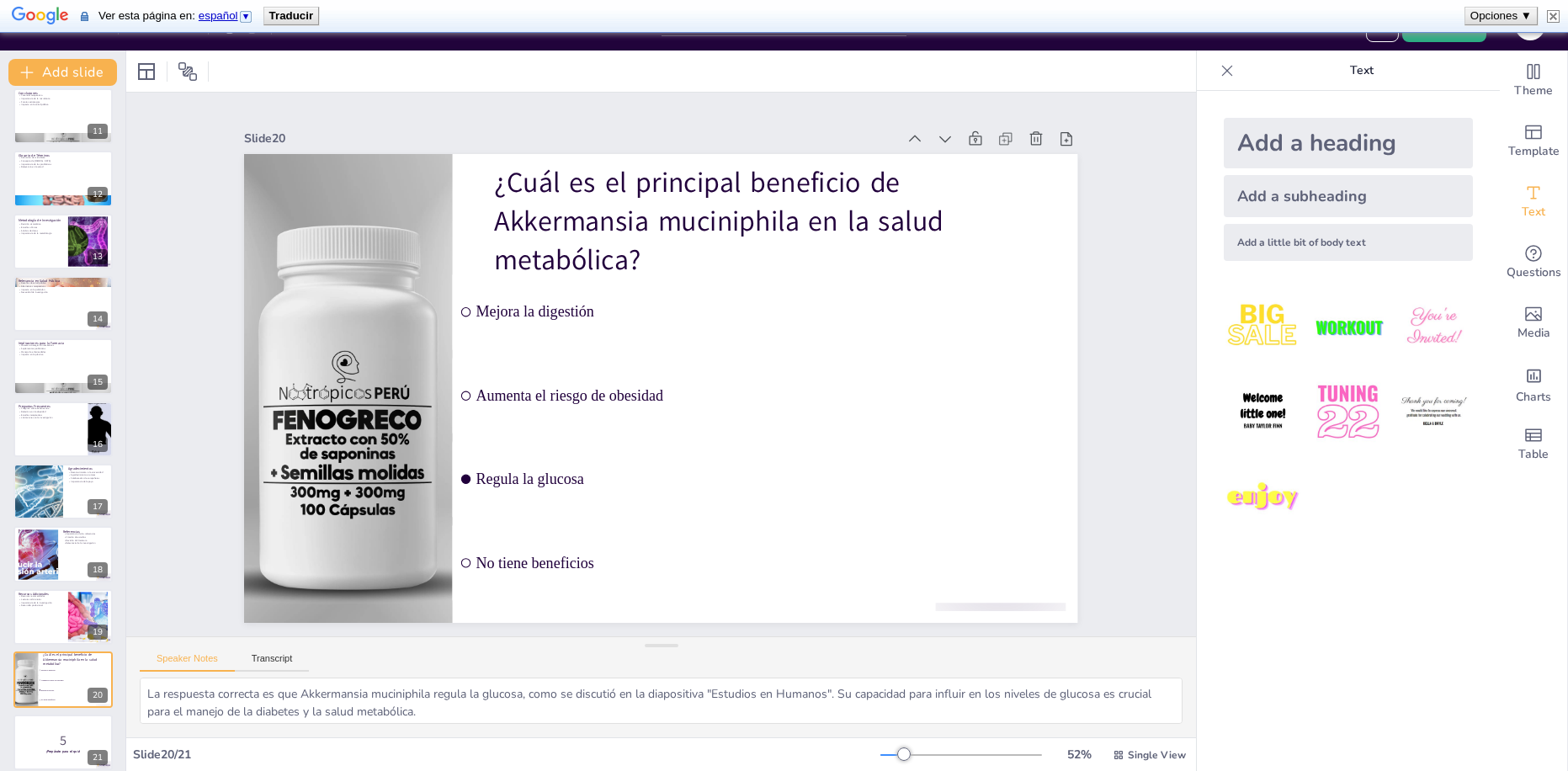
checkbox input "true"
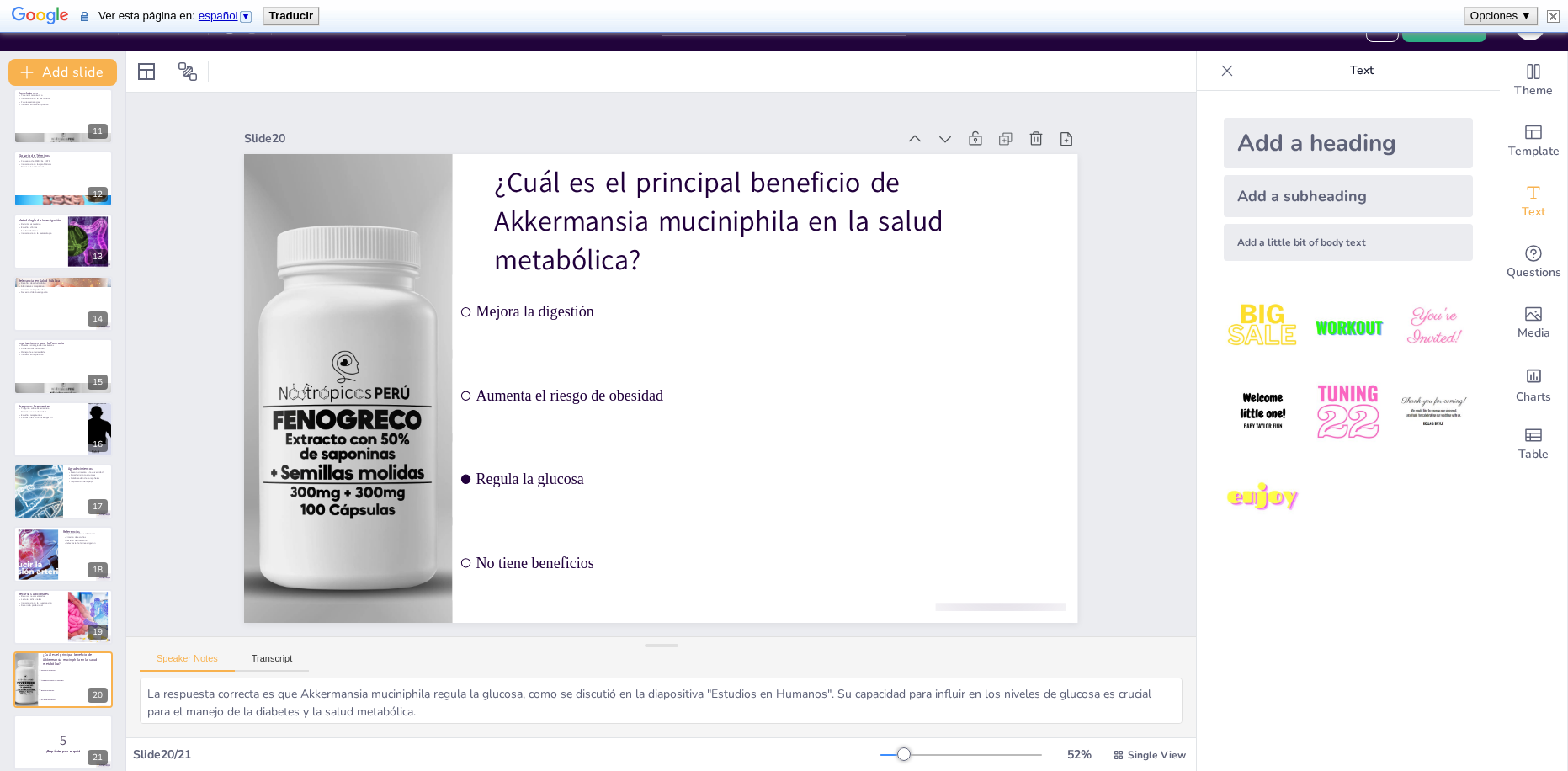
checkbox input "true"
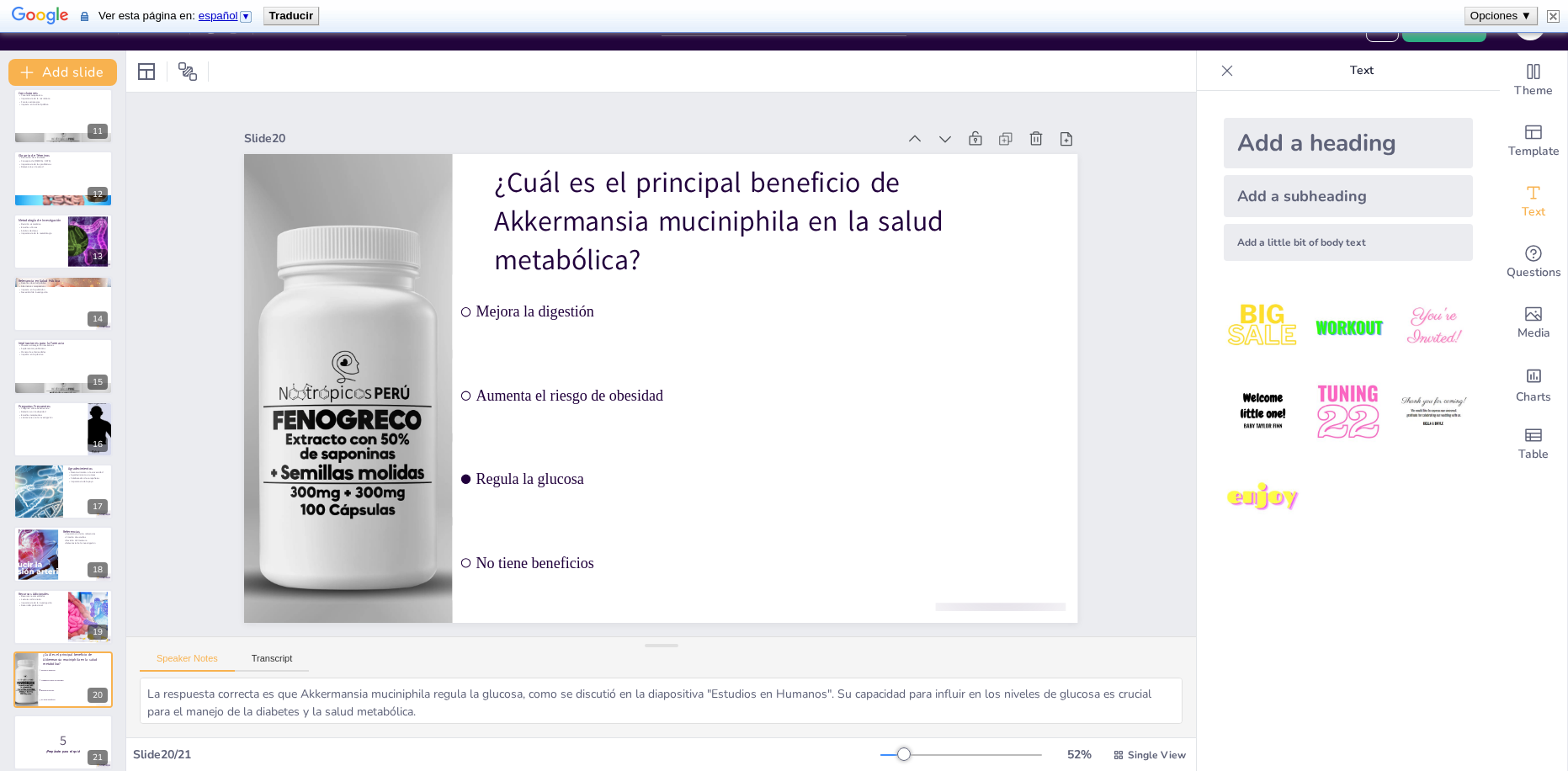
checkbox input "true"
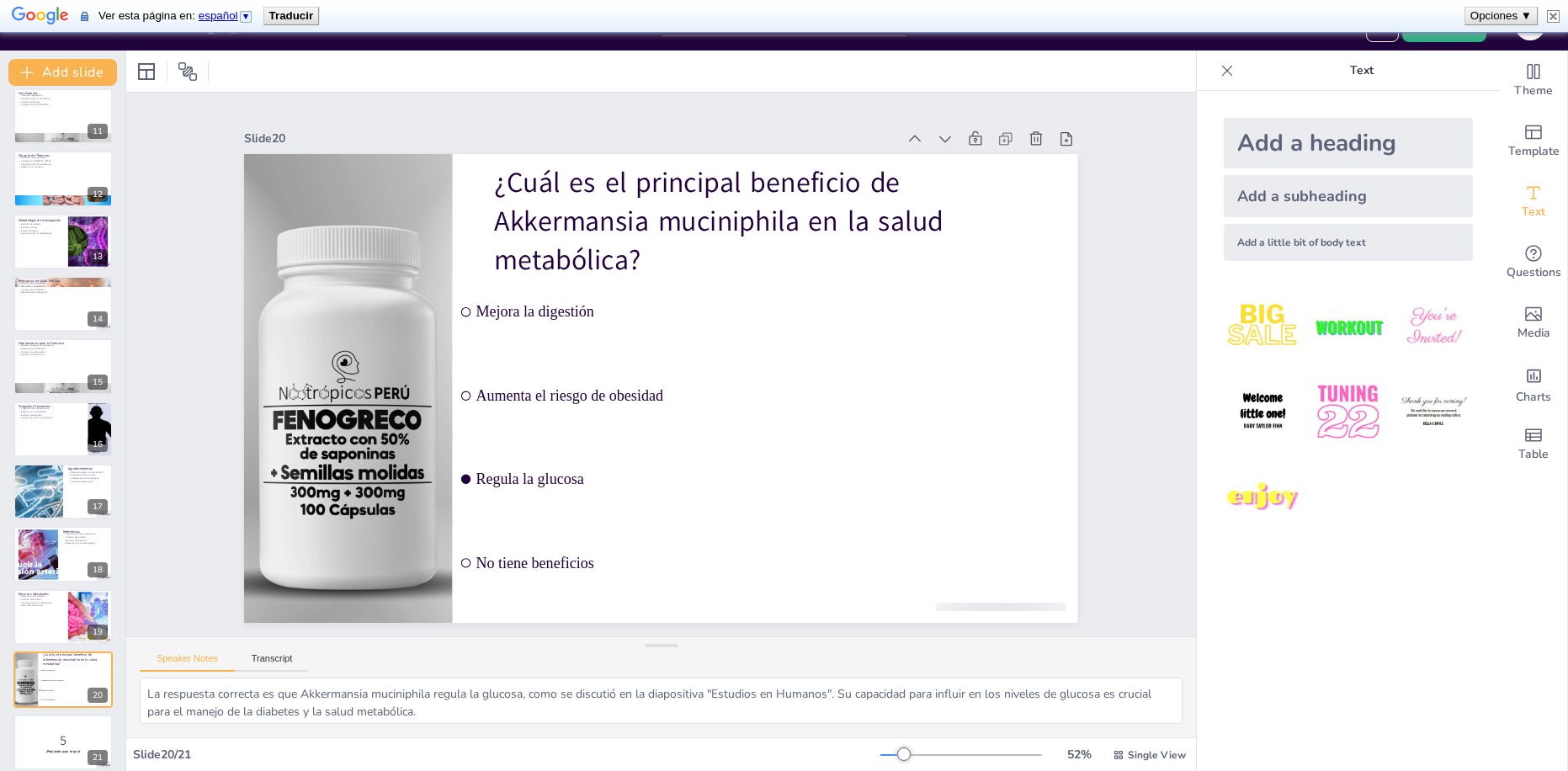
checkbox input "true"
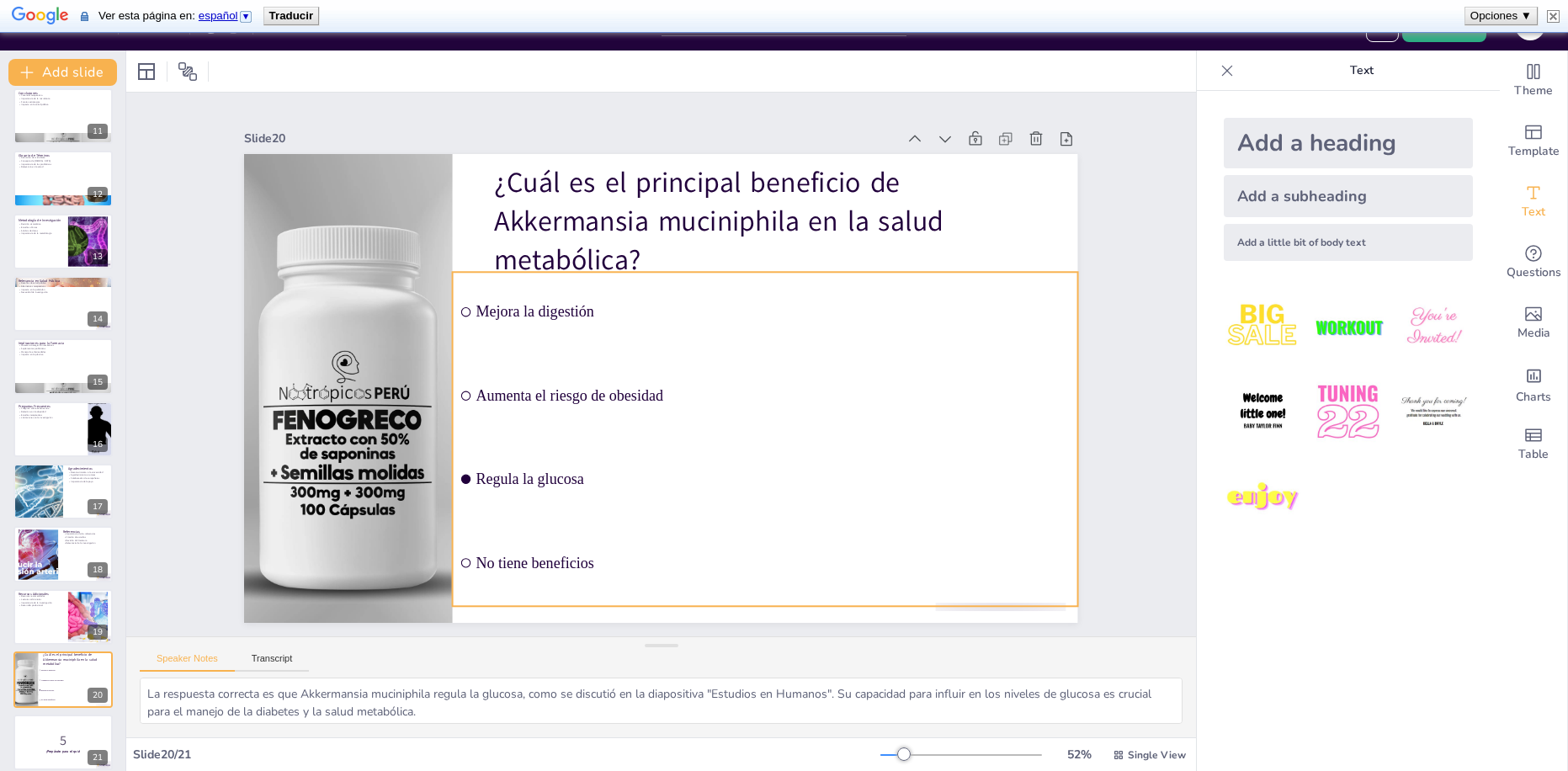
checkbox input "true"
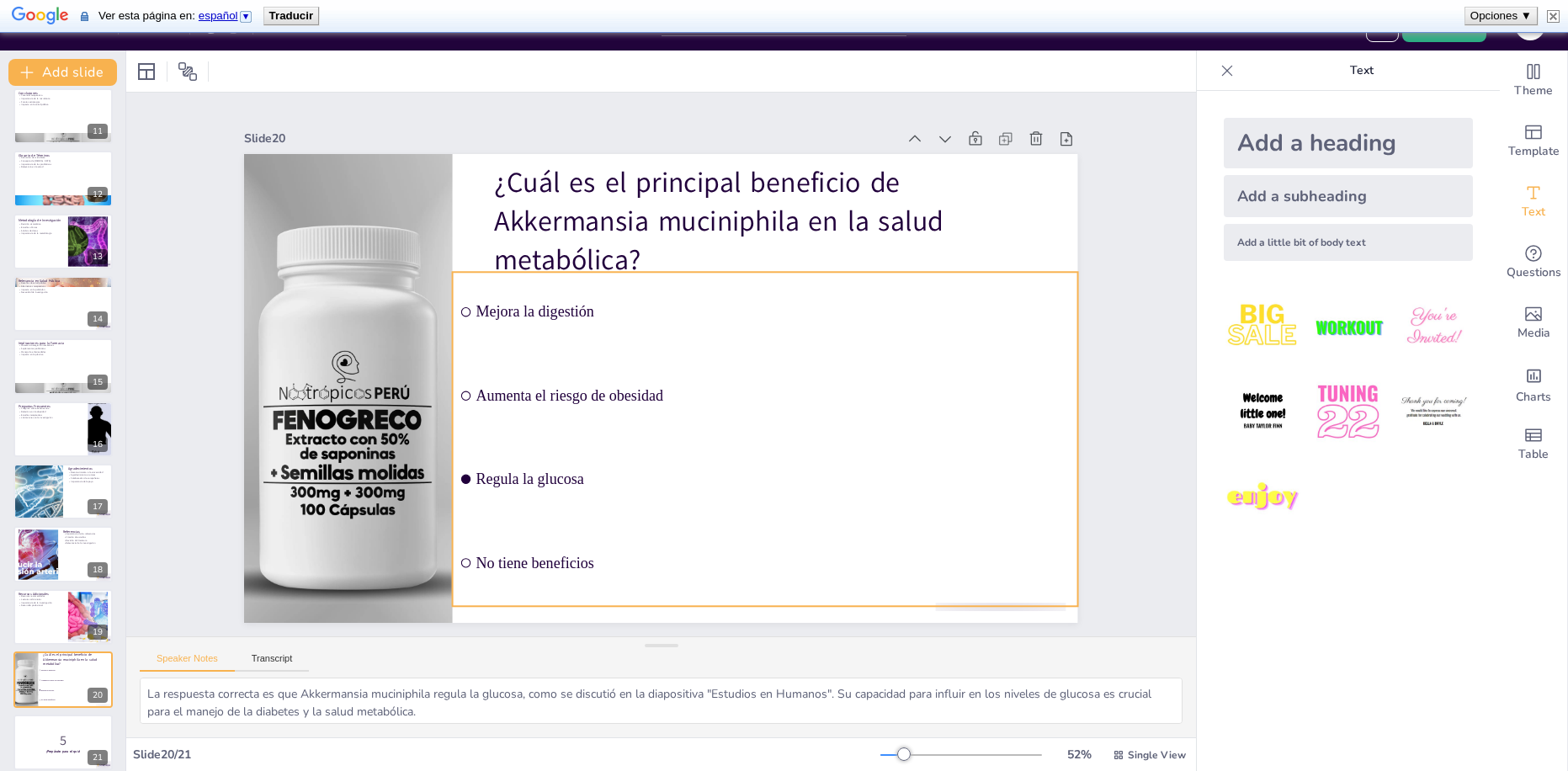
checkbox input "true"
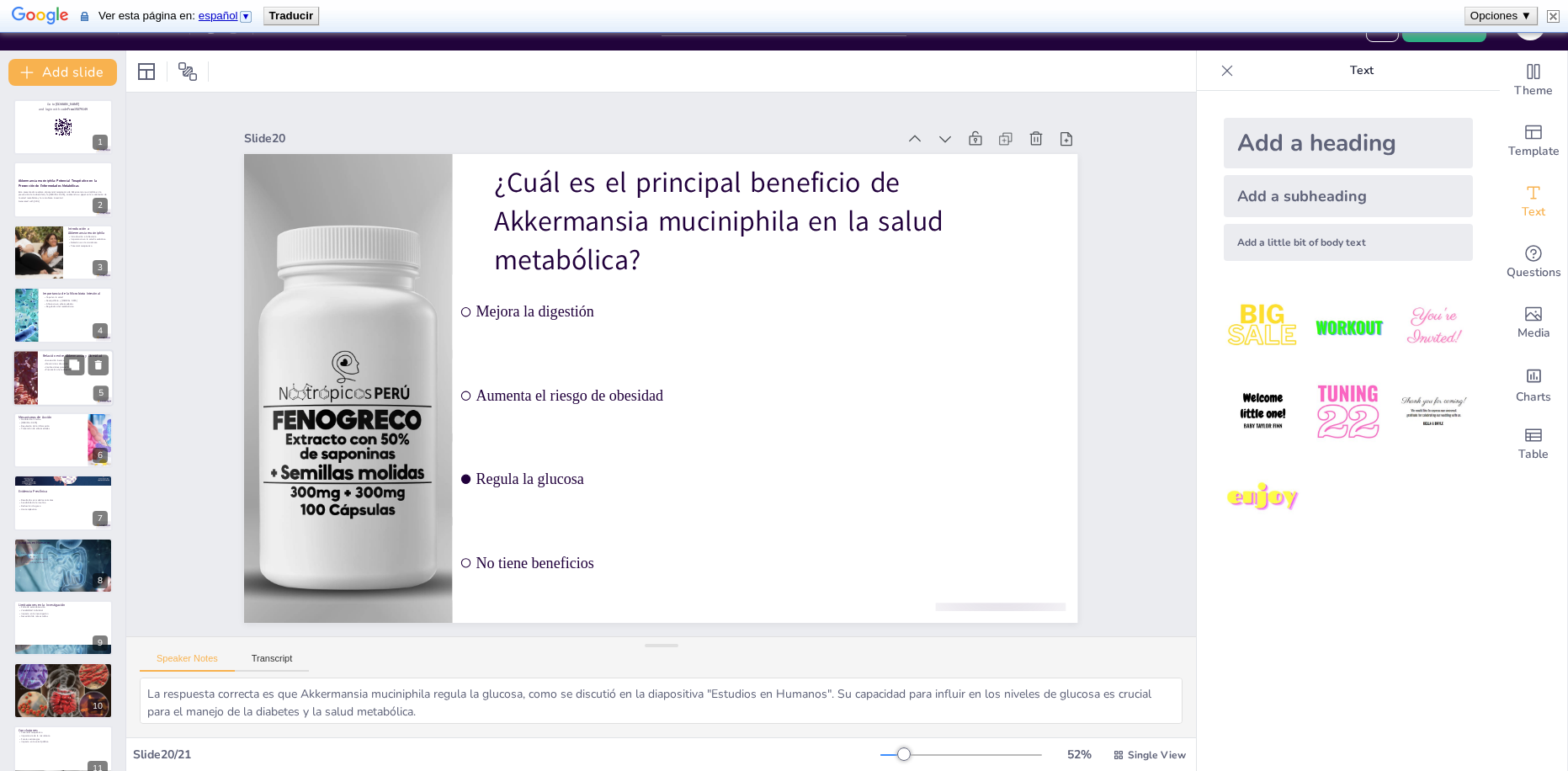
scroll to position [0, 0]
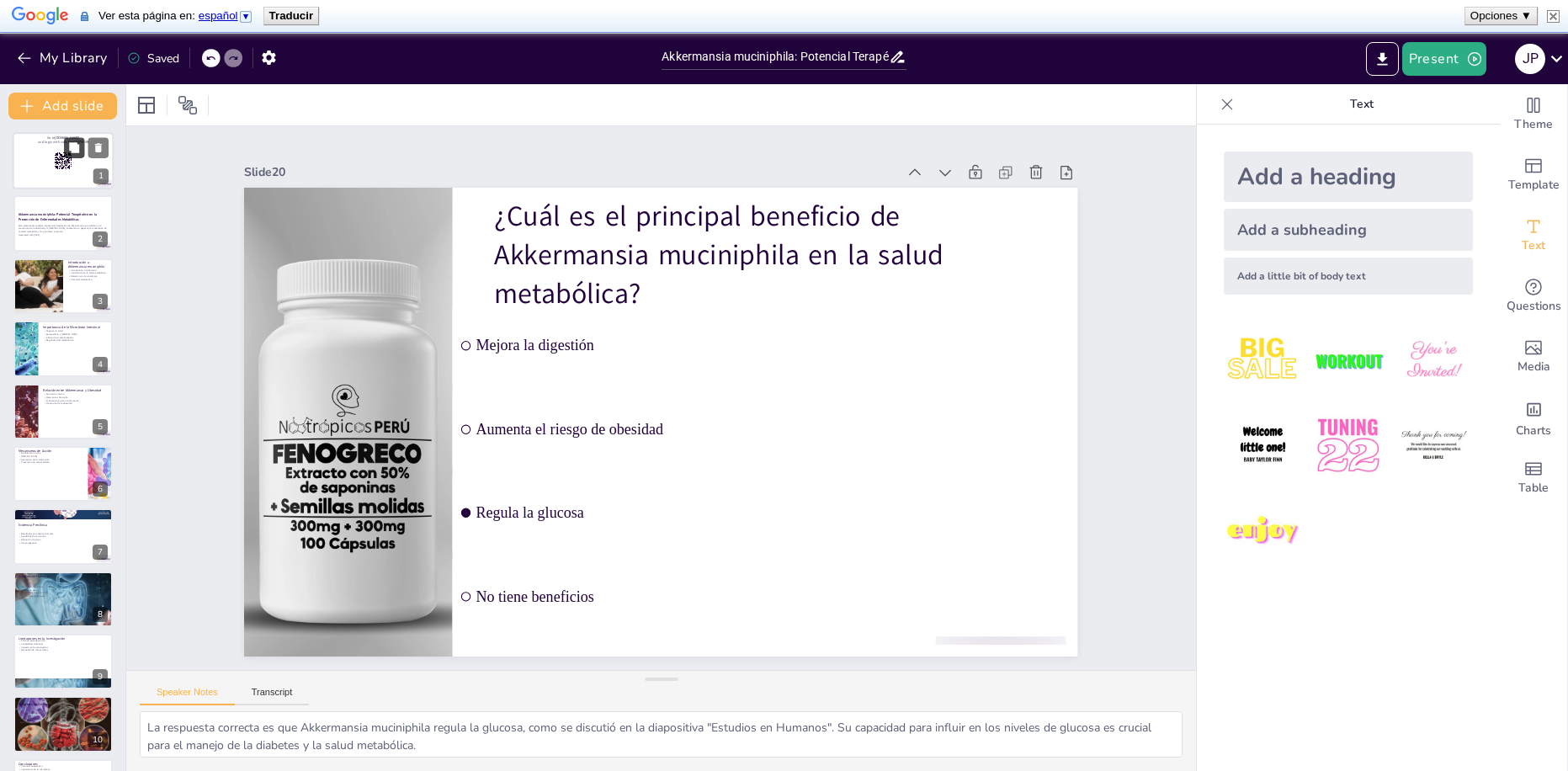
click at [69, 145] on icon at bounding box center [74, 148] width 11 height 11
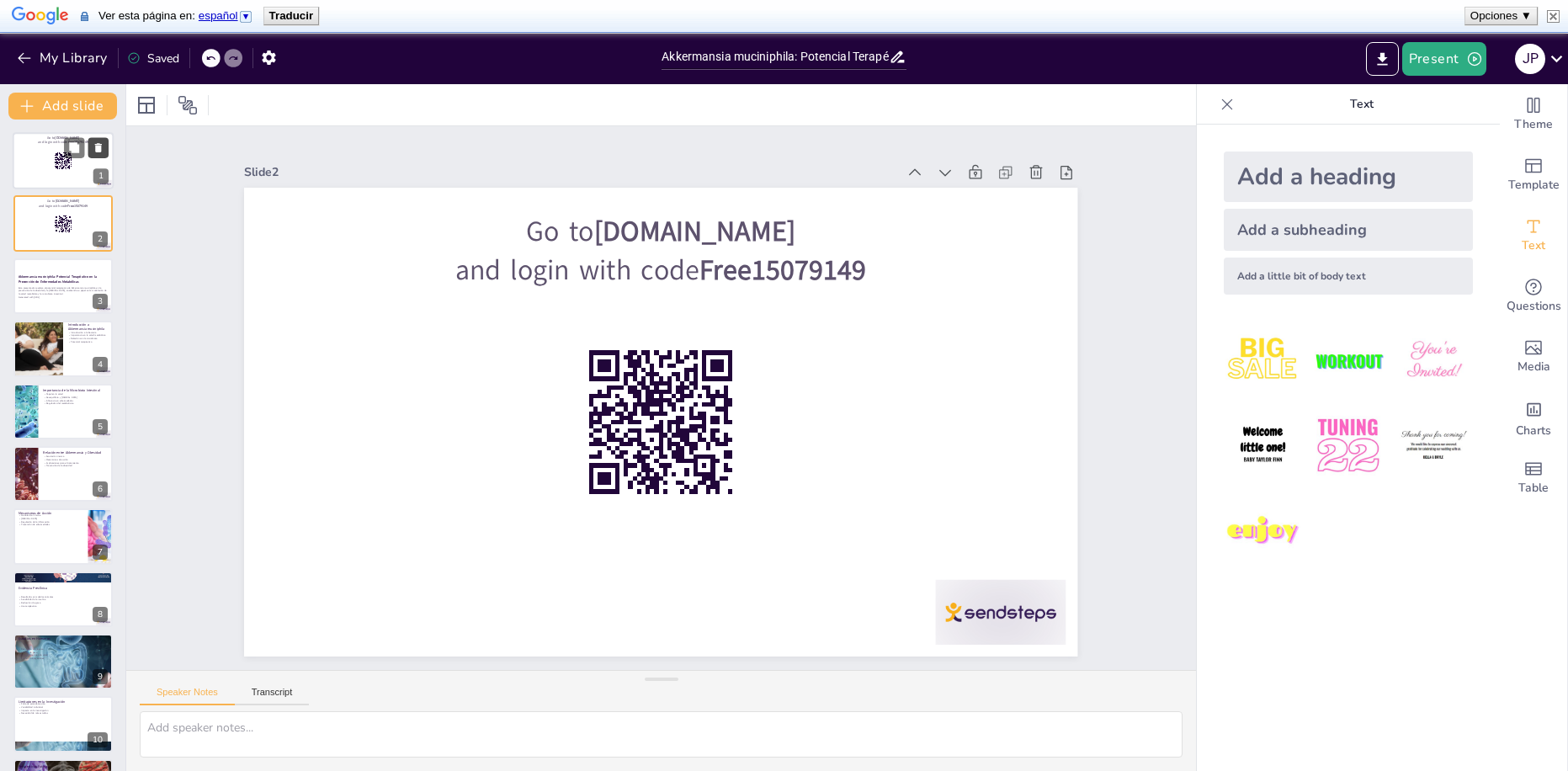
click at [102, 145] on icon at bounding box center [98, 148] width 11 height 11
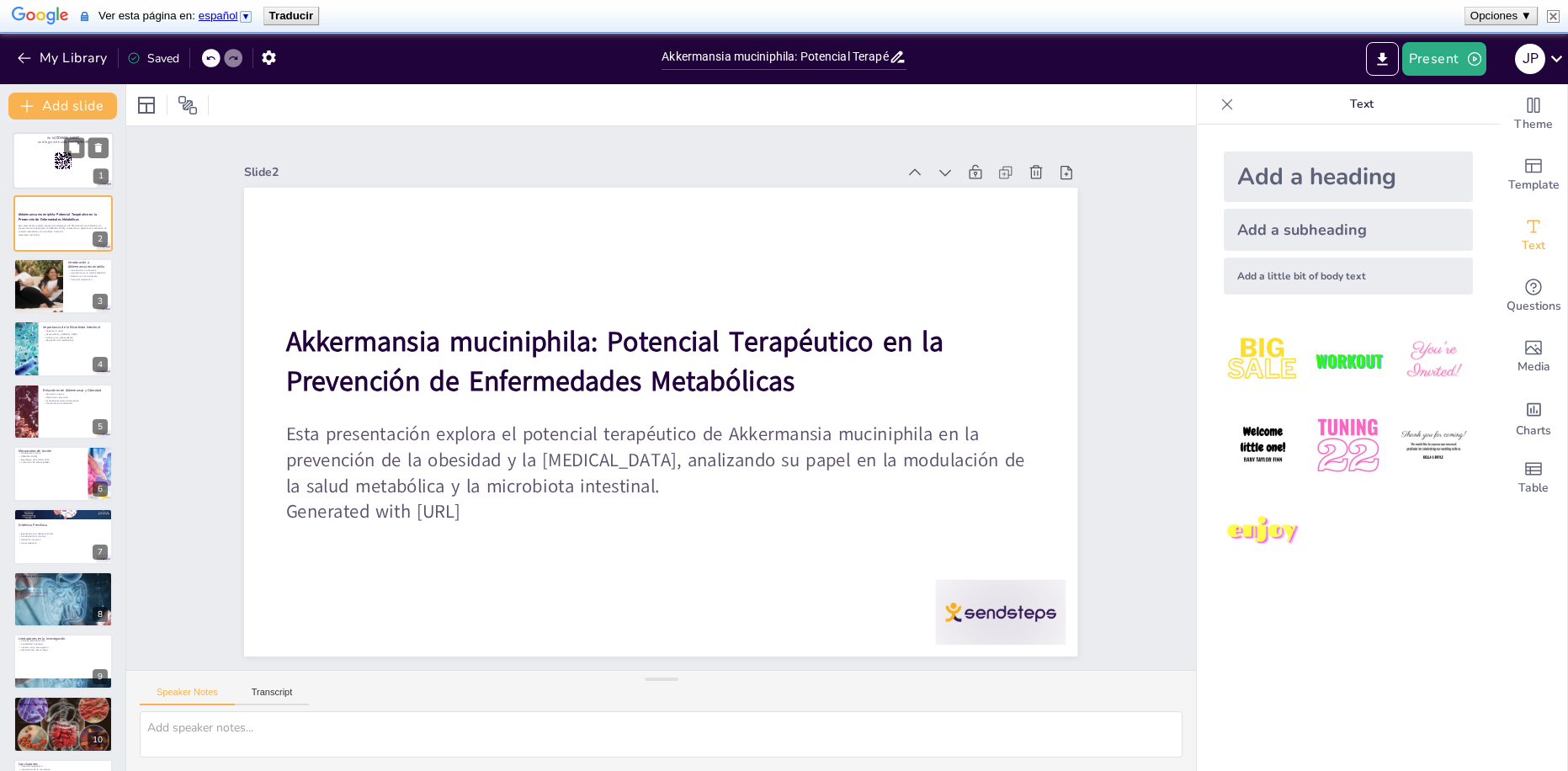
click at [62, 167] on rect at bounding box center [62, 167] width 1 height 3
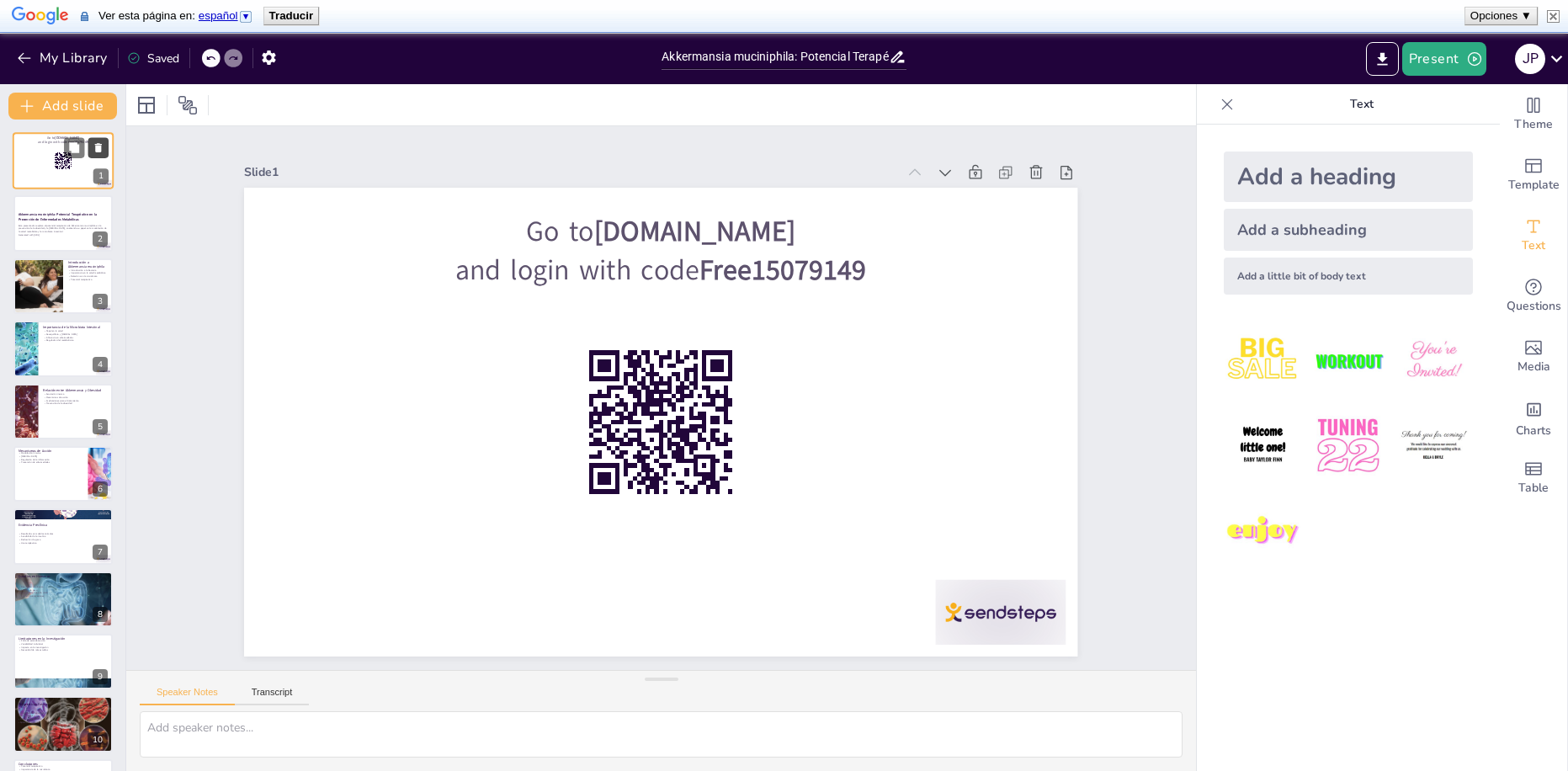
click at [103, 143] on icon at bounding box center [98, 148] width 11 height 11
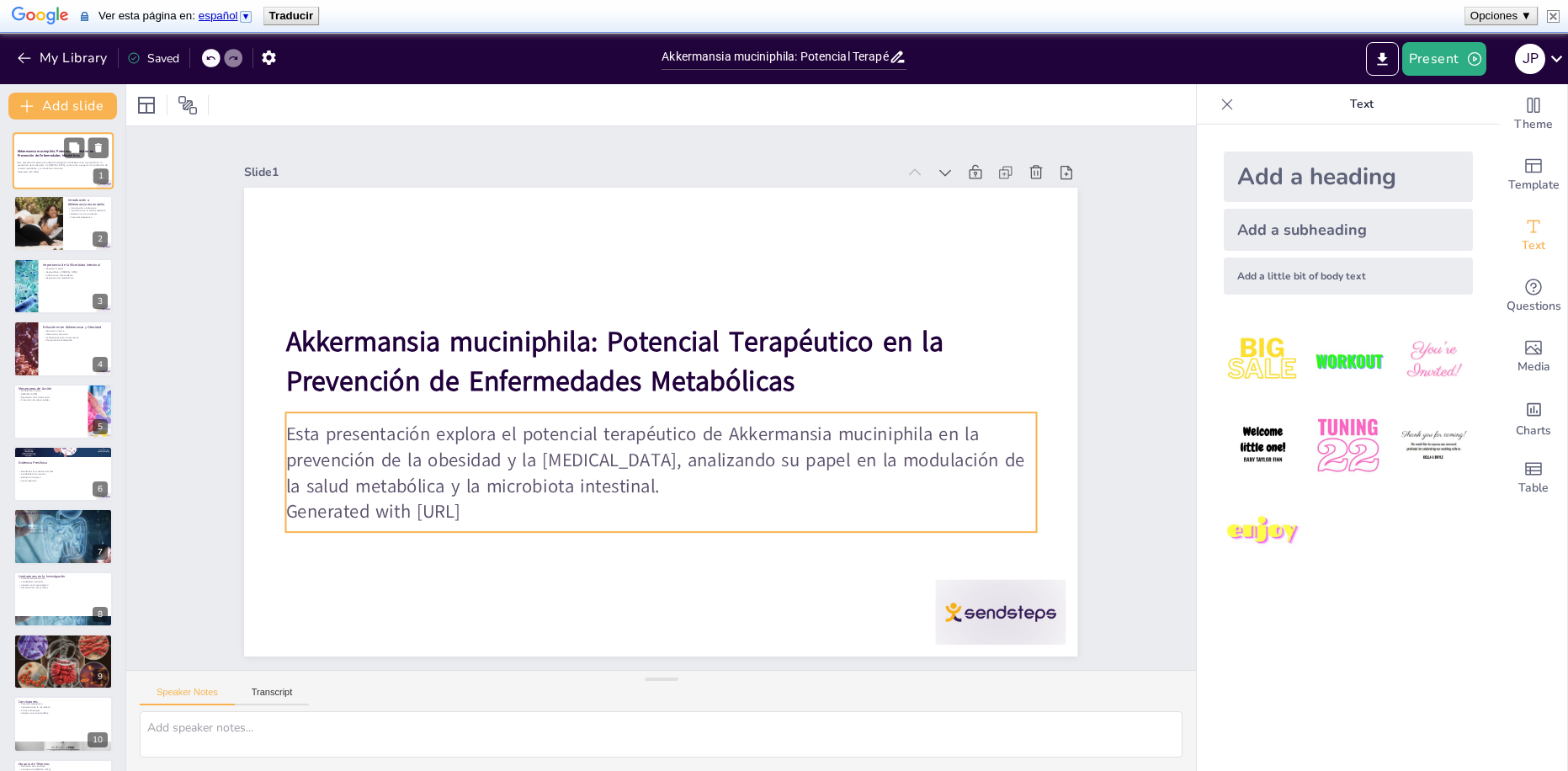
click at [27, 169] on p "Esta presentación explora el potencial terapéutico de Akkermansia muciniphila e…" at bounding box center [64, 166] width 91 height 10
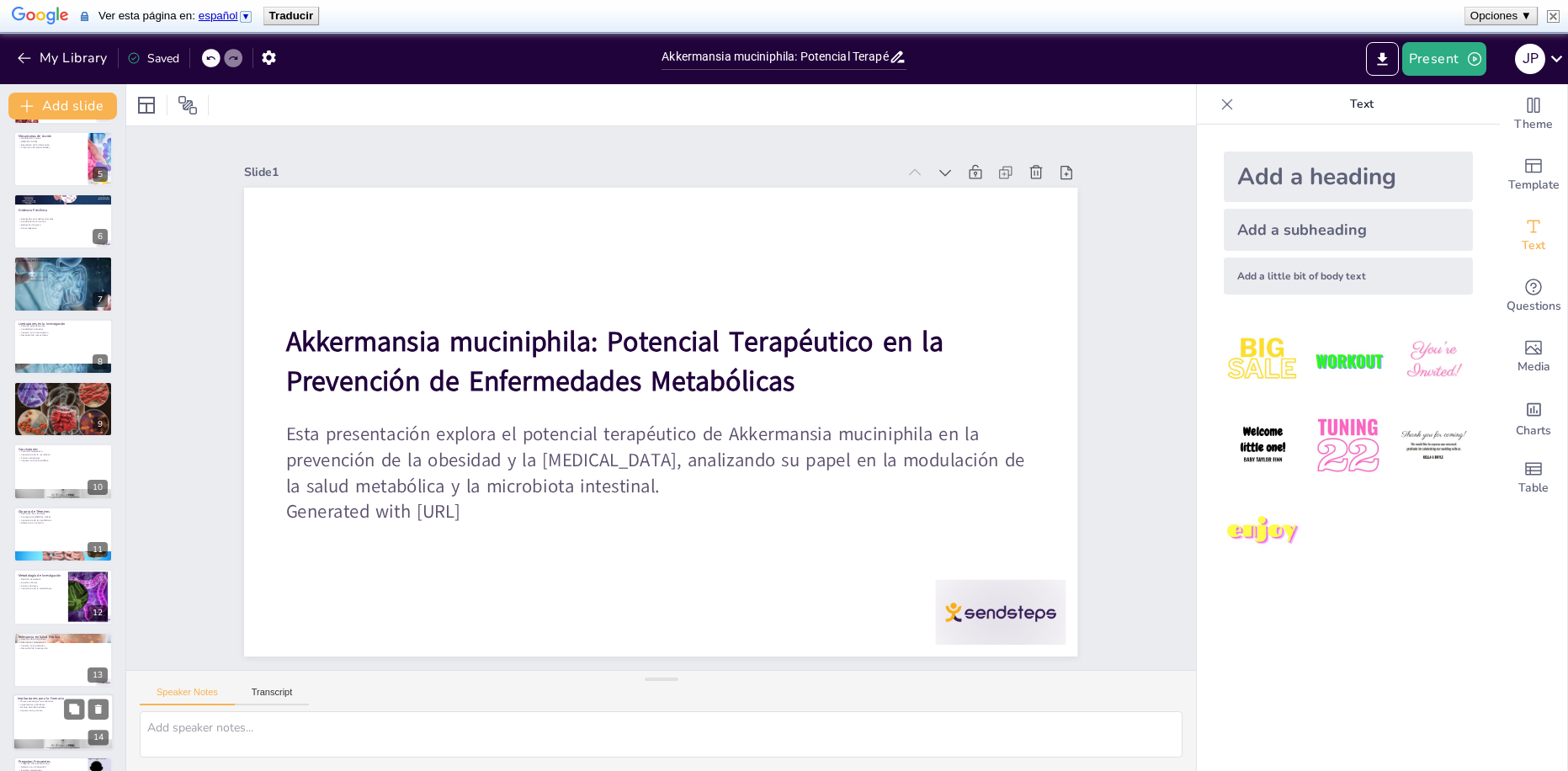
click at [40, 586] on p "Análisis de datos" at bounding box center [40, 586] width 45 height 4
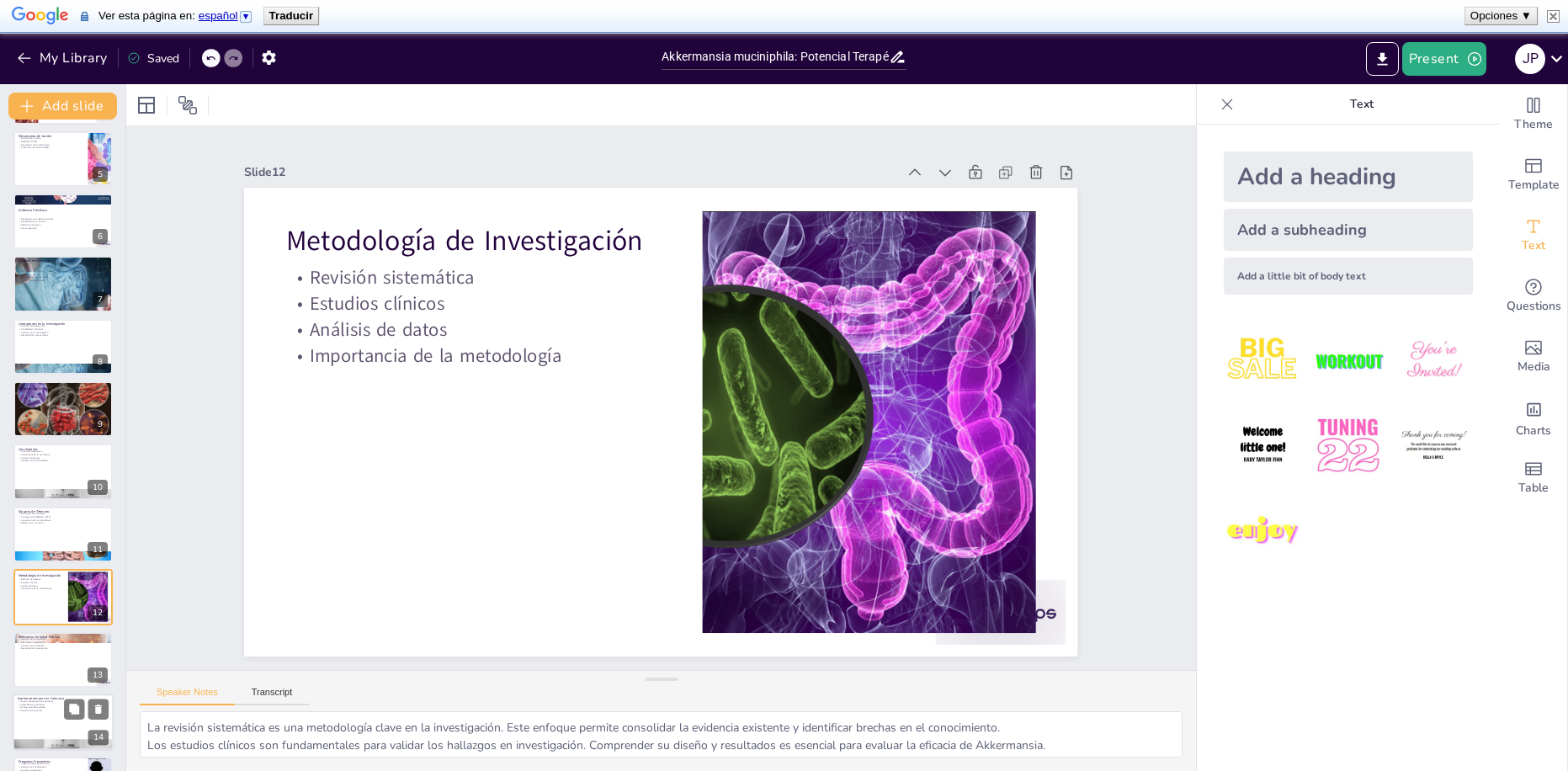
click at [40, 694] on div at bounding box center [63, 722] width 101 height 57
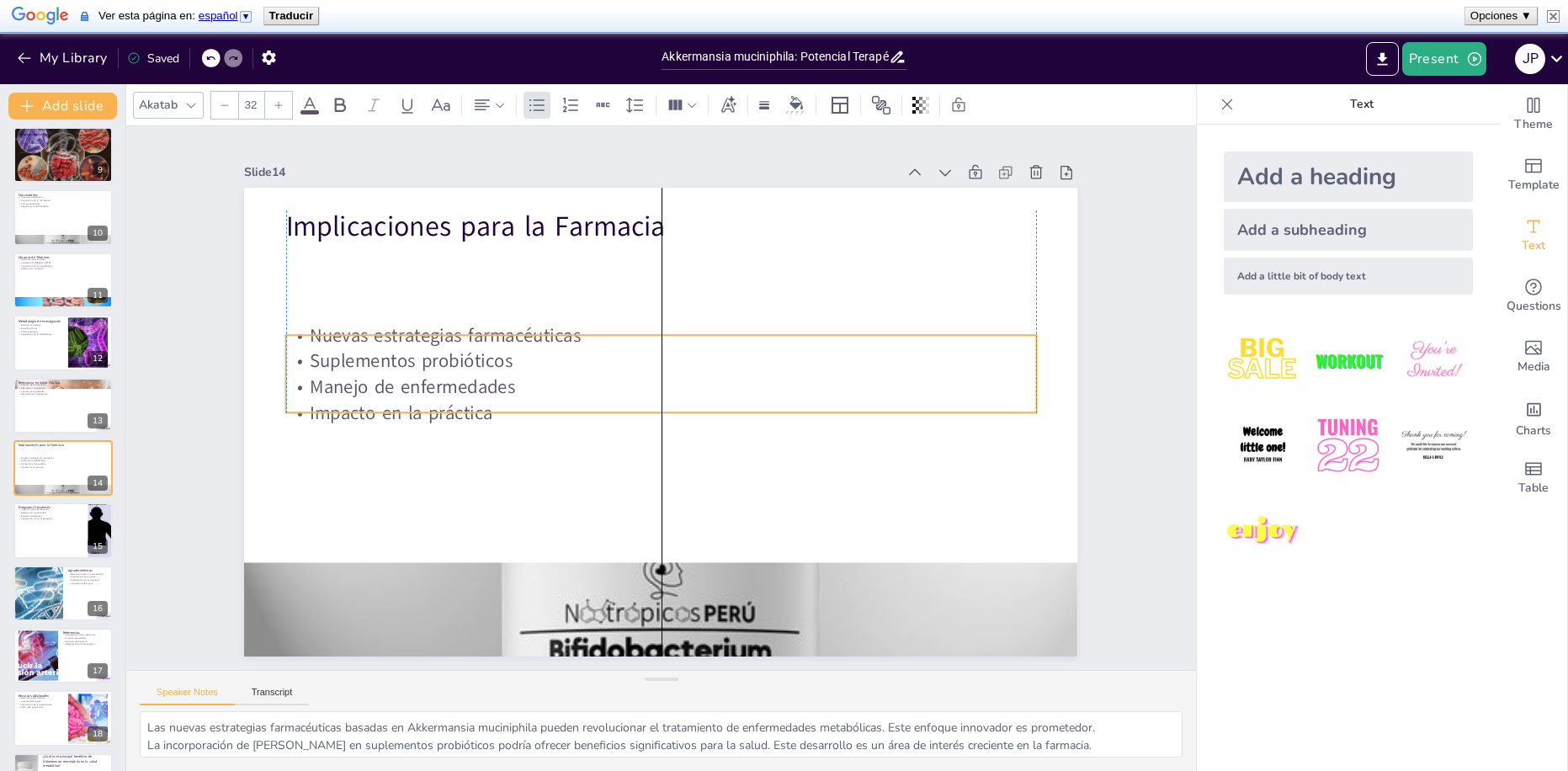
drag, startPoint x: 532, startPoint y: 274, endPoint x: 534, endPoint y: 347, distance: 73.0
click at [536, 349] on p "Suplementos probióticos" at bounding box center [669, 362] width 739 height 181
click at [534, 347] on p "Suplementos probióticos" at bounding box center [683, 367] width 622 height 462
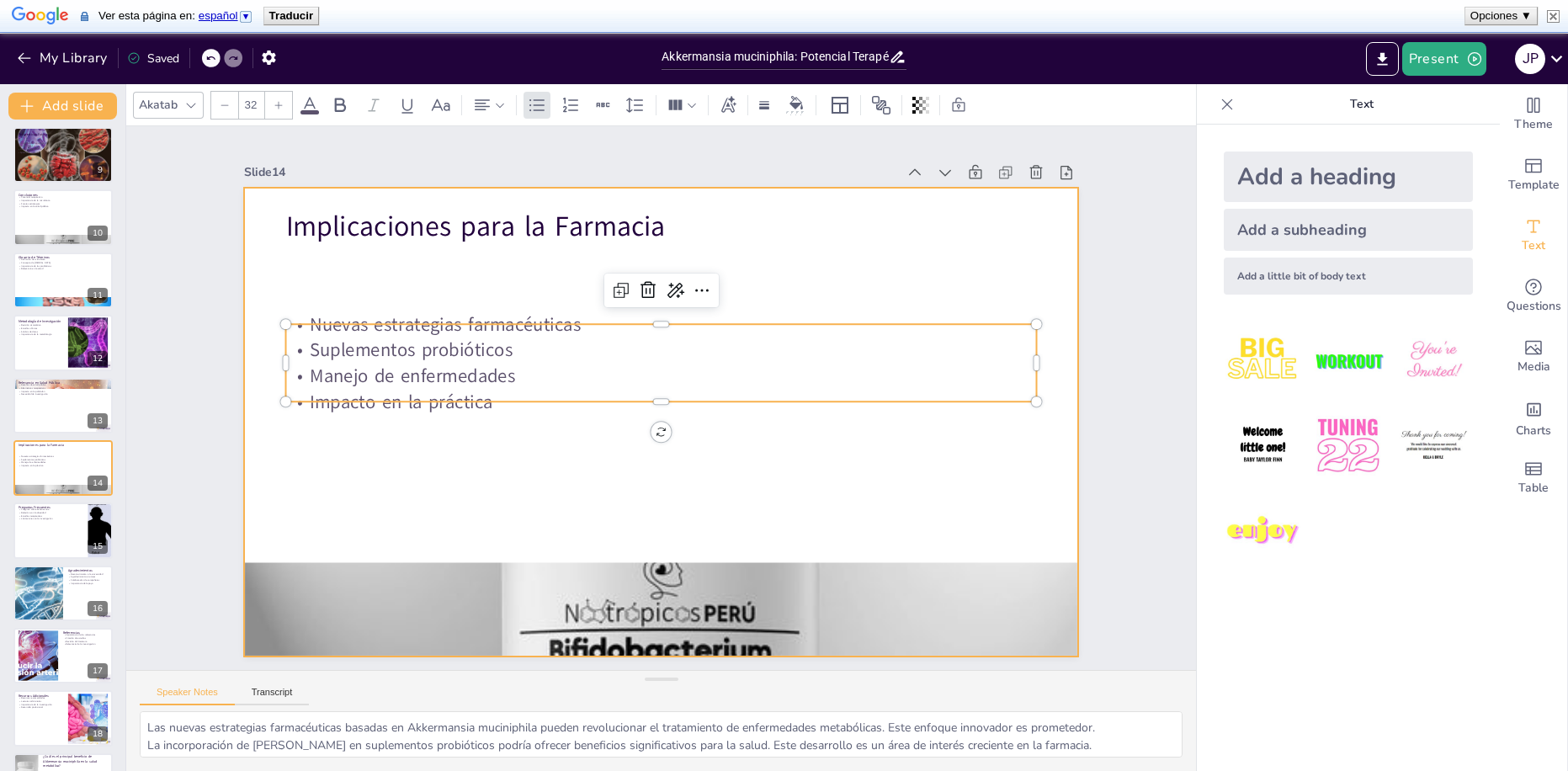
click at [522, 273] on div at bounding box center [658, 421] width 878 height 553
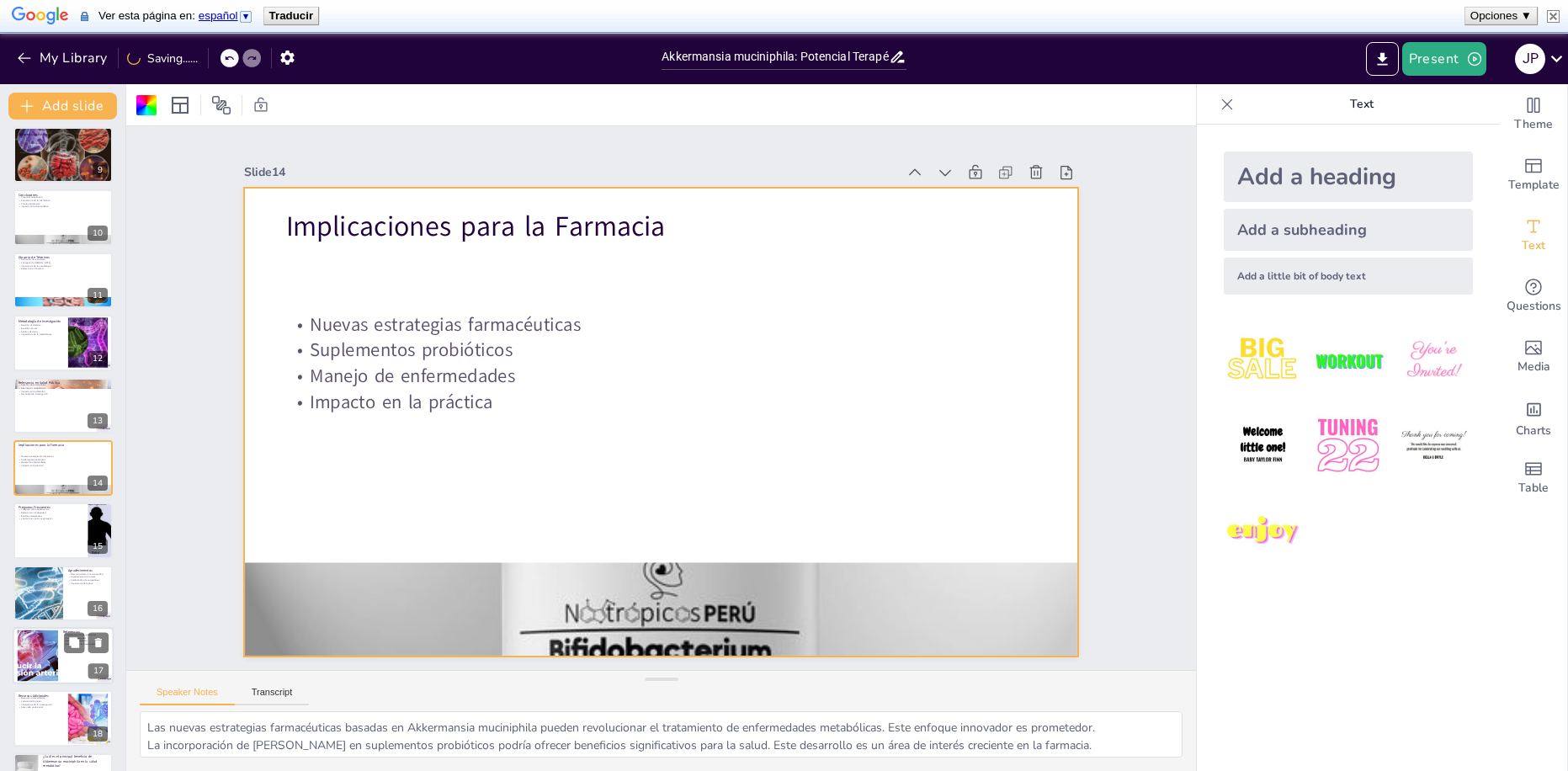
scroll to position [575, 0]
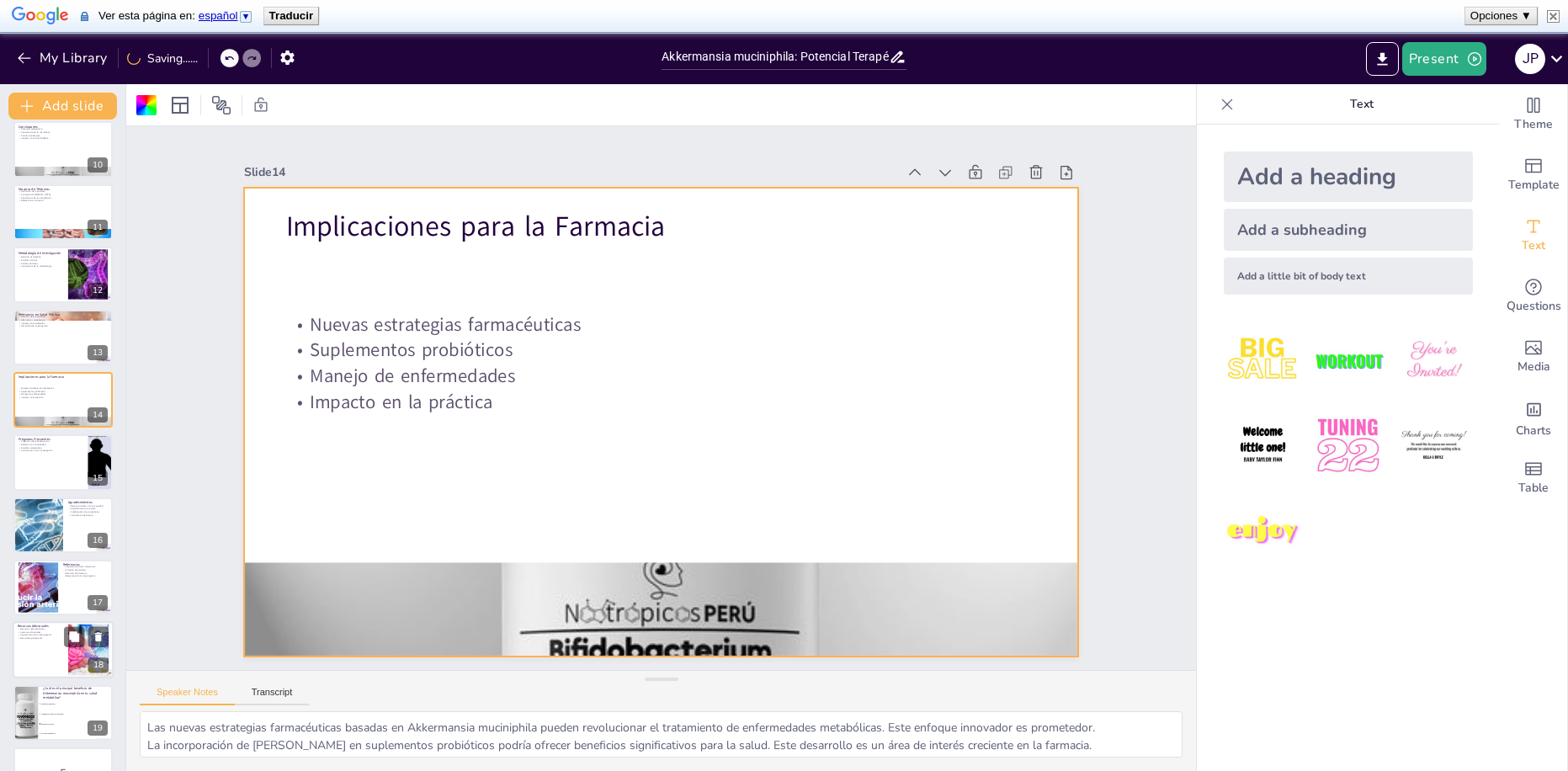
click at [55, 666] on div at bounding box center [63, 651] width 101 height 57
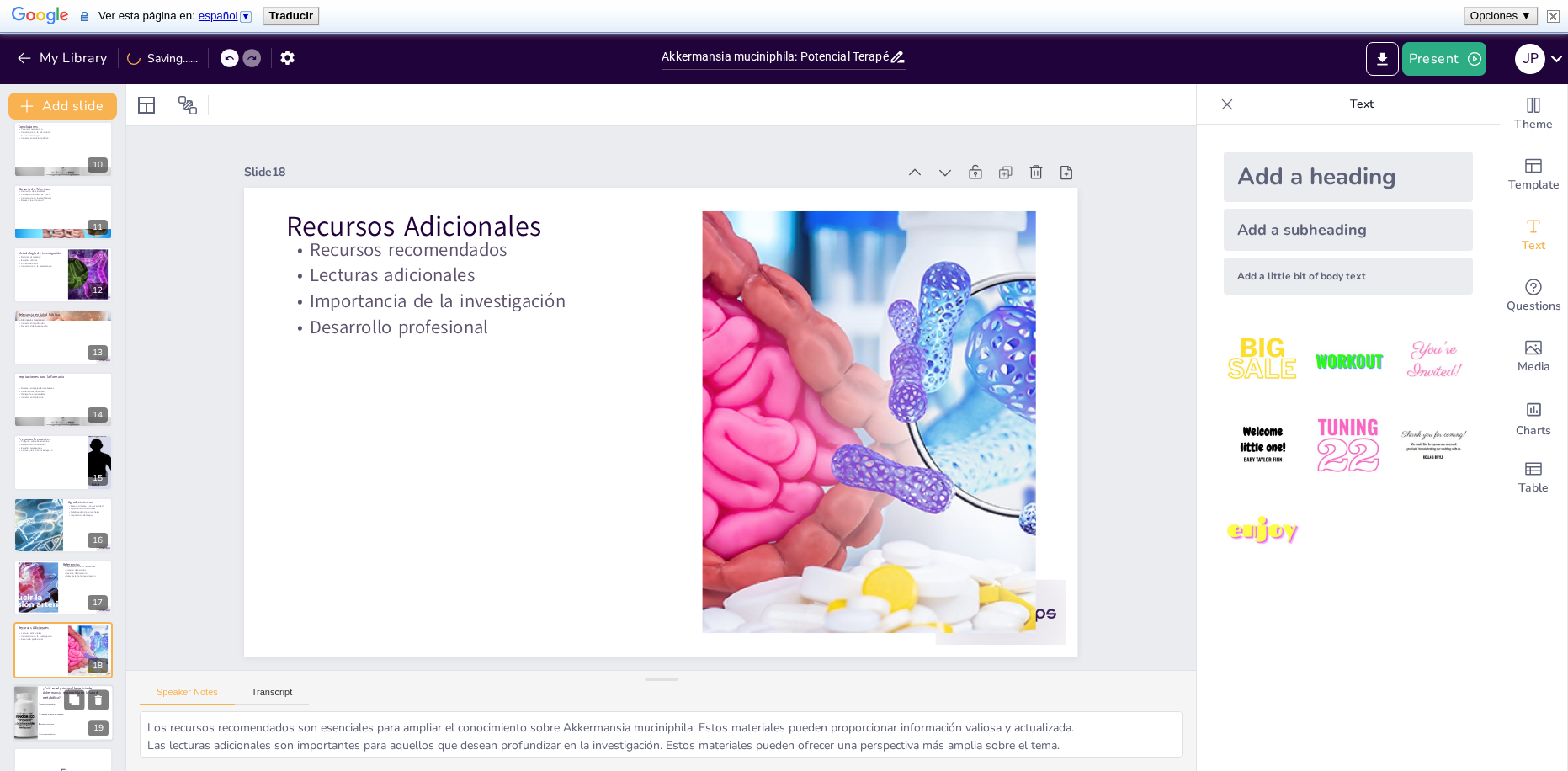
scroll to position [47, 0]
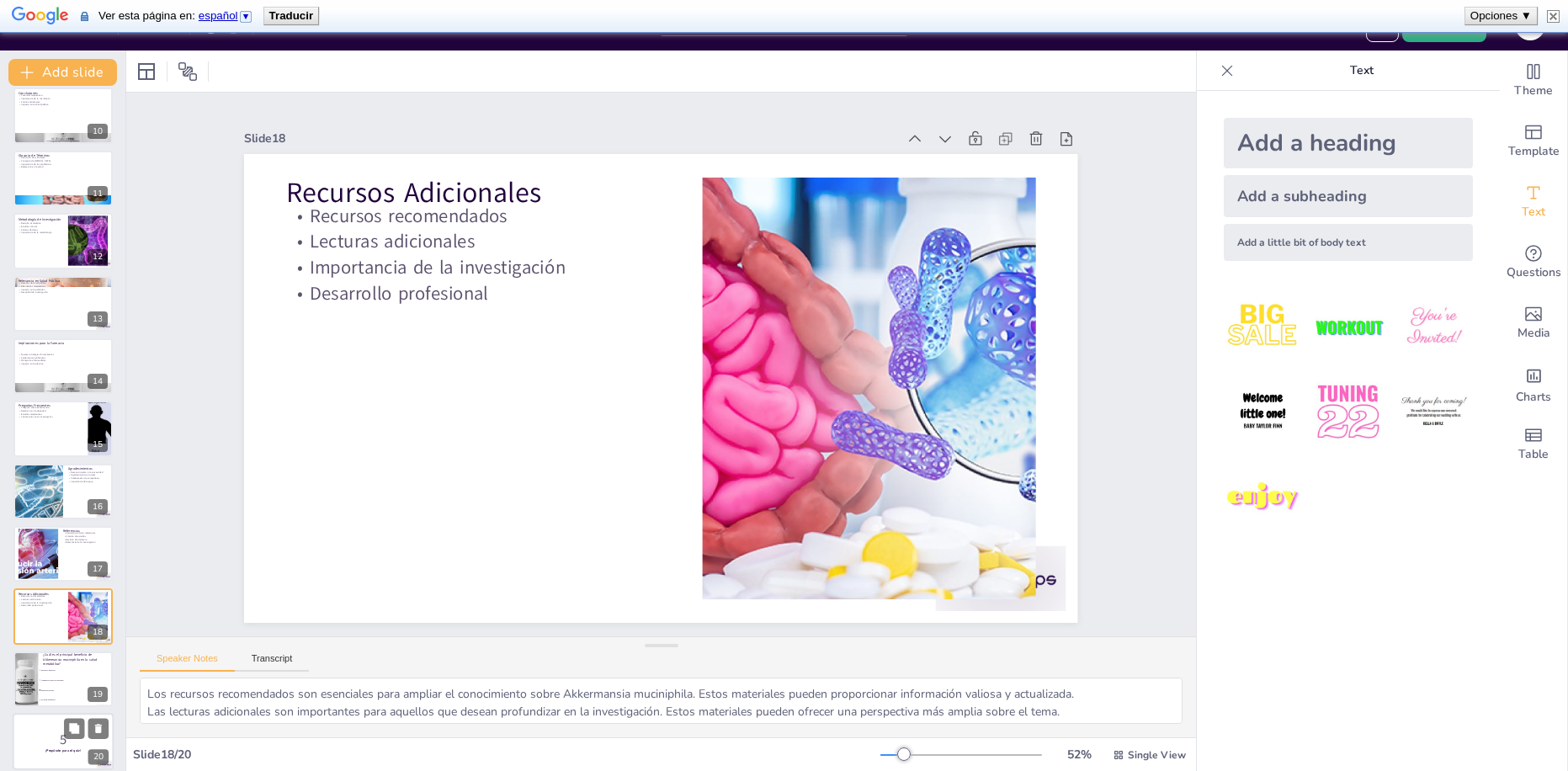
click at [32, 749] on p "¡Prepárate para el quiz!" at bounding box center [64, 751] width 91 height 5
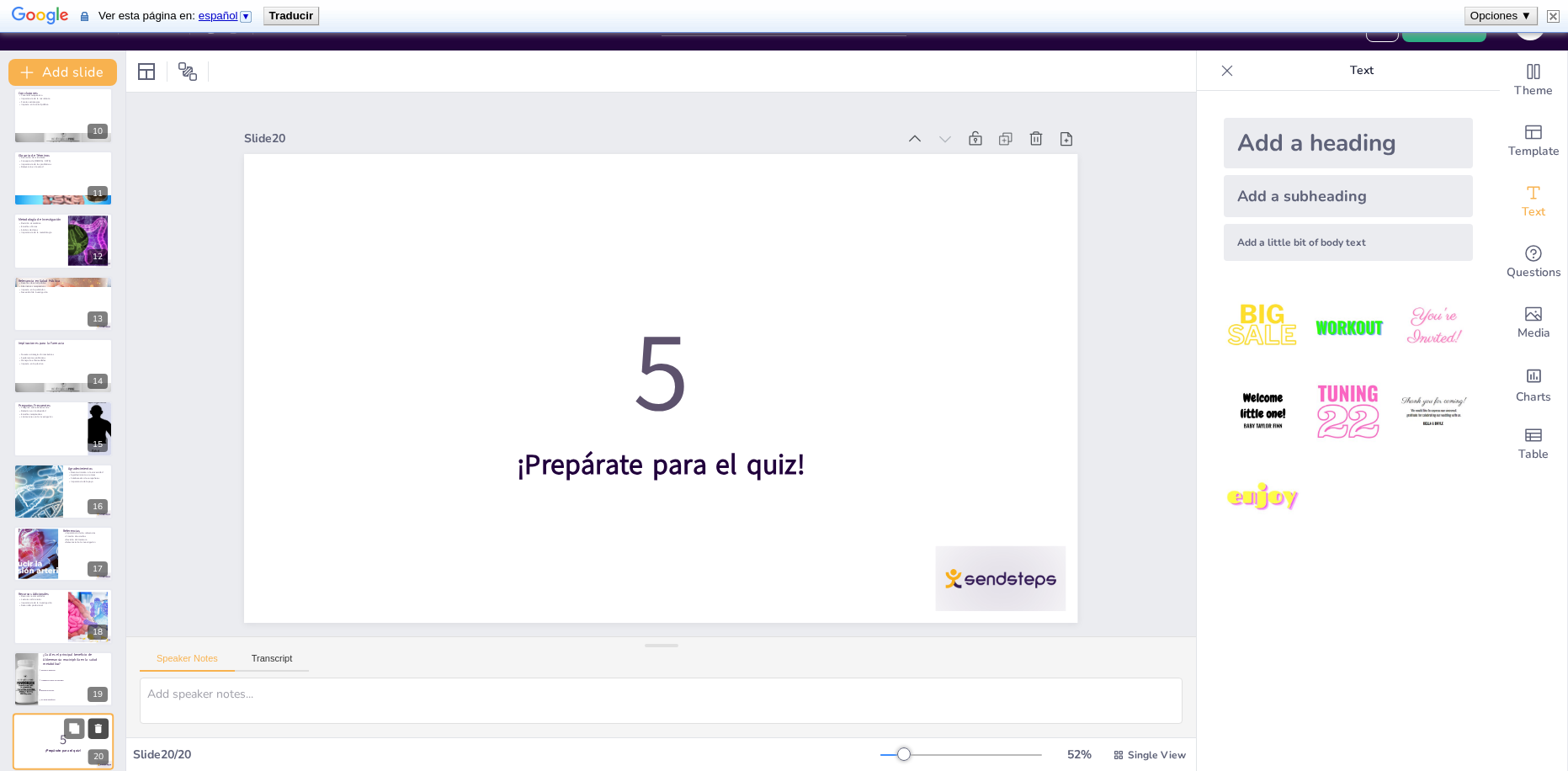
click at [97, 724] on icon at bounding box center [98, 729] width 7 height 10
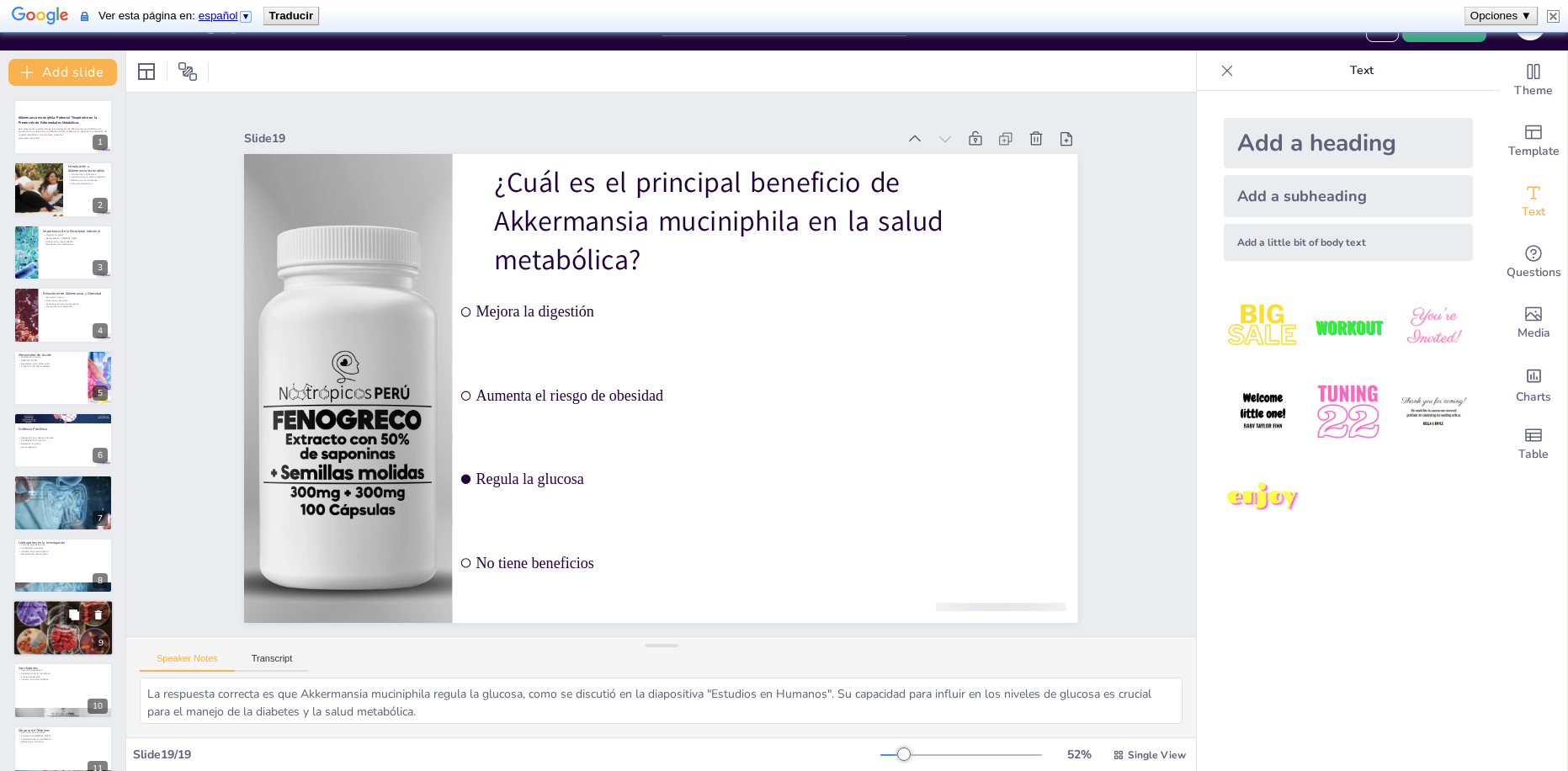
scroll to position [0, 0]
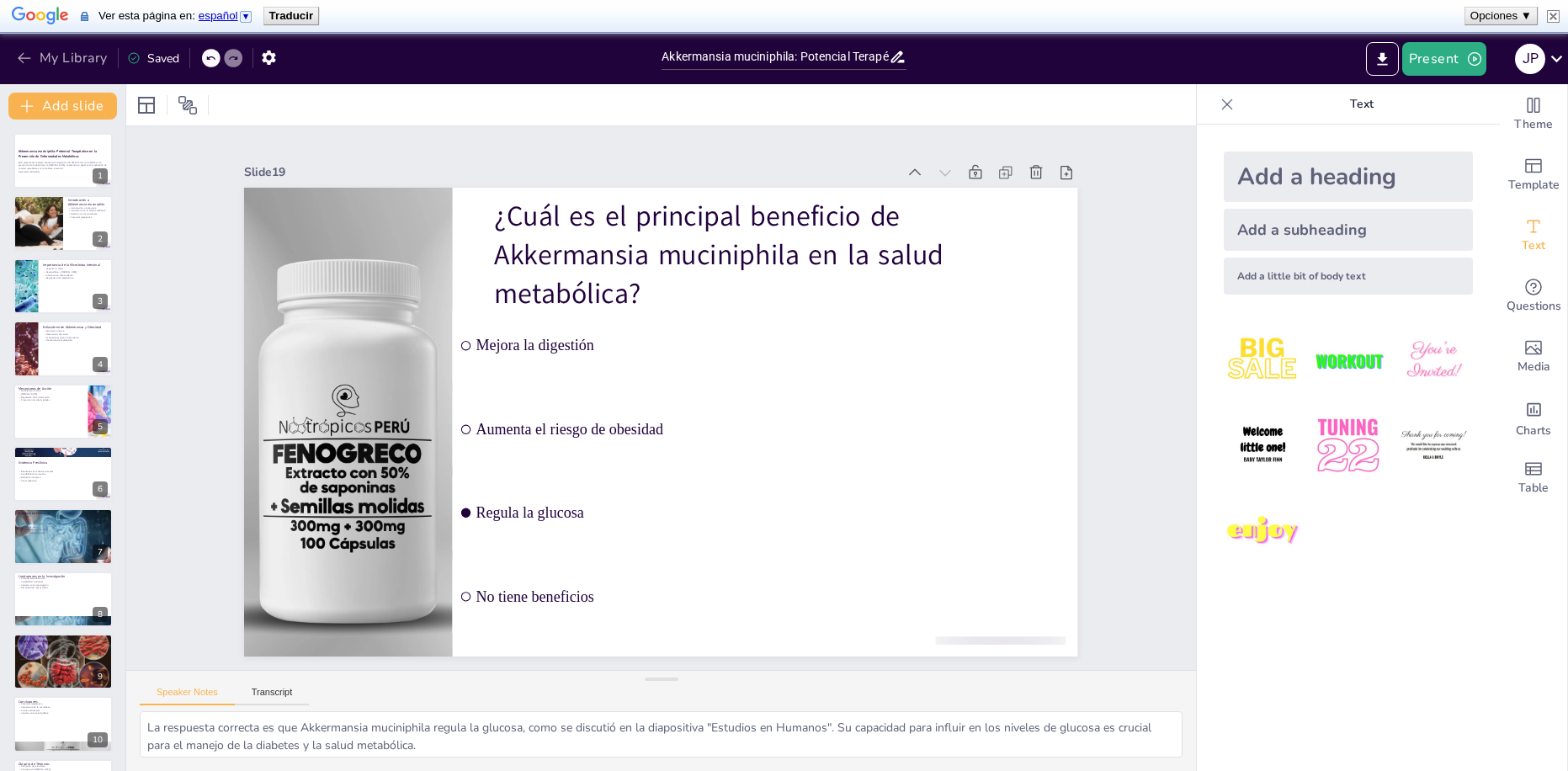
click at [18, 62] on icon "button" at bounding box center [25, 58] width 17 height 17
